Goal: Contribute content: Contribute content

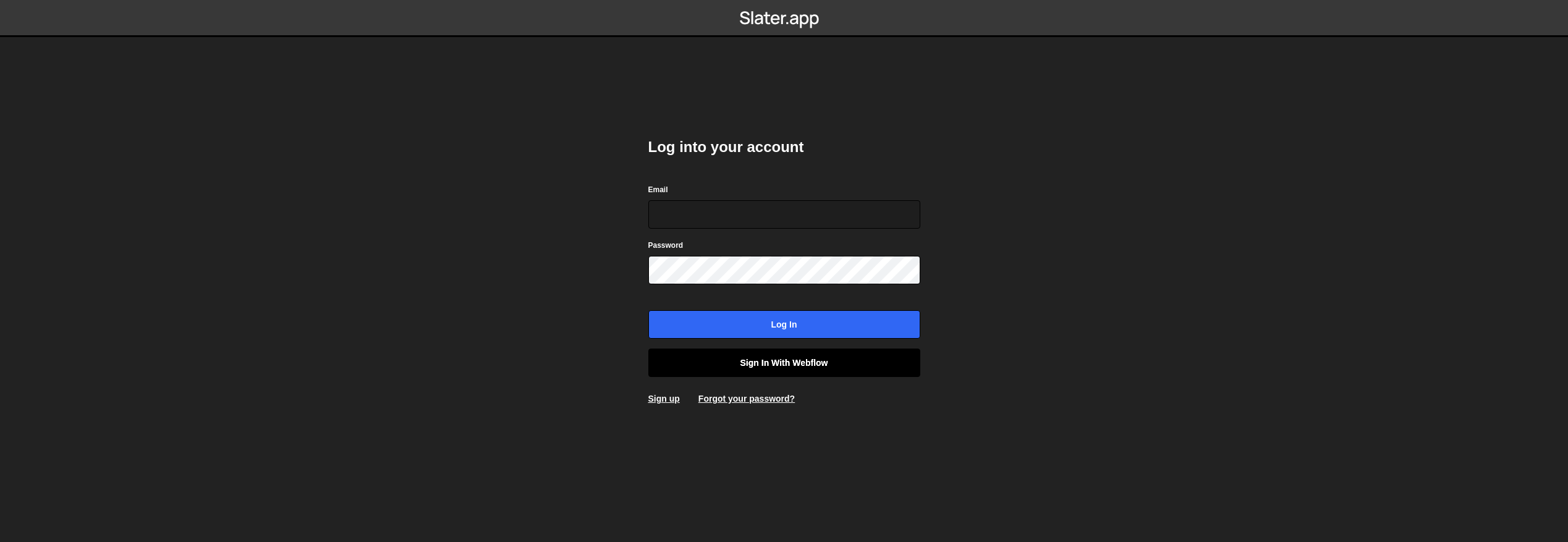
type input "[EMAIL_ADDRESS][DOMAIN_NAME]"
click at [769, 366] on link "Sign in with Webflow" at bounding box center [784, 363] width 272 height 28
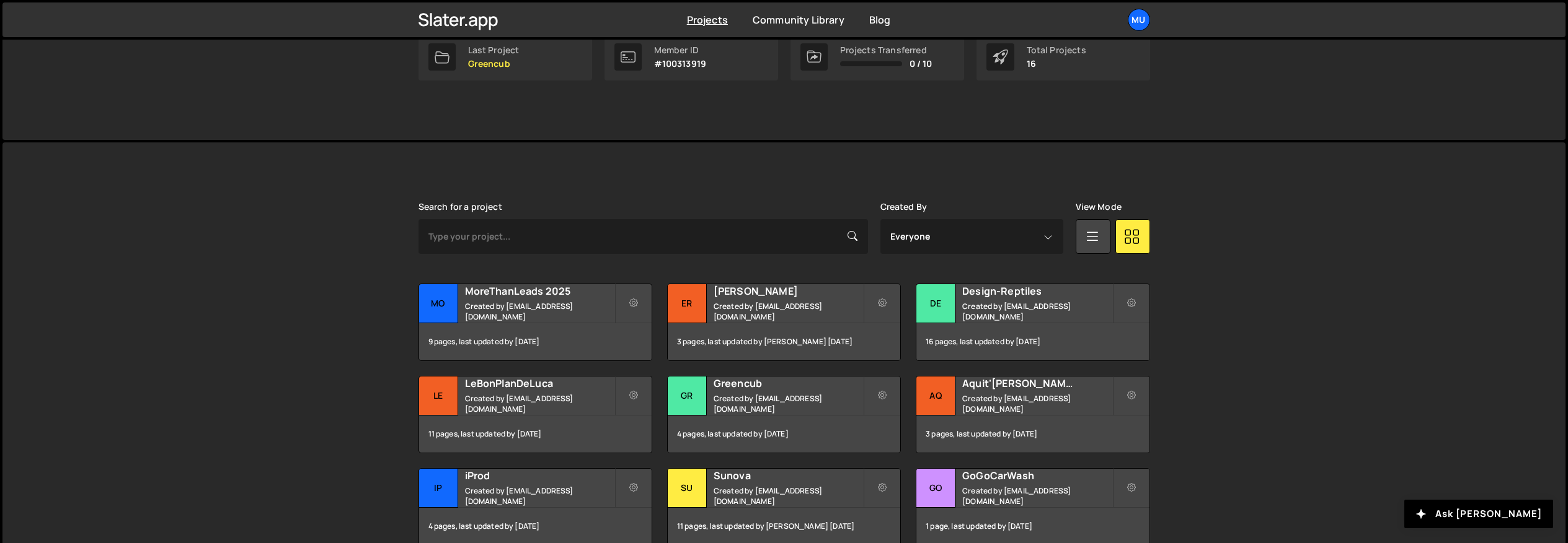
scroll to position [279, 0]
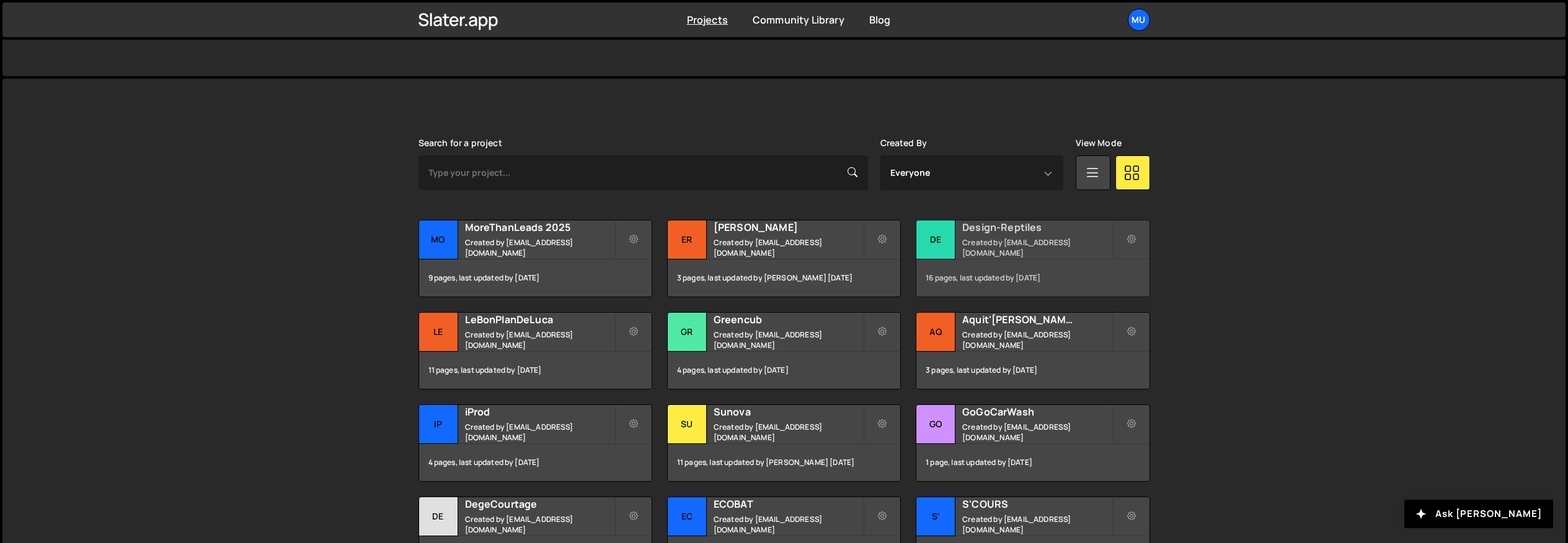
click at [972, 234] on h2 "Design-Reptiles" at bounding box center [1036, 227] width 149 height 14
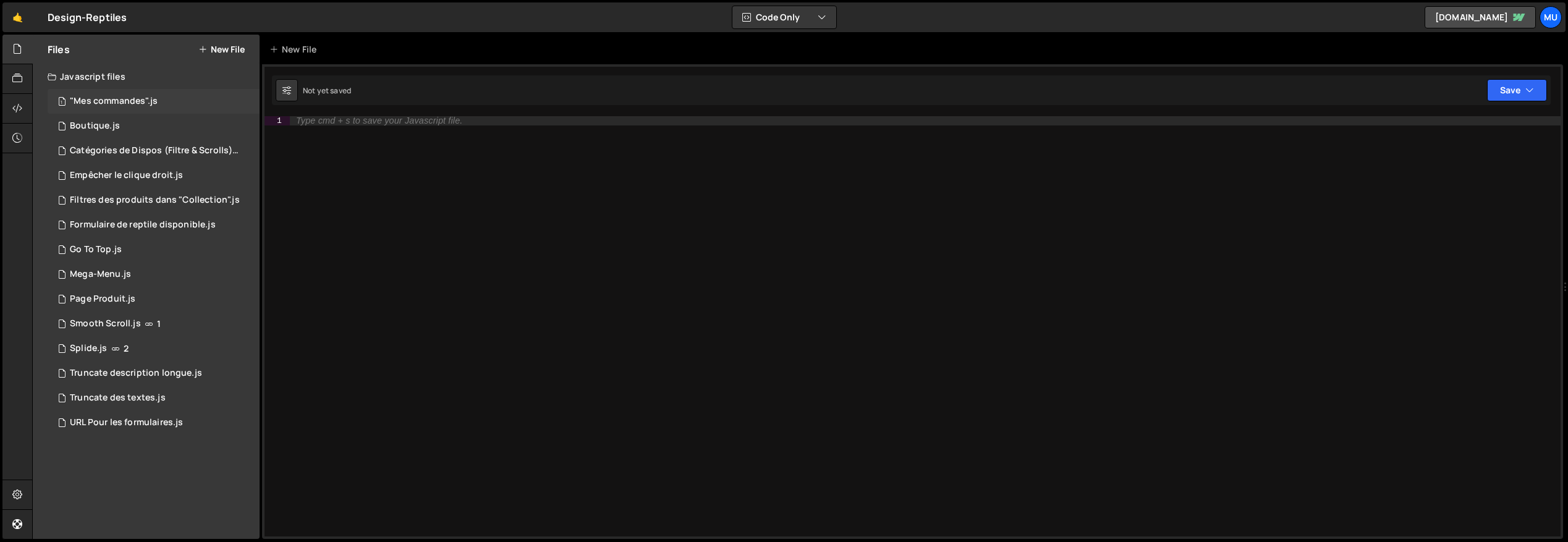
click at [127, 96] on div ""Mes commandes".js" at bounding box center [114, 101] width 88 height 11
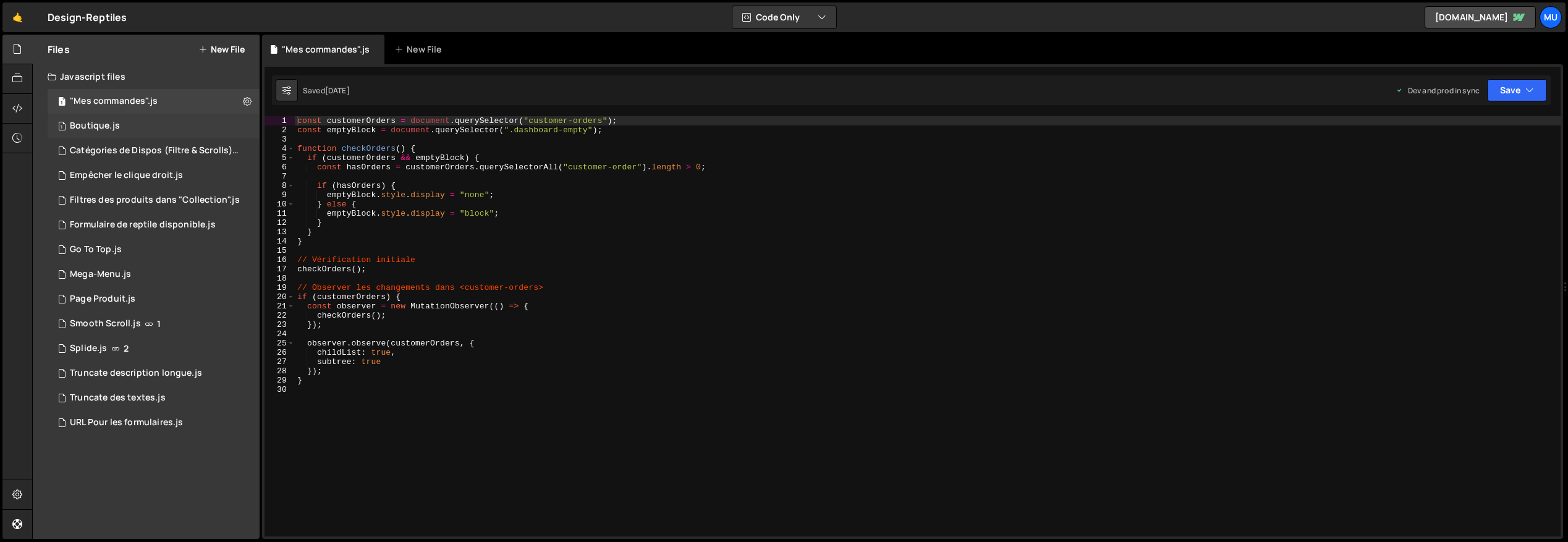
click at [96, 117] on div "1 Boutique.js 0" at bounding box center [154, 126] width 212 height 24
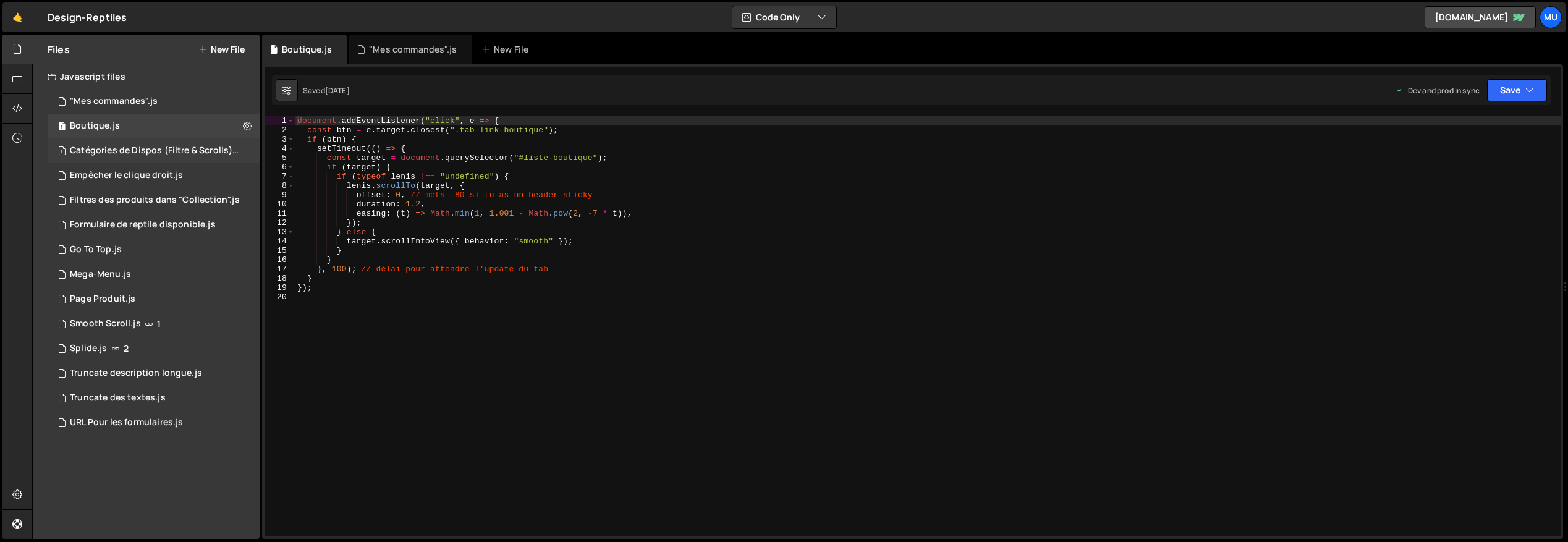
click at [98, 147] on div "Catégories de Dispos (Filtre & Scrolls).js" at bounding box center [156, 151] width 171 height 11
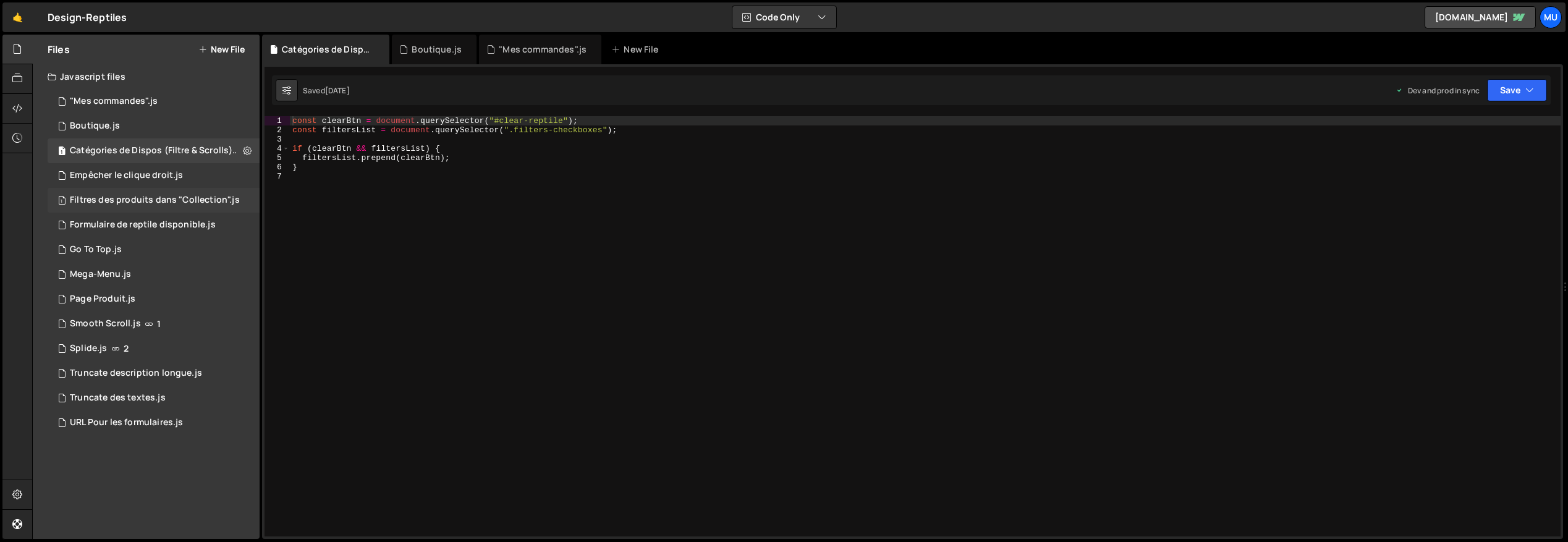
click at [125, 200] on div "Filtres des produits dans "Collection".js" at bounding box center [155, 201] width 170 height 11
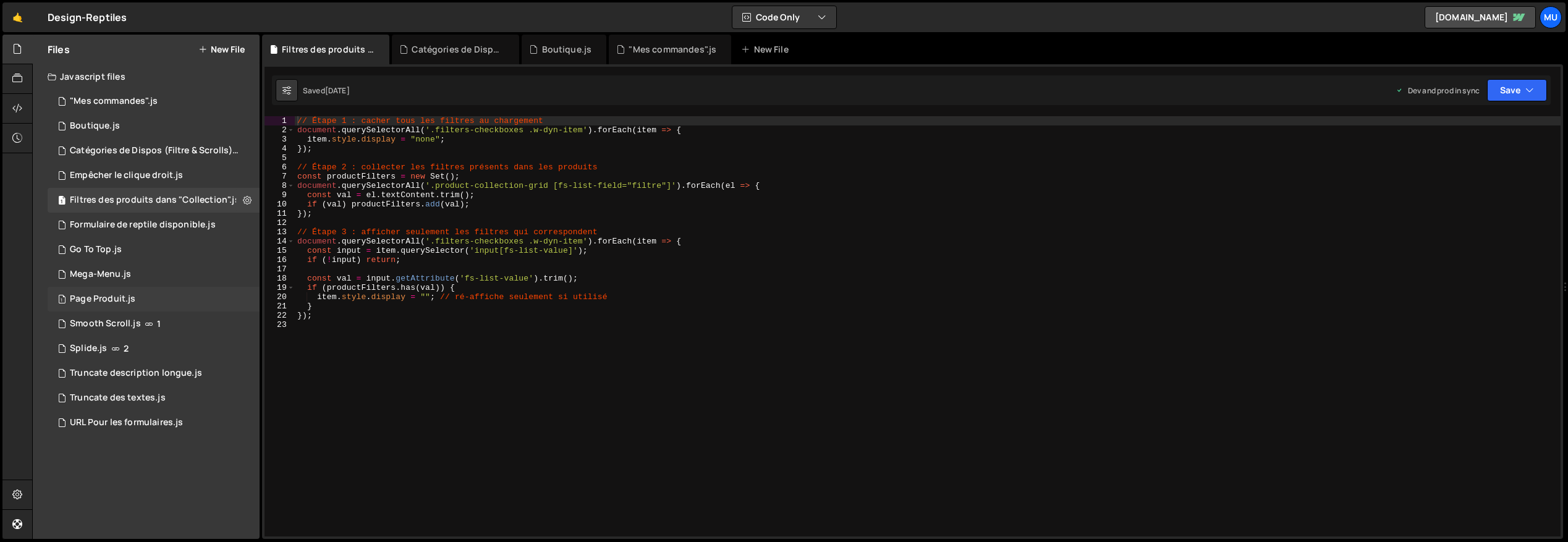
click at [167, 287] on div "1 Page Produit.js 0" at bounding box center [154, 299] width 212 height 24
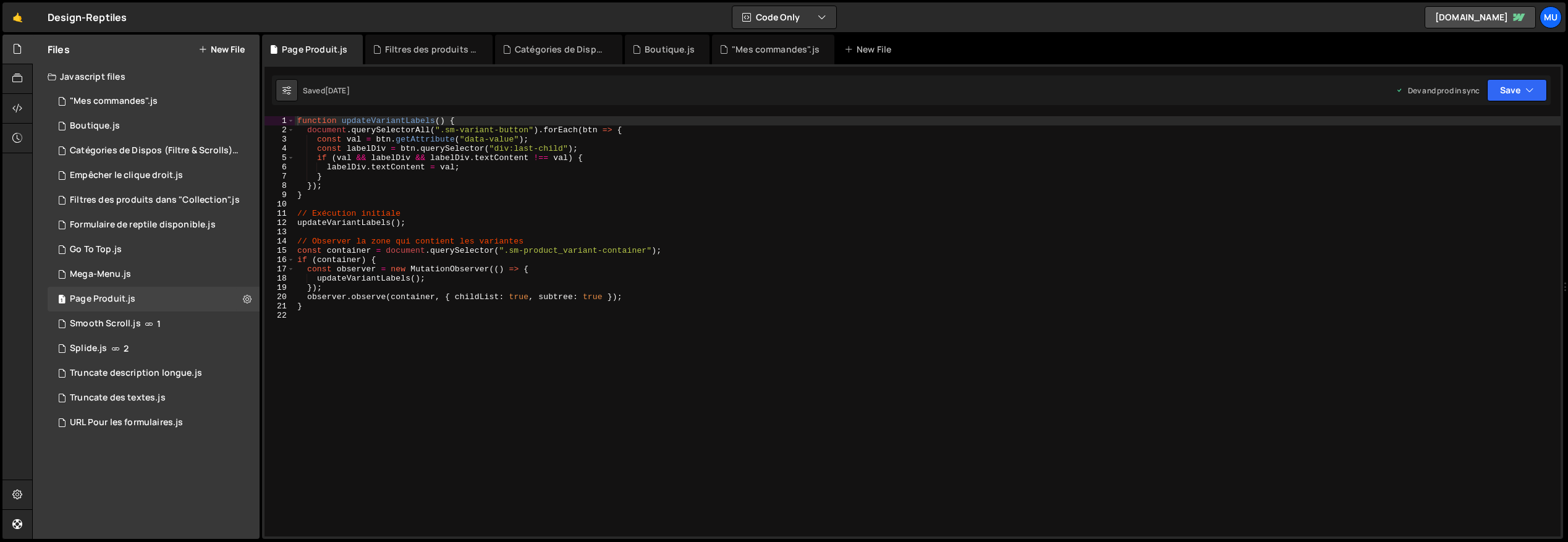
click at [589, 367] on div "function updateVariantLabels ( ) { document . querySelectorAll ( ".sm-variant-b…" at bounding box center [928, 336] width 1265 height 439
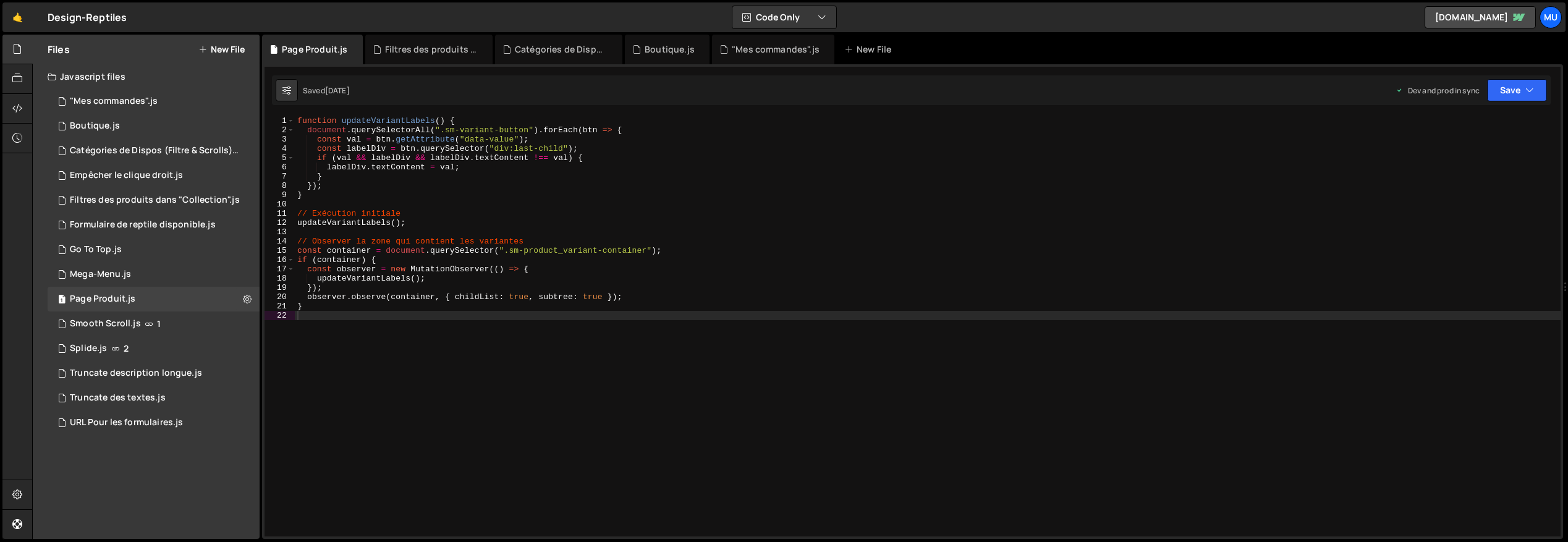
click at [232, 49] on button "New File" at bounding box center [221, 49] width 46 height 10
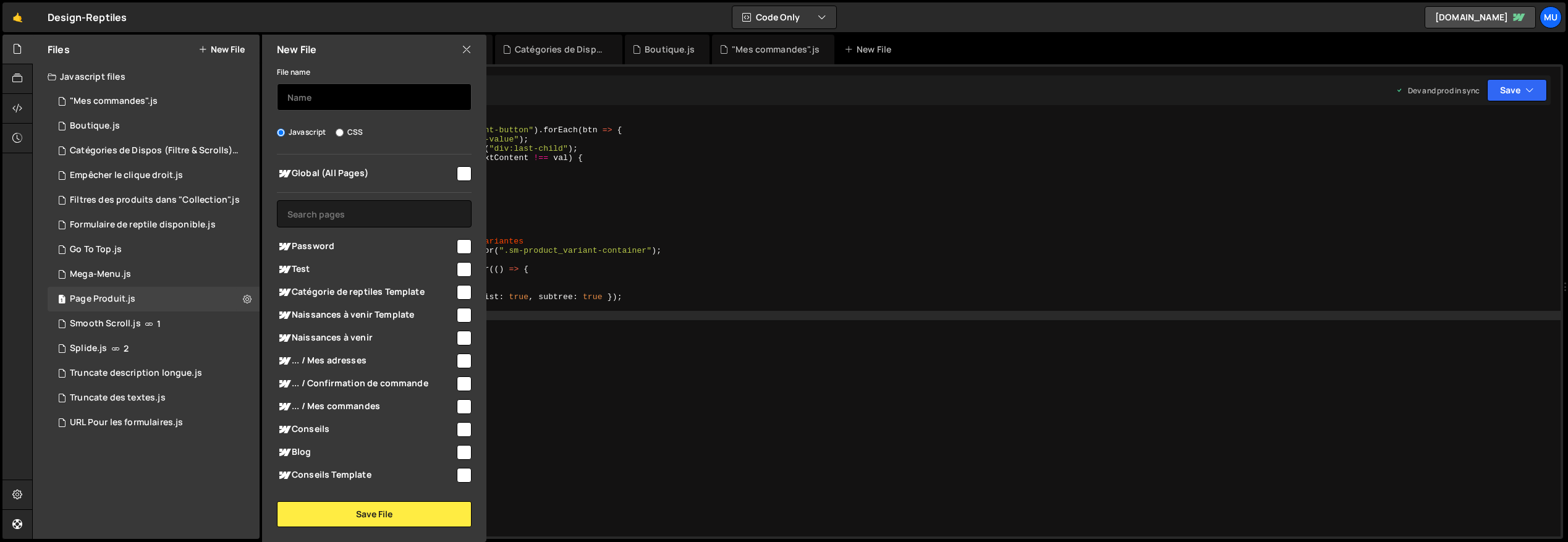
click at [363, 104] on input "text" at bounding box center [374, 97] width 195 height 27
type input "produit"
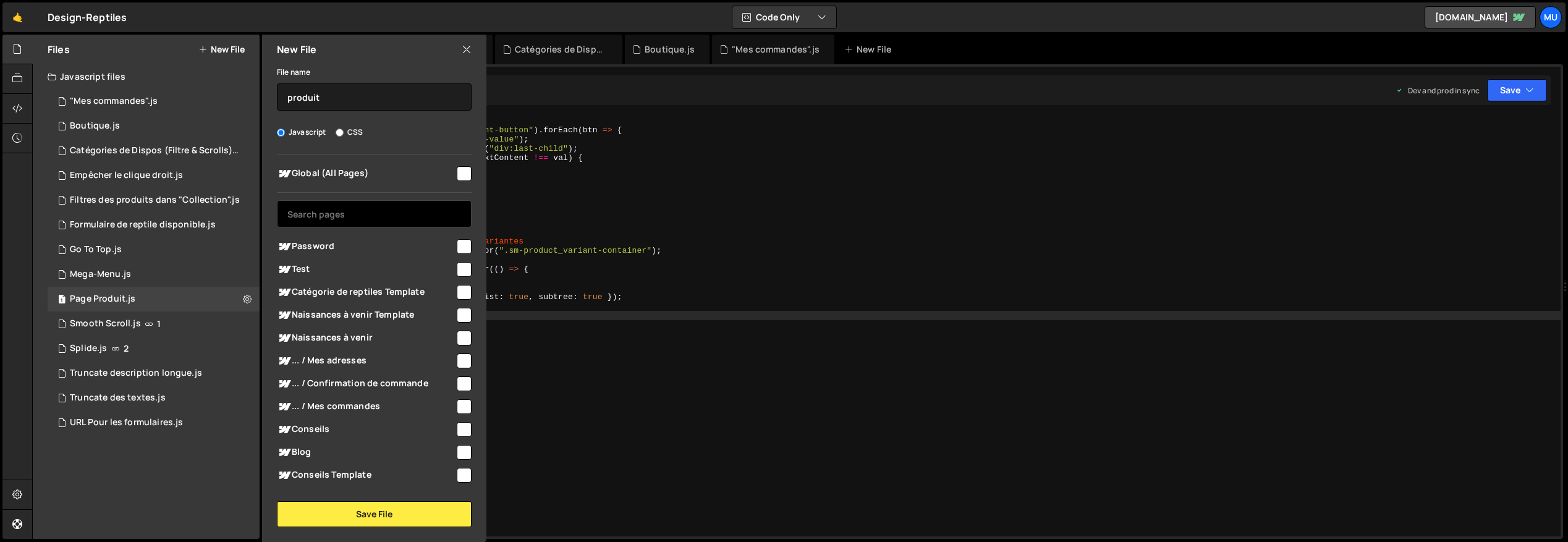
click at [336, 213] on input "text" at bounding box center [374, 214] width 195 height 27
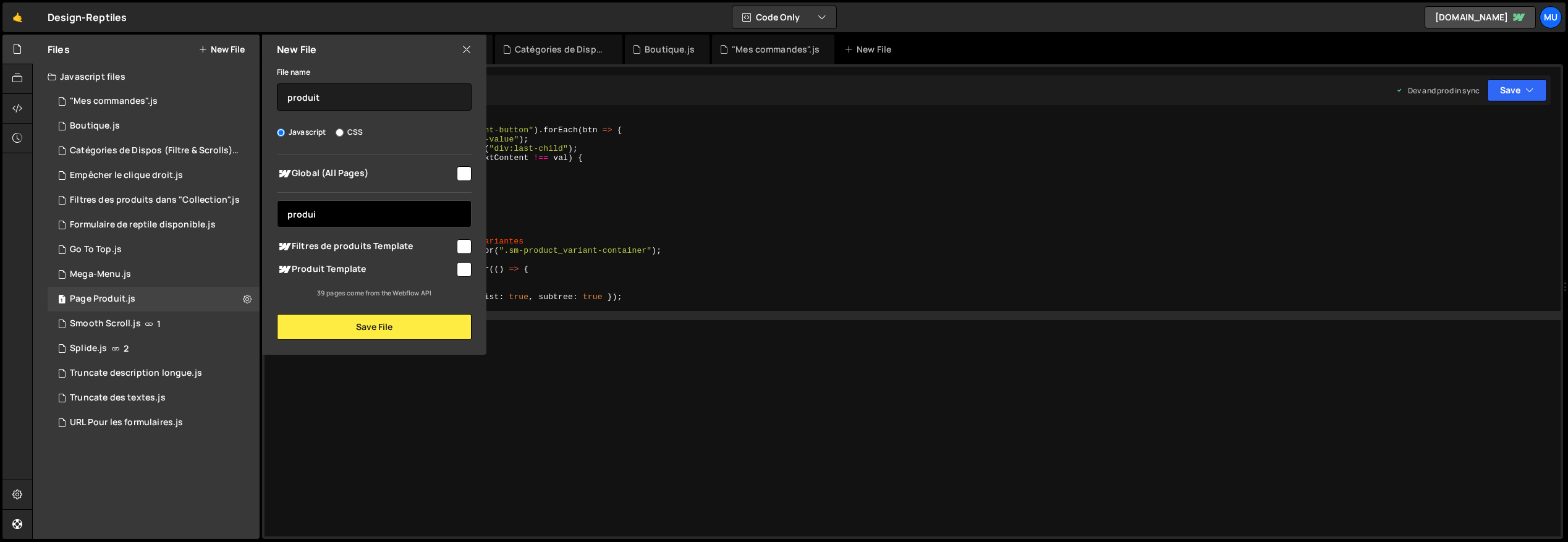
type input "produi"
click at [345, 272] on span "Produit Template" at bounding box center [366, 270] width 178 height 15
checkbox input "true"
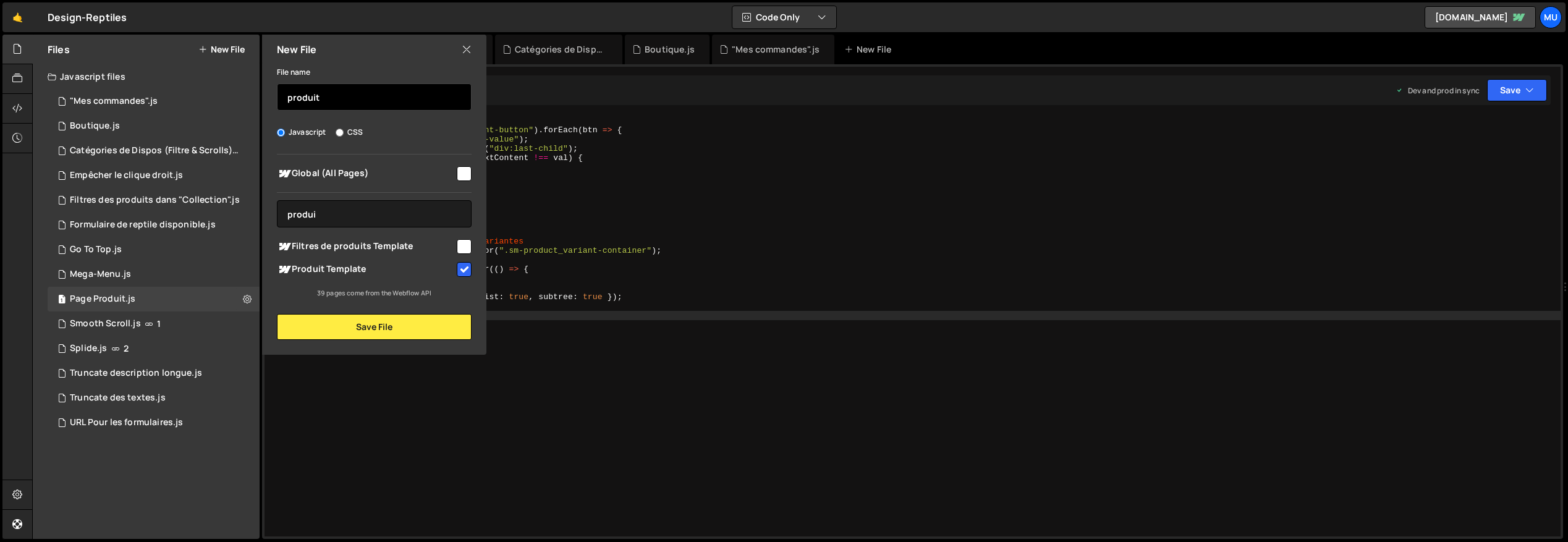
click at [338, 105] on input "produit" at bounding box center [374, 97] width 195 height 27
type input "Partie Description Produit"
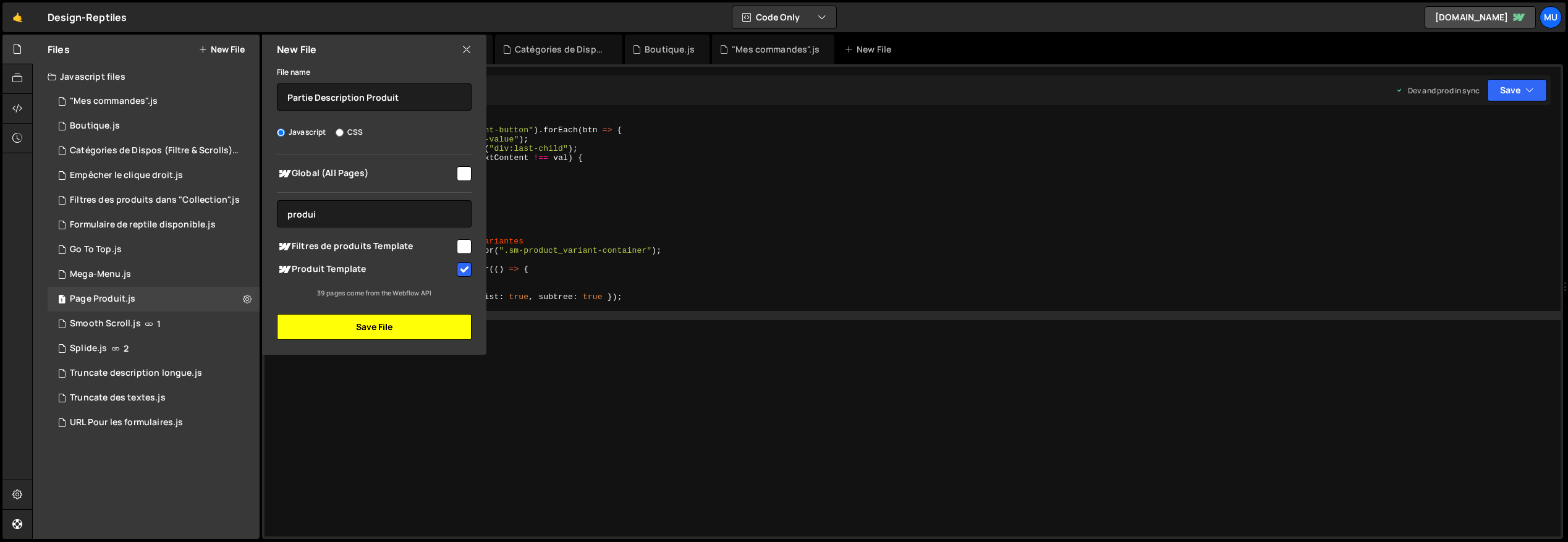
click at [396, 324] on button "Save File" at bounding box center [374, 327] width 195 height 26
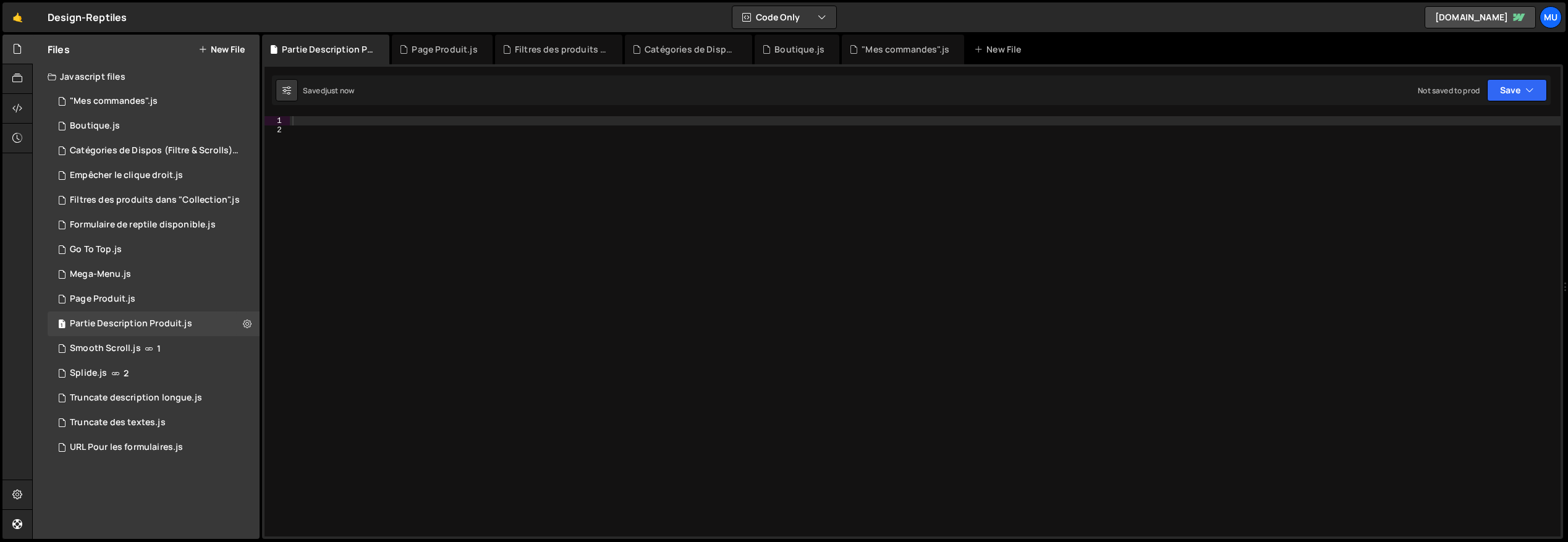
click at [487, 126] on div at bounding box center [925, 336] width 1271 height 439
click at [487, 113] on div "1 Type cmd + s to save your Javascript file. הההההההההההההההההההההההההההההההההה…" at bounding box center [913, 302] width 1301 height 474
click at [489, 108] on div "1 Type cmd + s to save your Javascript file. הההההההההההההההההההההההההההההההההה…" at bounding box center [913, 302] width 1301 height 474
click at [458, 123] on div at bounding box center [925, 336] width 1271 height 439
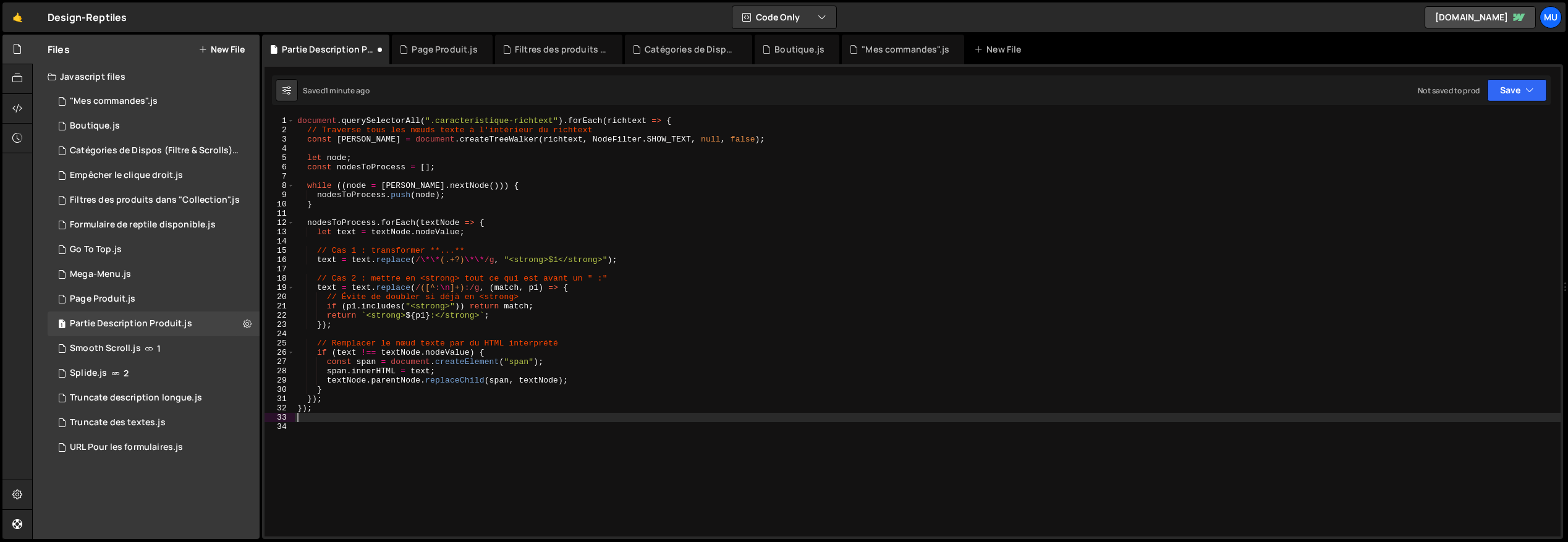
click at [553, 424] on div "document . querySelectorAll ( ".caracteristique-richtext" ) . forEach ( richtex…" at bounding box center [928, 336] width 1265 height 439
paste textarea "span.innerHTML = text;"
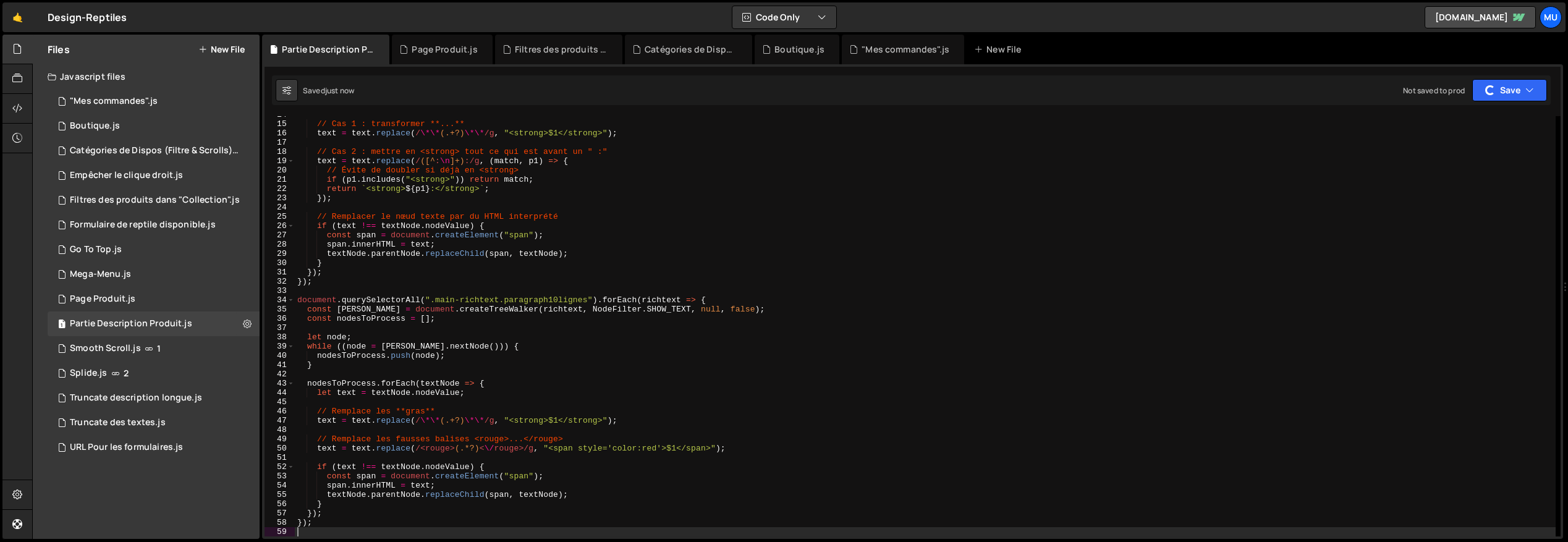
drag, startPoint x: 759, startPoint y: 245, endPoint x: 834, endPoint y: 191, distance: 92.4
click at [759, 245] on div "// Cas 1 : transformer **...** text = text . replace ( / \*\* (.+?) \*\* /g , "…" at bounding box center [925, 329] width 1261 height 439
type textarea "span.innerHTML = text;"
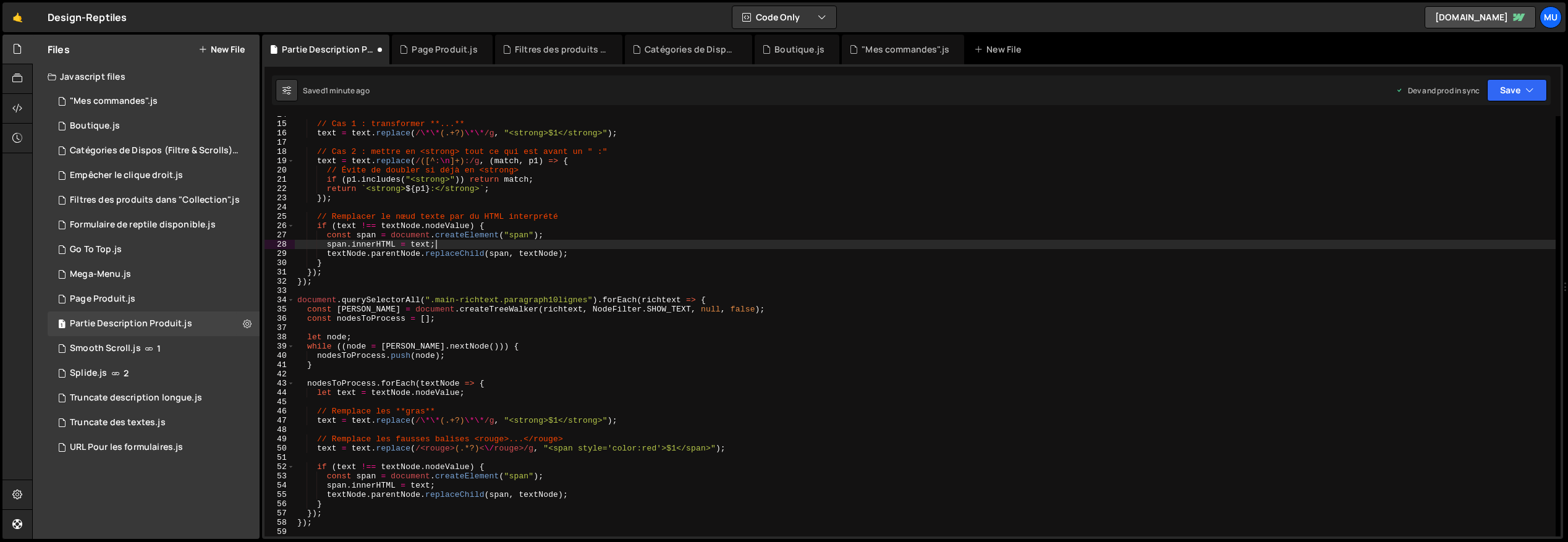
click at [221, 49] on button "New File" at bounding box center [221, 49] width 46 height 10
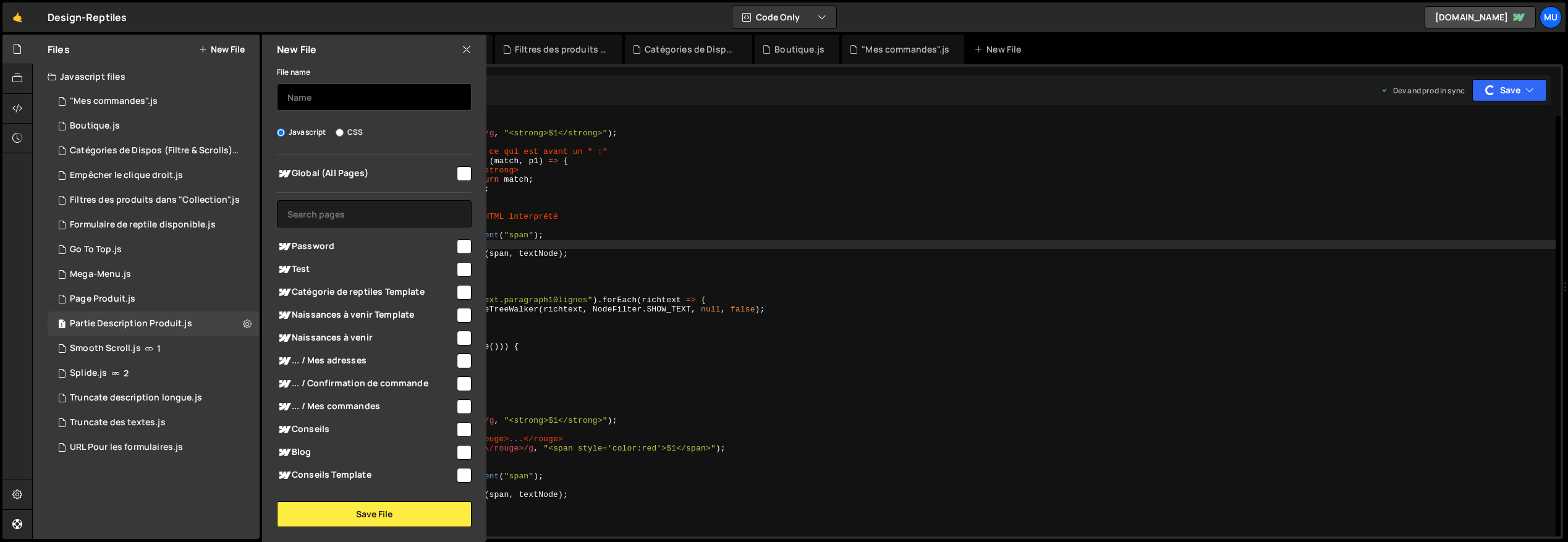
click at [336, 96] on input "text" at bounding box center [374, 97] width 195 height 27
click at [319, 175] on span "Global (All Pages)" at bounding box center [366, 173] width 178 height 15
checkbox input "true"
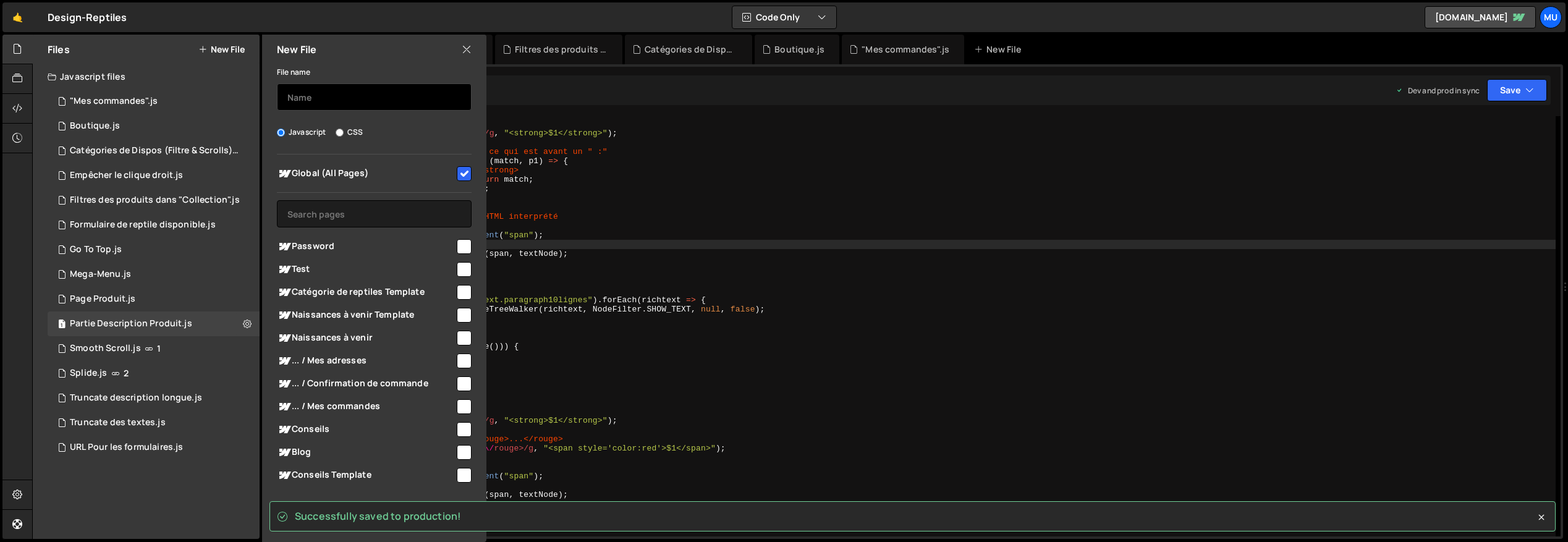
click at [338, 108] on input "text" at bounding box center [374, 97] width 195 height 27
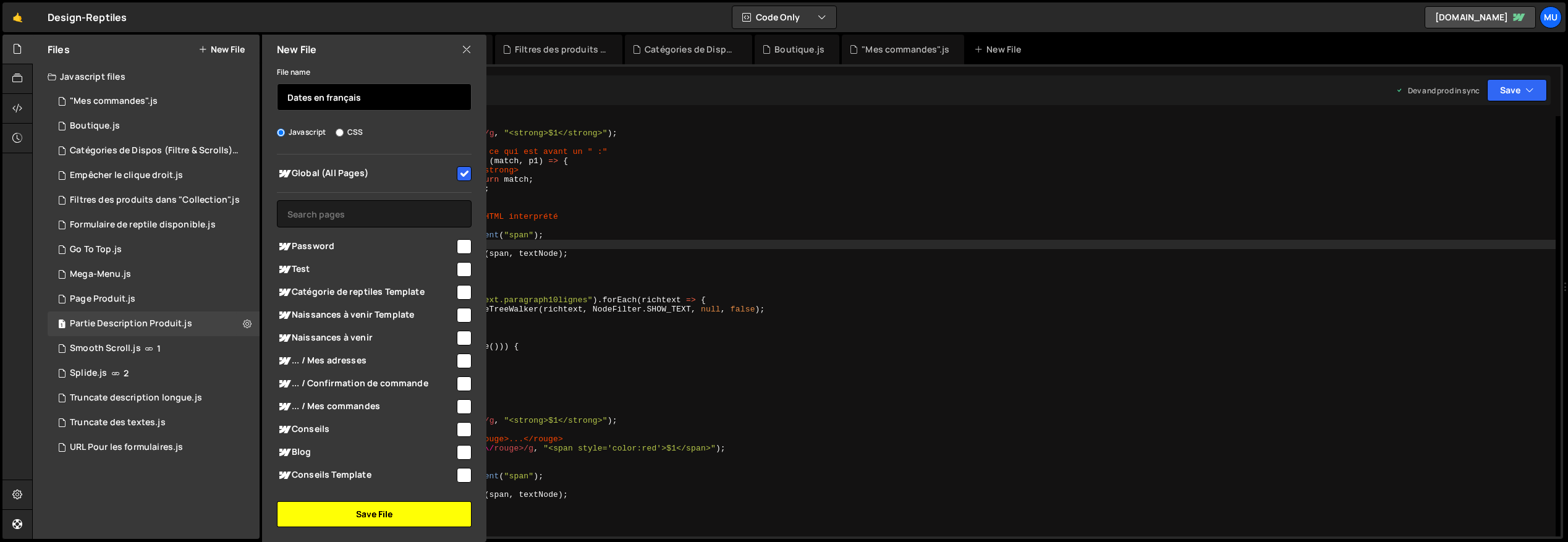
type input "Dates en français"
click at [346, 505] on button "Save File" at bounding box center [374, 515] width 195 height 26
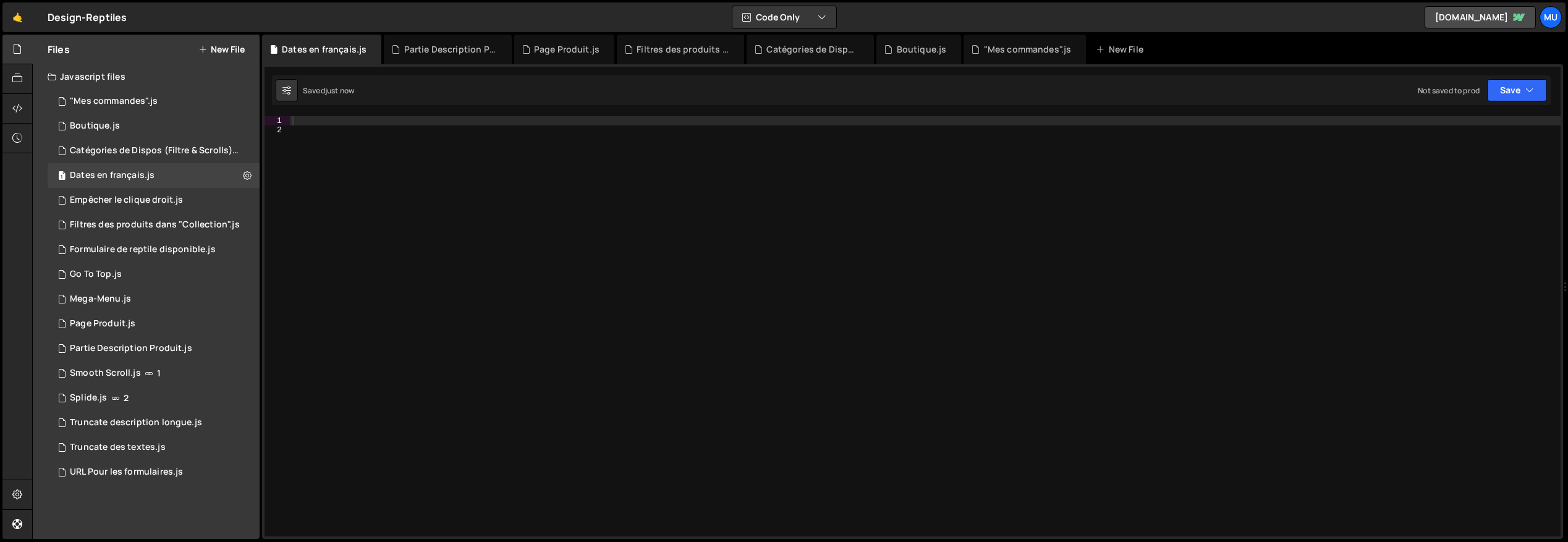
drag, startPoint x: 431, startPoint y: 141, endPoint x: 433, endPoint y: 133, distance: 8.2
click at [431, 139] on div at bounding box center [925, 336] width 1271 height 439
click at [433, 128] on div at bounding box center [925, 336] width 1271 height 439
click at [437, 121] on div at bounding box center [925, 336] width 1271 height 439
paste textarea "convertDatesInNode(document.body);"
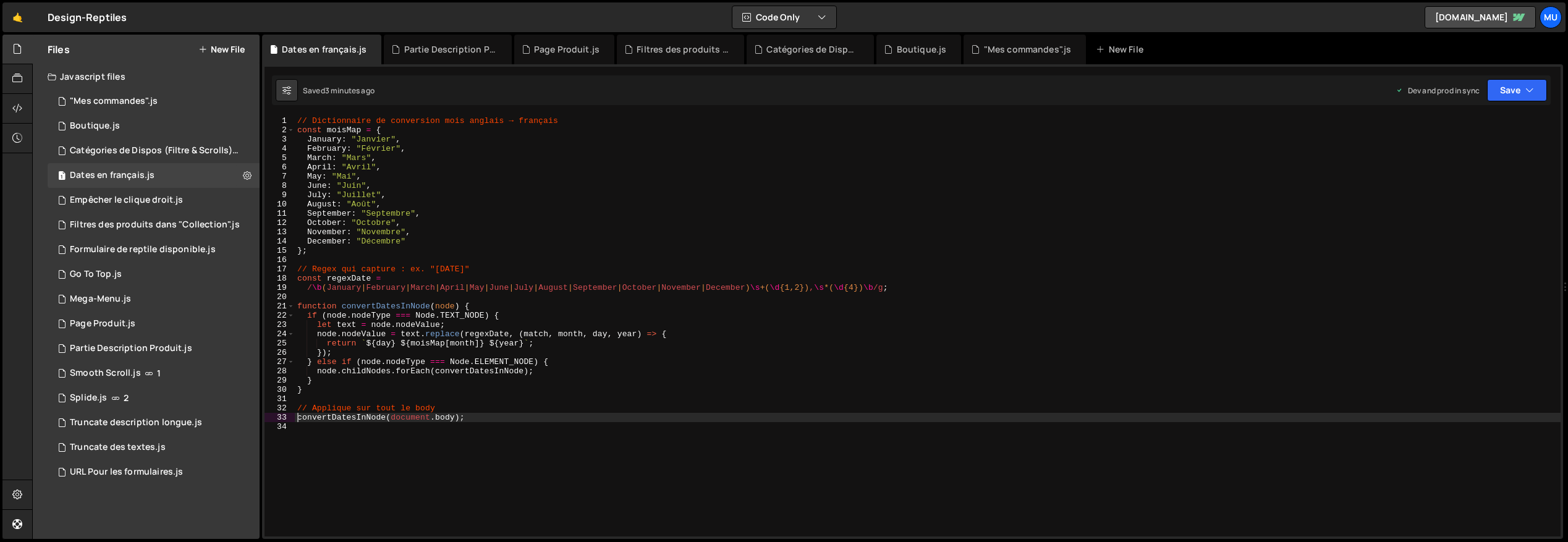
click at [790, 239] on div "// Dictionnaire de conversion mois anglais → français const moisMap = { January…" at bounding box center [928, 336] width 1265 height 439
type textarea "December: "Décembre""
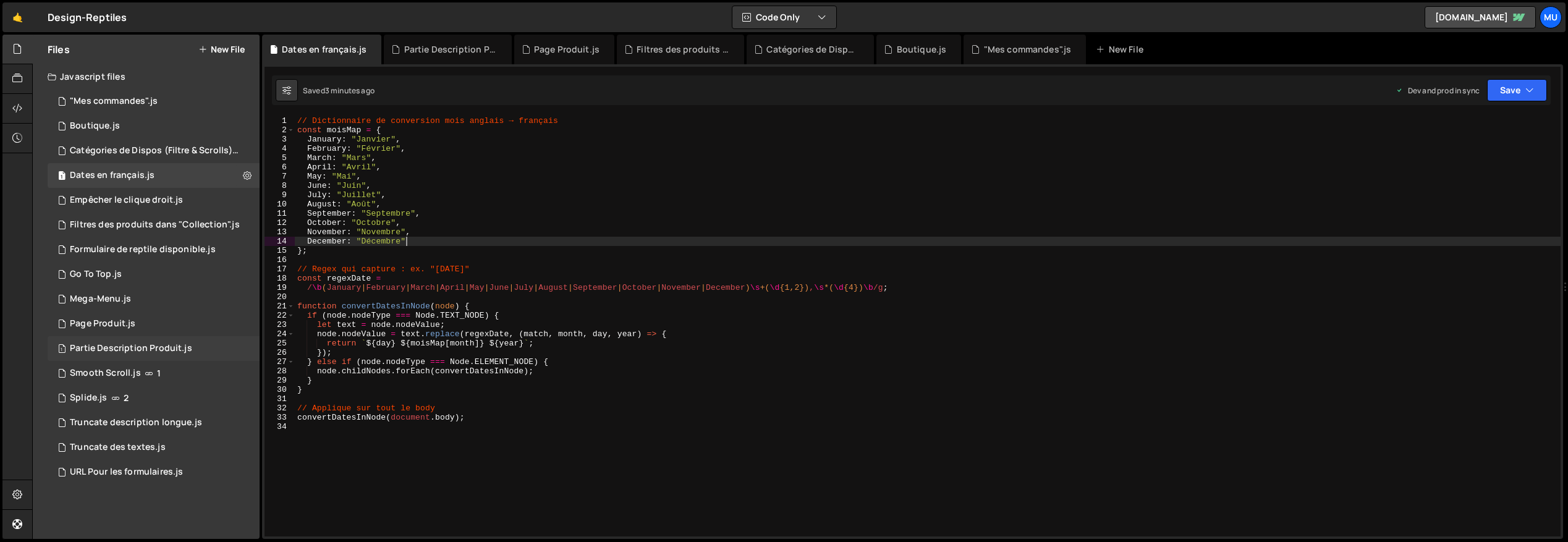
click at [146, 349] on div "Partie Description Produit.js" at bounding box center [131, 349] width 123 height 11
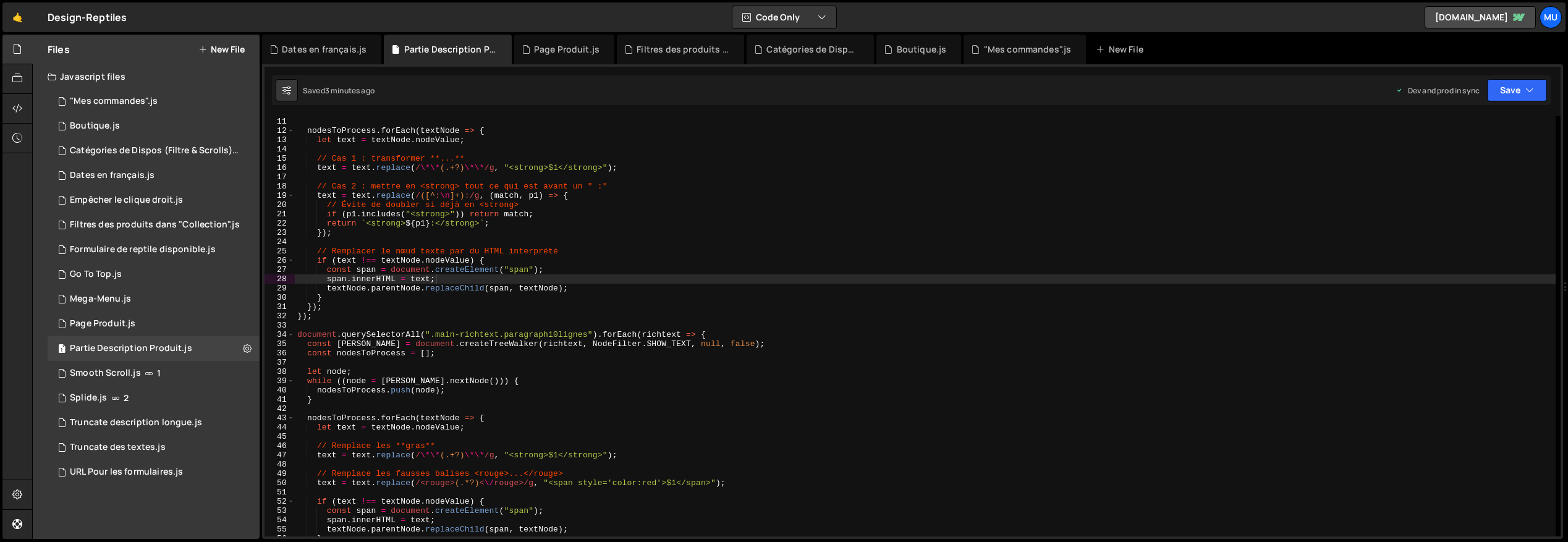
scroll to position [15, 0]
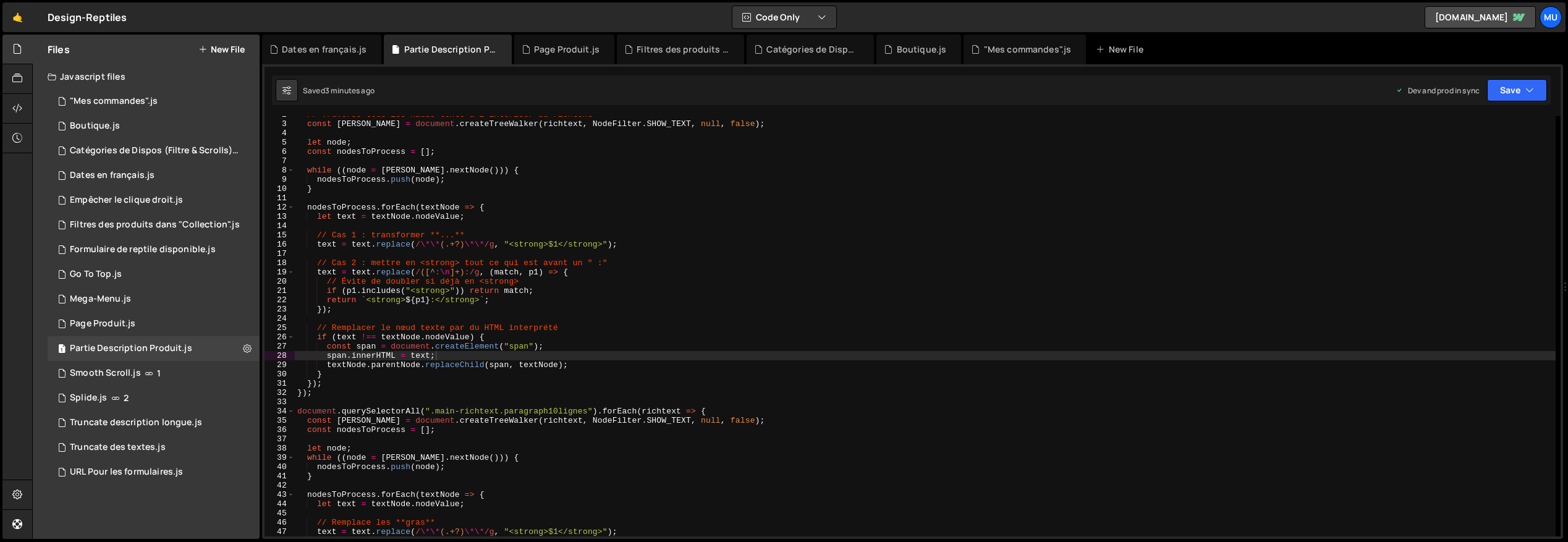
type textarea "document.querySelectorAll(".main-richtext.paragraph10lignes").forEach(richtext …"
click at [576, 412] on div "// Traverse tous les nœuds texte à l'intérieur du richtext const walker = docum…" at bounding box center [925, 329] width 1261 height 439
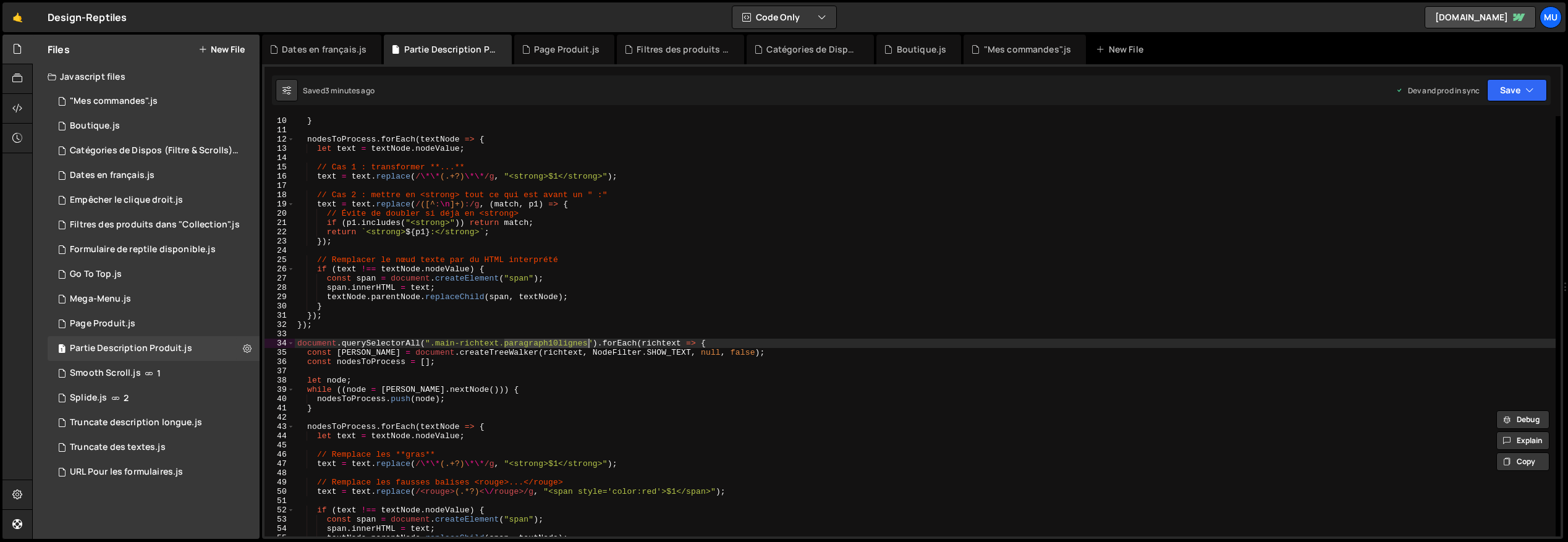
scroll to position [83, 0]
click at [515, 329] on div "} nodesToProcess . forEach ( textNode => { let text = textNode . nodeValue ; //…" at bounding box center [925, 336] width 1261 height 439
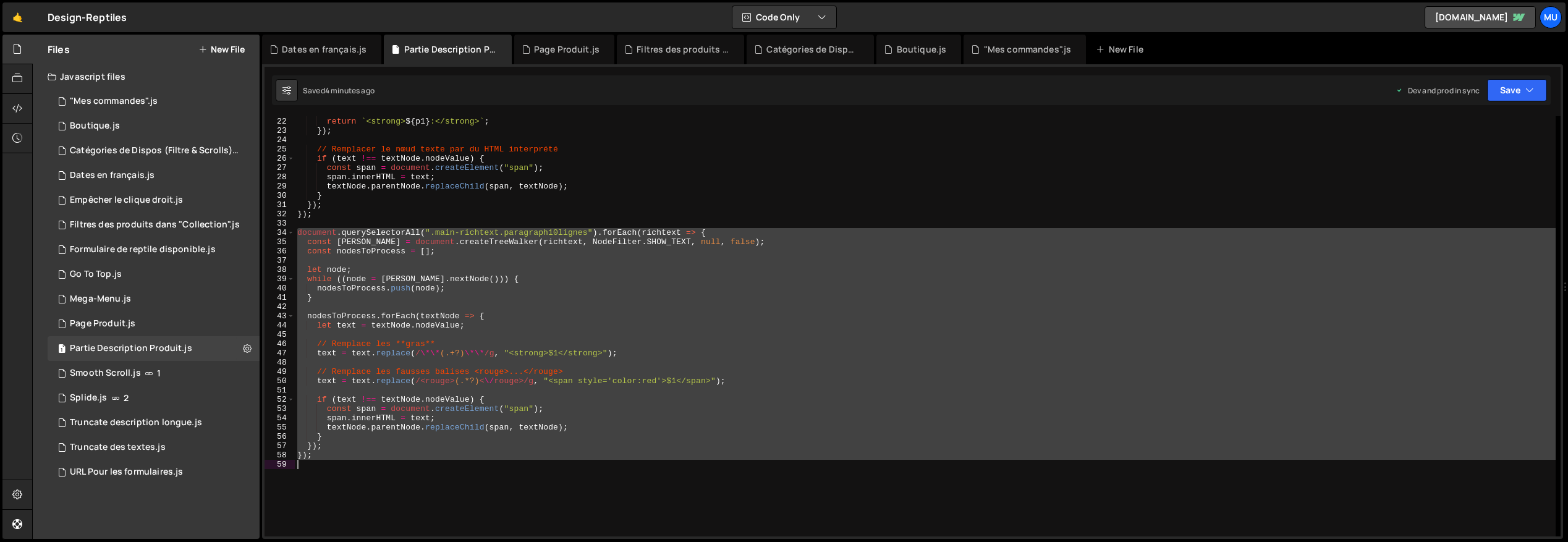
drag, startPoint x: 352, startPoint y: 294, endPoint x: 463, endPoint y: 462, distance: 201.4
click at [463, 462] on div "if ( p1 . includes ( "<strong>" )) return match ; return ` <strong> ${ p1 } :</…" at bounding box center [925, 327] width 1261 height 439
type textarea "});"
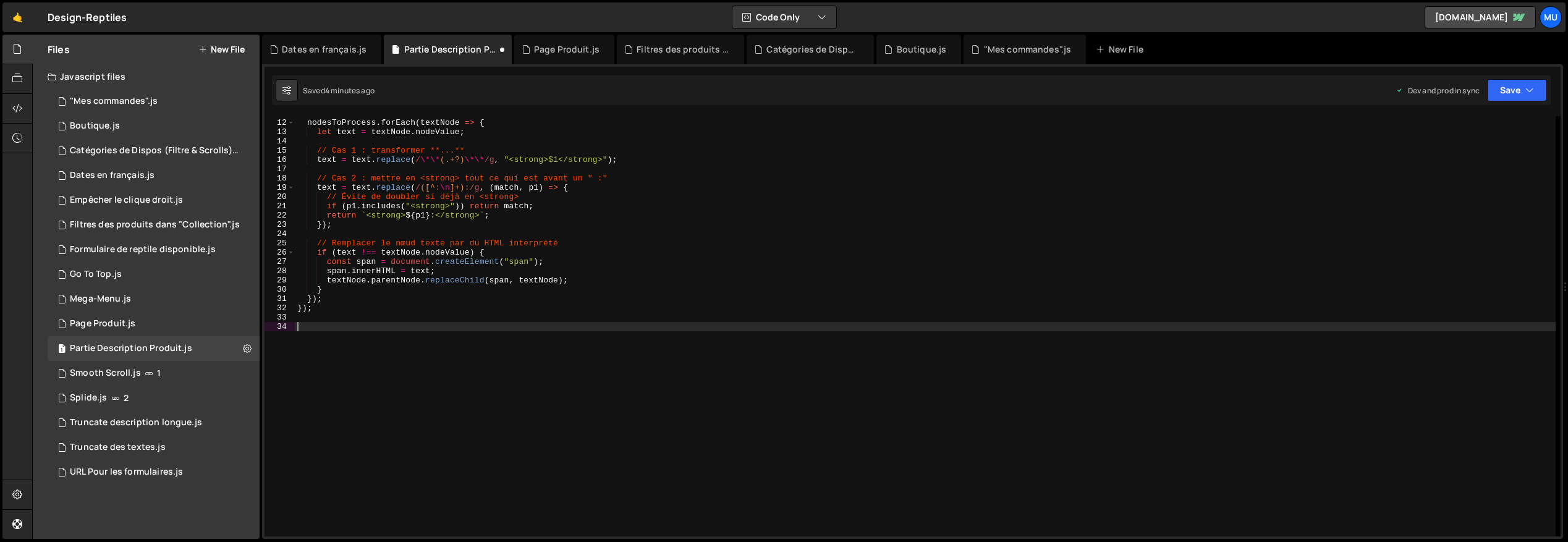
scroll to position [145, 0]
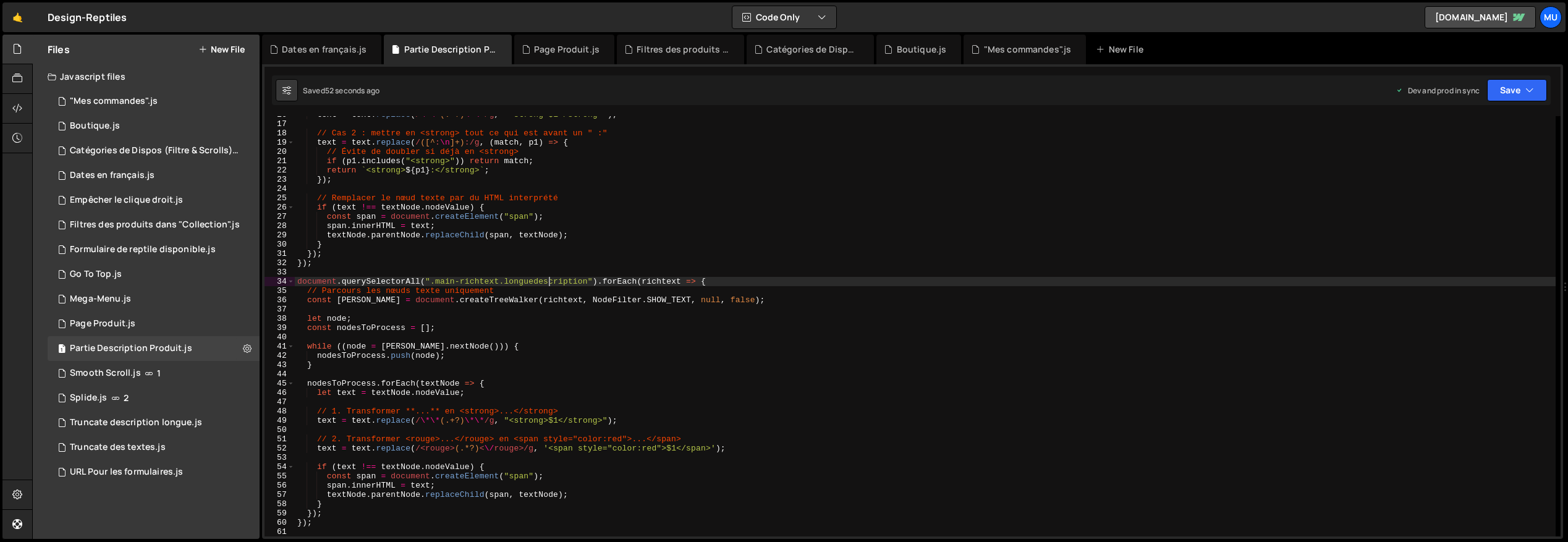
click at [548, 280] on div "text = text . replace ( / \*\* (.+?) \*\* /g , "<strong>$1</strong>" ) ; // Cas…" at bounding box center [925, 329] width 1261 height 439
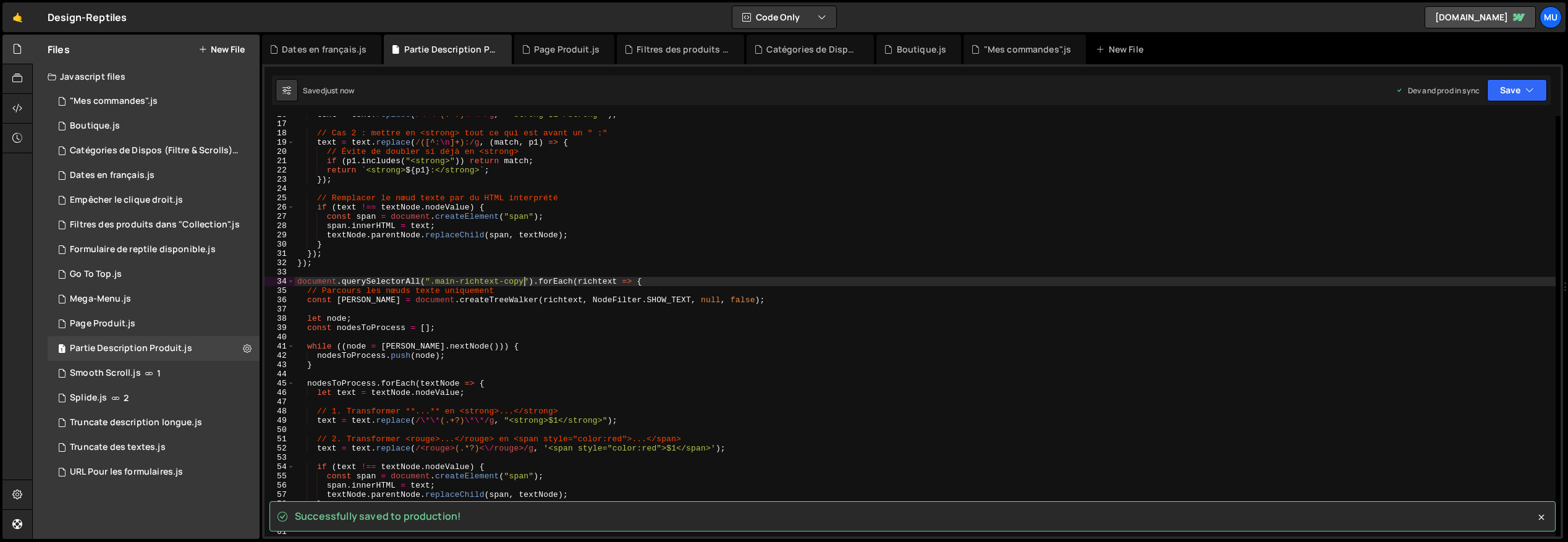
type textarea "document.querySelectorAll(".main-richtext-copy").forEach(richtext => {"
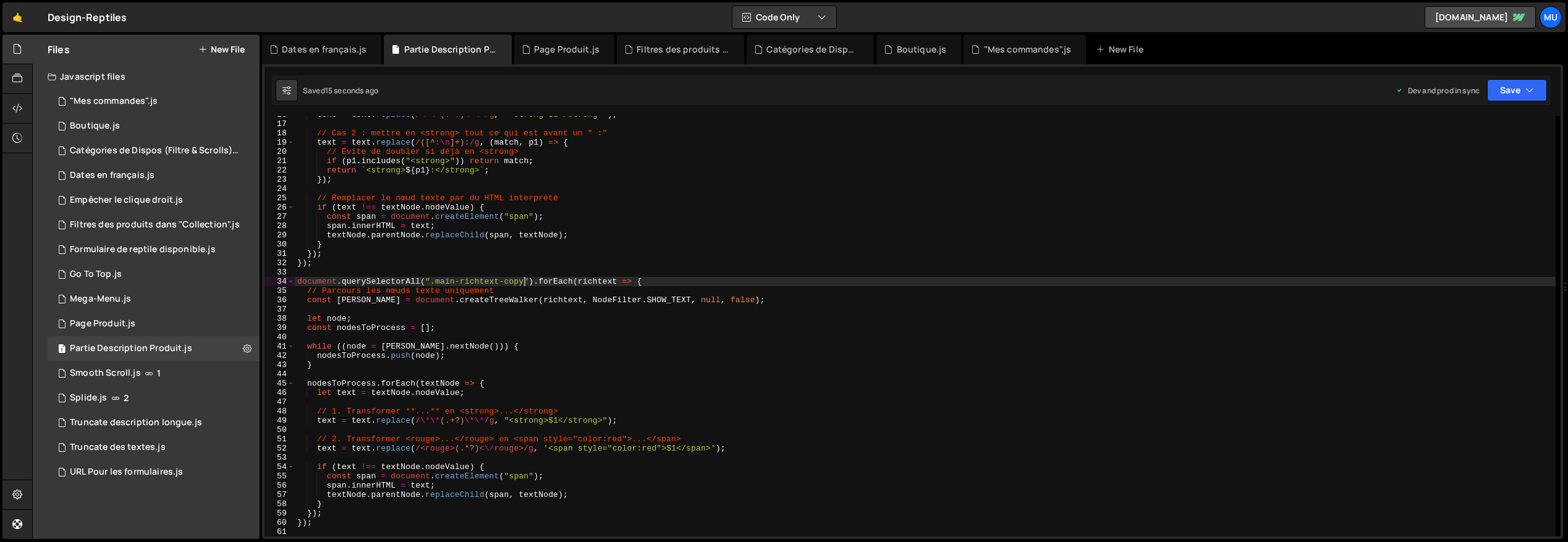
scroll to position [352, 0]
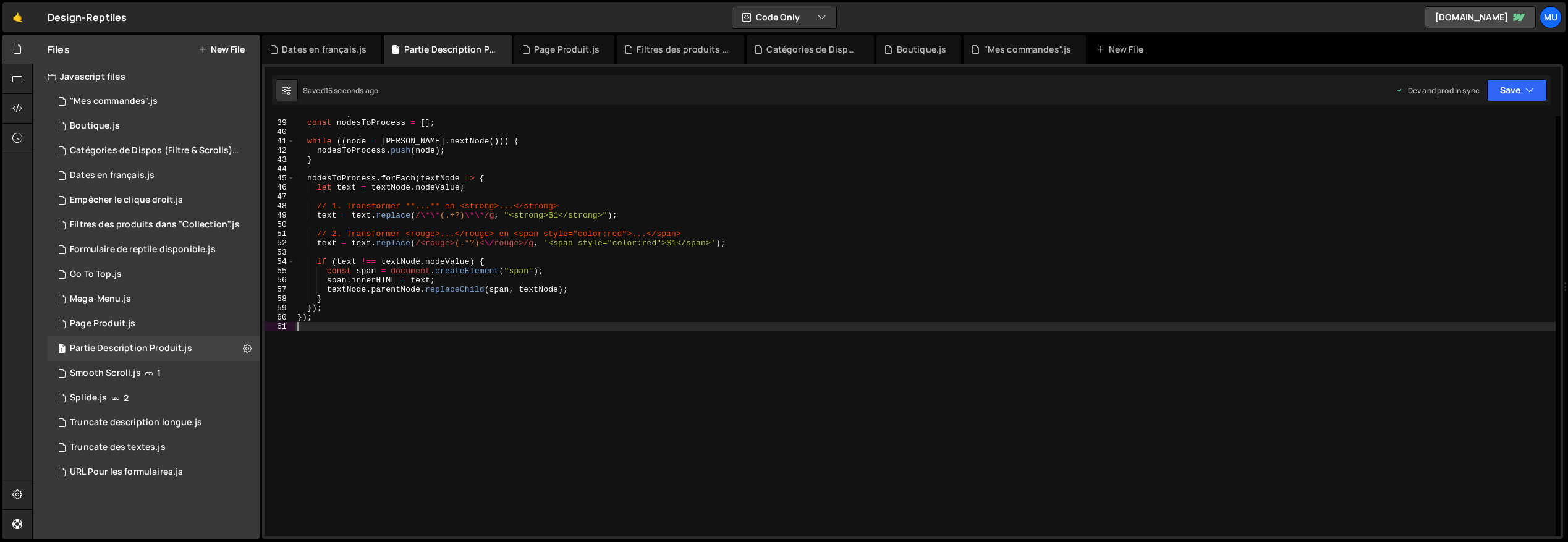
click at [583, 368] on div "let node ; const nodesToProcess = [ ] ; while (( node = walker . nextNode ( )))…" at bounding box center [925, 328] width 1261 height 439
click at [538, 384] on div "let node ; const nodesToProcess = [ ] ; while (( node = walker . nextNode ( )))…" at bounding box center [925, 328] width 1261 height 439
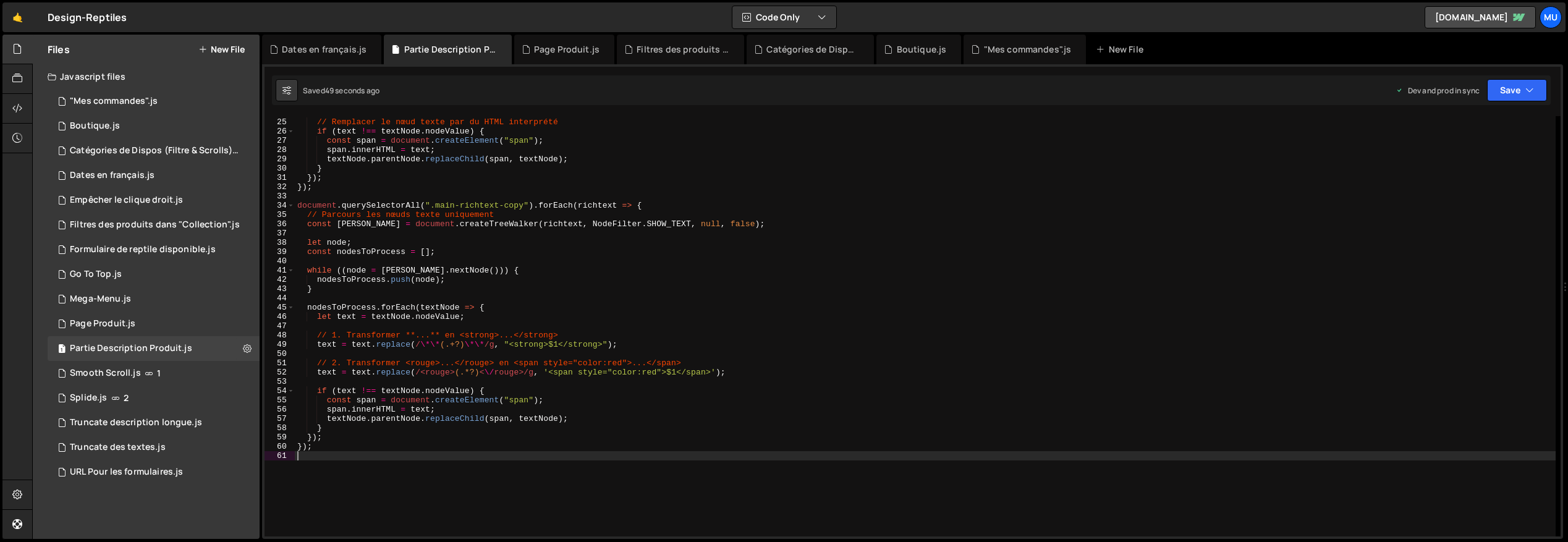
scroll to position [221, 0]
click at [138, 445] on div "Truncate des textes.js" at bounding box center [118, 447] width 96 height 11
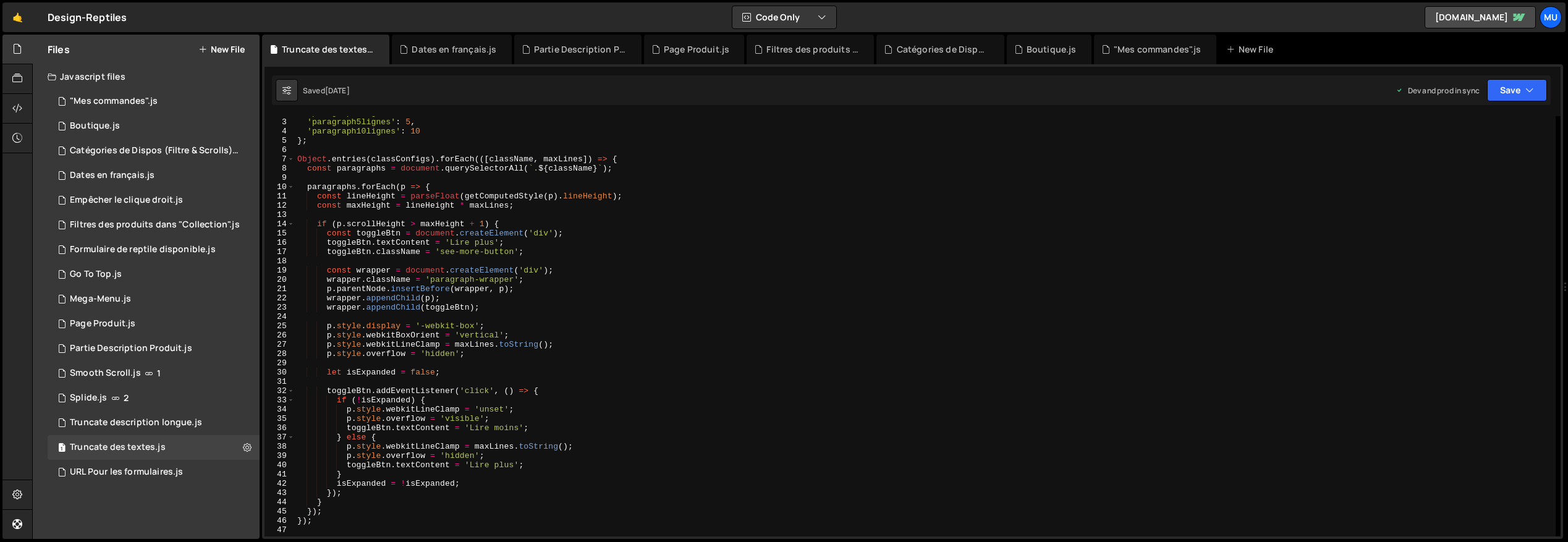
scroll to position [3, 0]
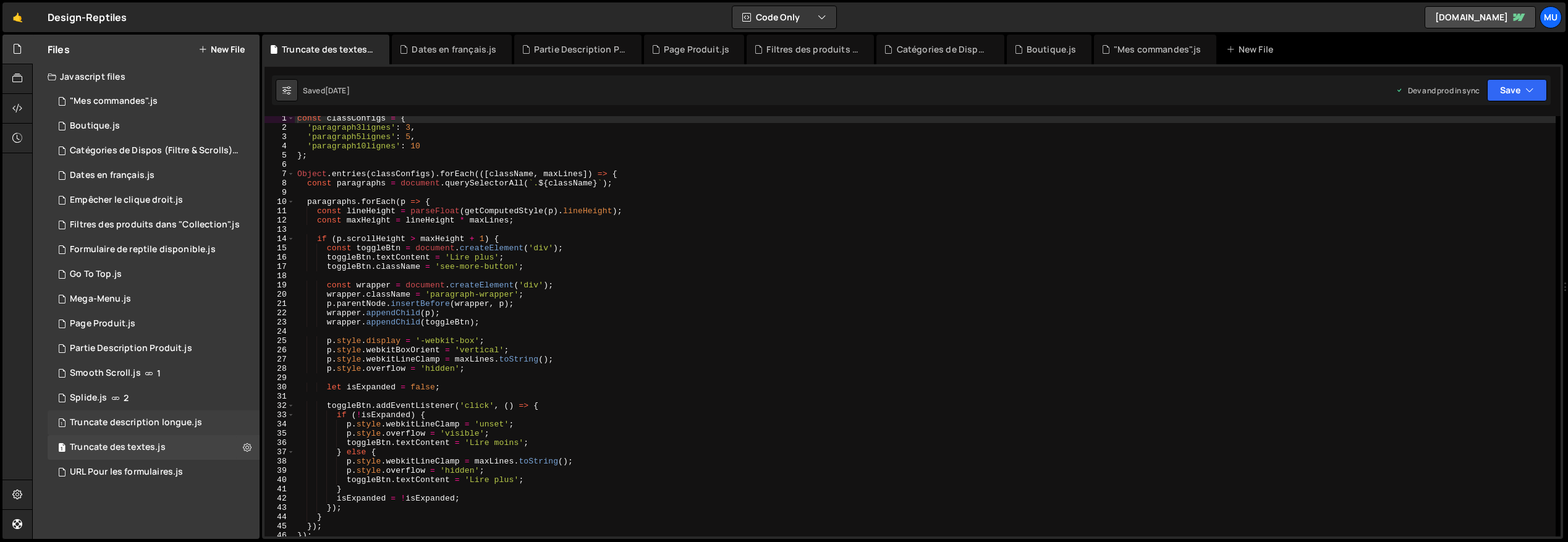
click at [146, 422] on div "Truncate description longue.js" at bounding box center [136, 423] width 132 height 11
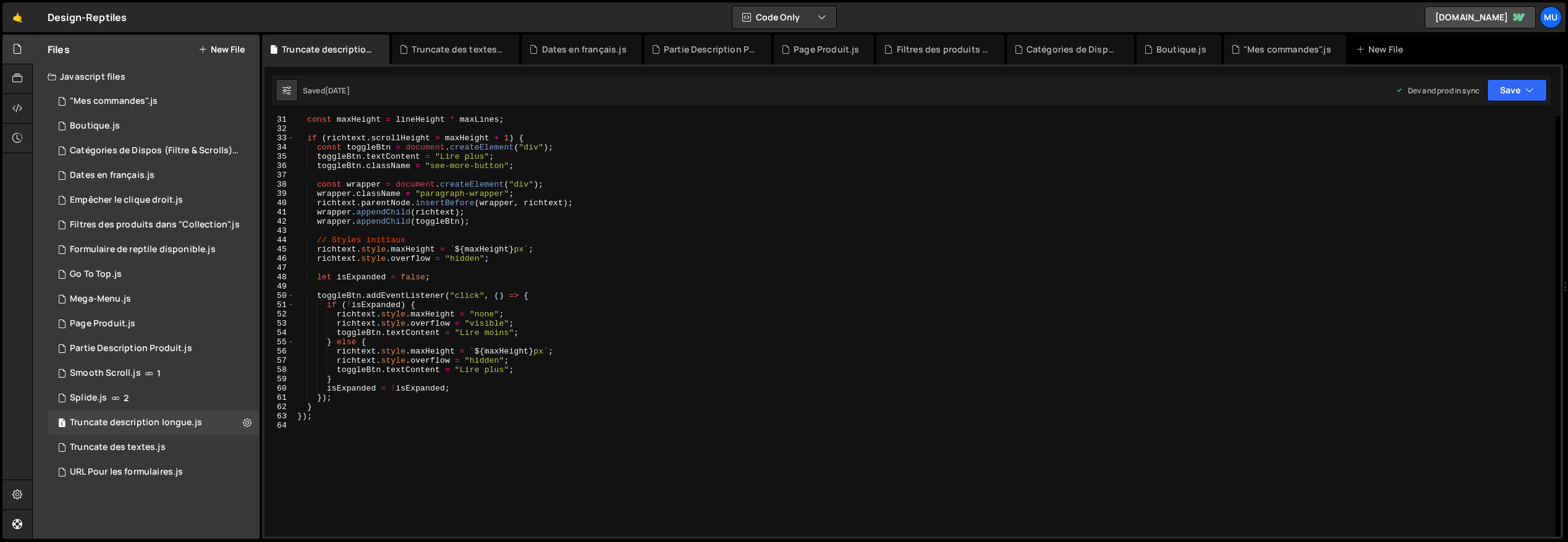
scroll to position [279, 0]
click at [494, 362] on div "const maxHeight = lineHeight * maxLines ; if ( richtext . scrollHeight > maxHei…" at bounding box center [925, 335] width 1261 height 439
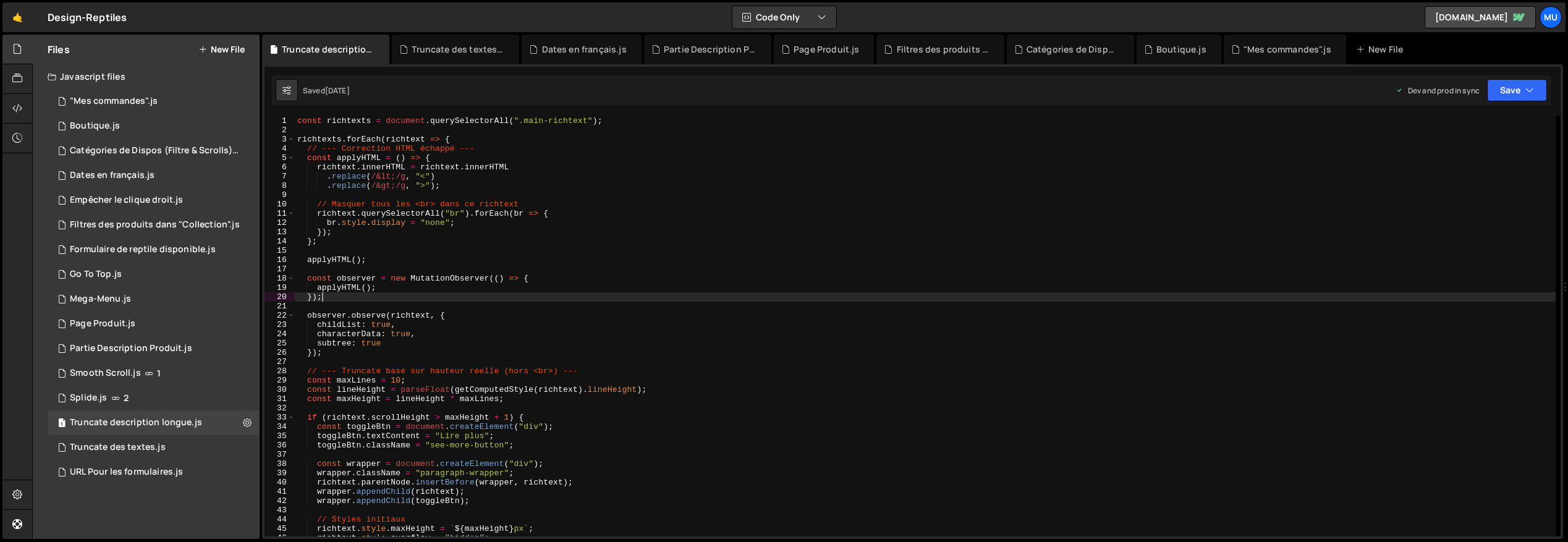
click at [530, 300] on div "const richtexts = document . querySelectorAll ( ".main-richtext" ) ; richtexts …" at bounding box center [925, 336] width 1261 height 439
type textarea "});"
click at [251, 421] on icon at bounding box center [246, 422] width 8 height 12
type input "Truncate description longue"
radio input "true"
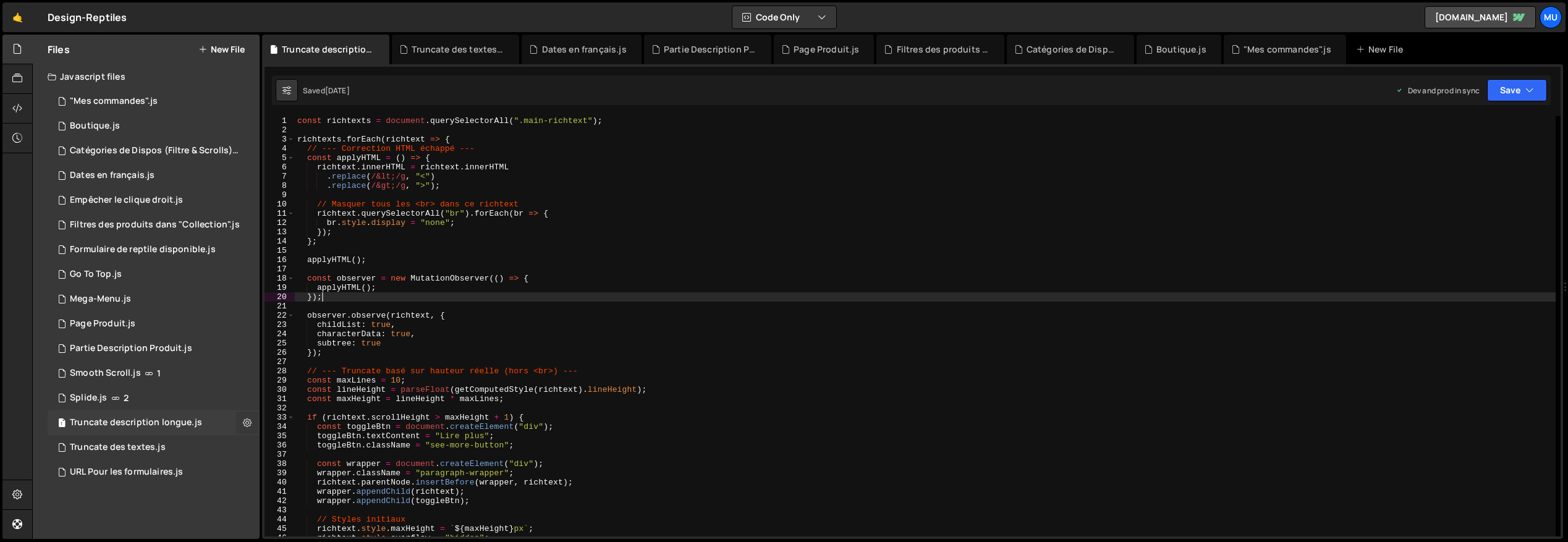
checkbox input "true"
click at [317, 421] on button "Copy share link" at bounding box center [322, 424] width 121 height 24
click at [281, 444] on button "Edit File Settings" at bounding box center [322, 449] width 121 height 24
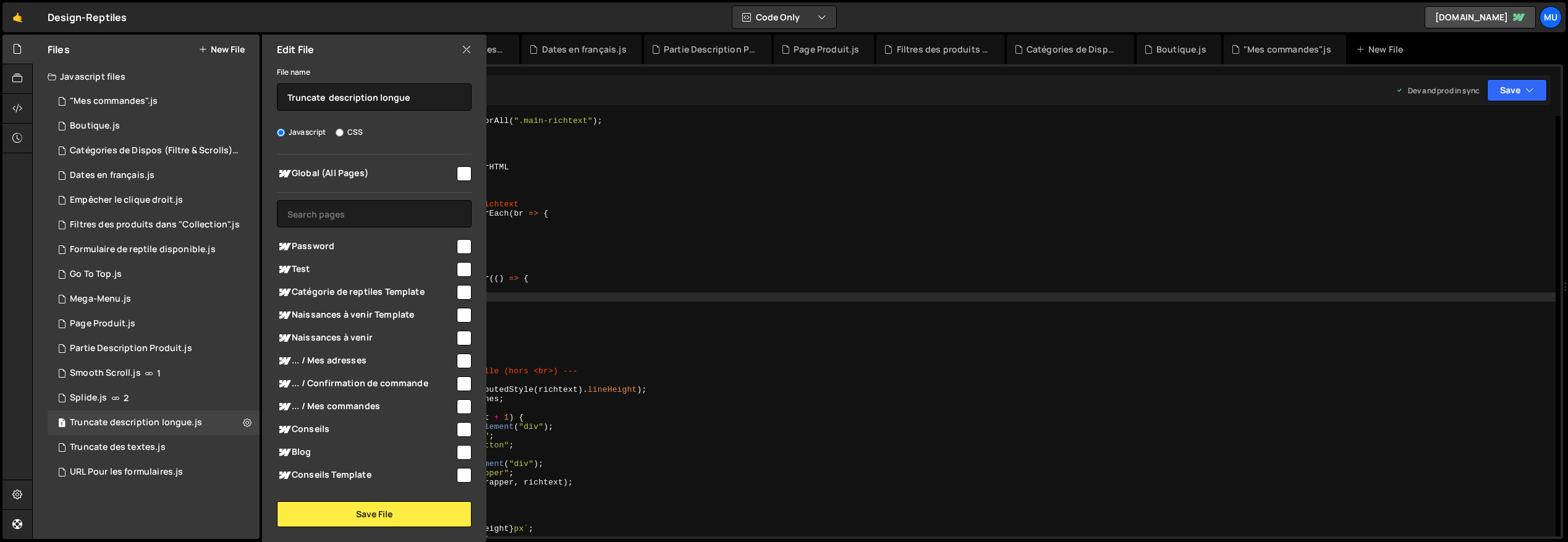
click at [469, 46] on icon at bounding box center [467, 49] width 10 height 14
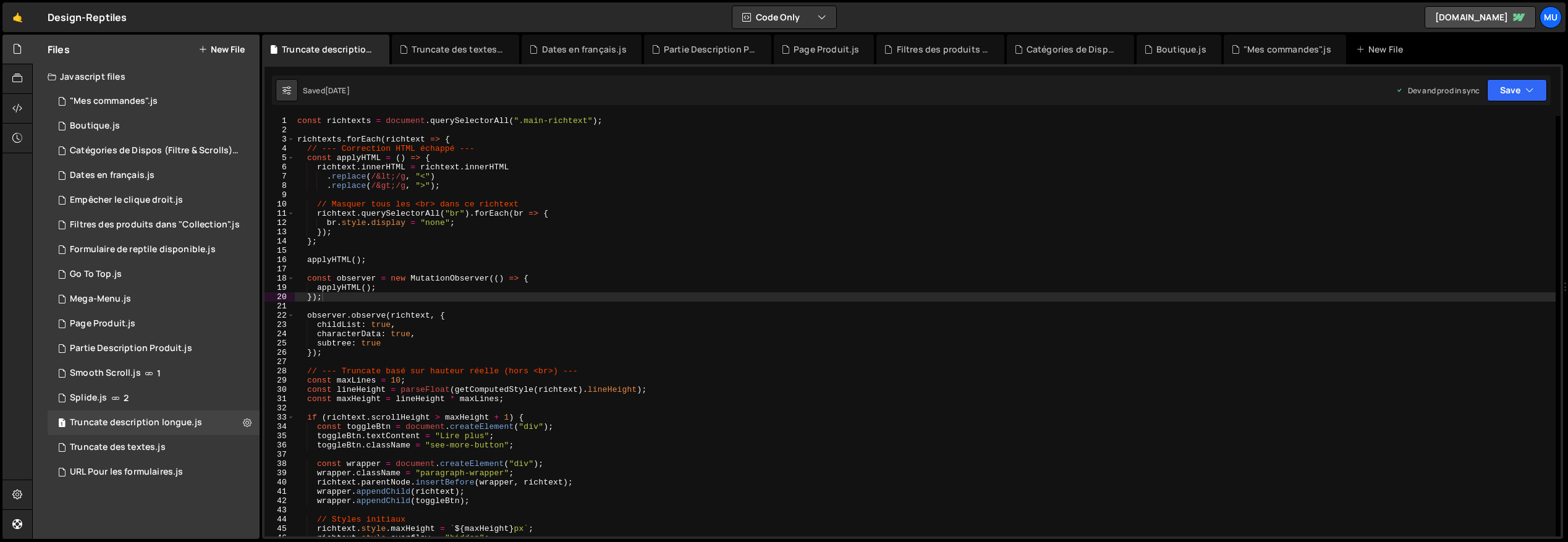
scroll to position [30, 0]
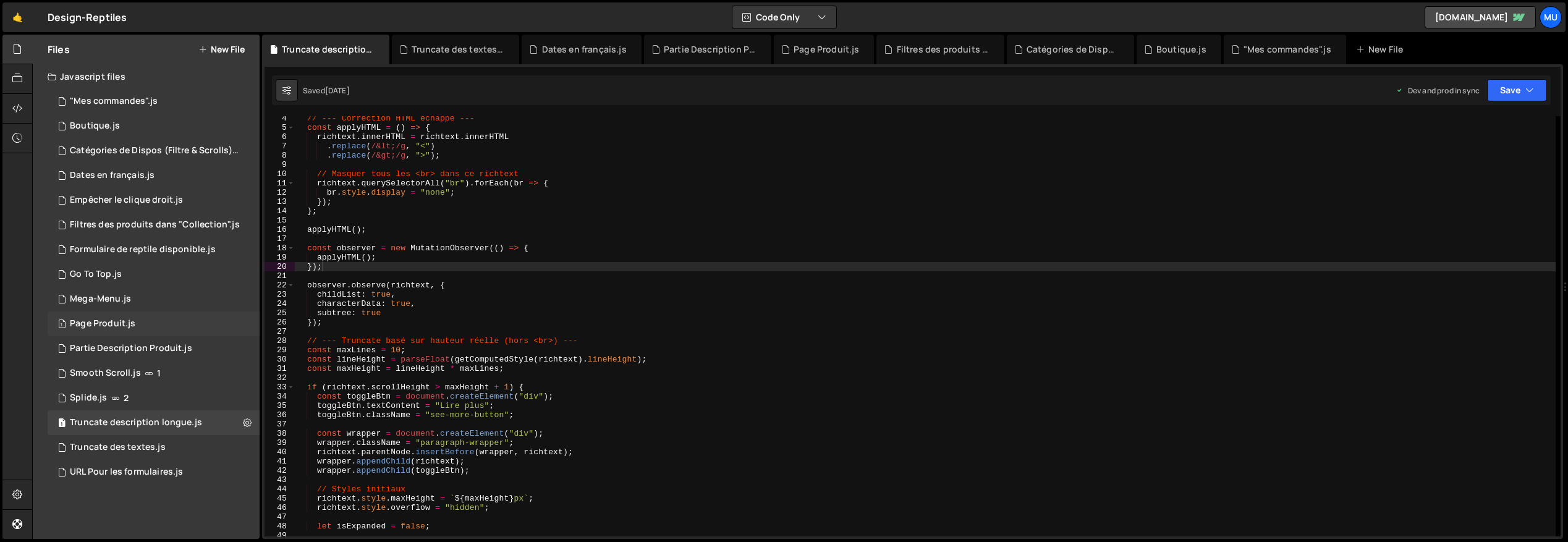
click at [154, 321] on div "1 Page Produit.js 0" at bounding box center [154, 324] width 212 height 24
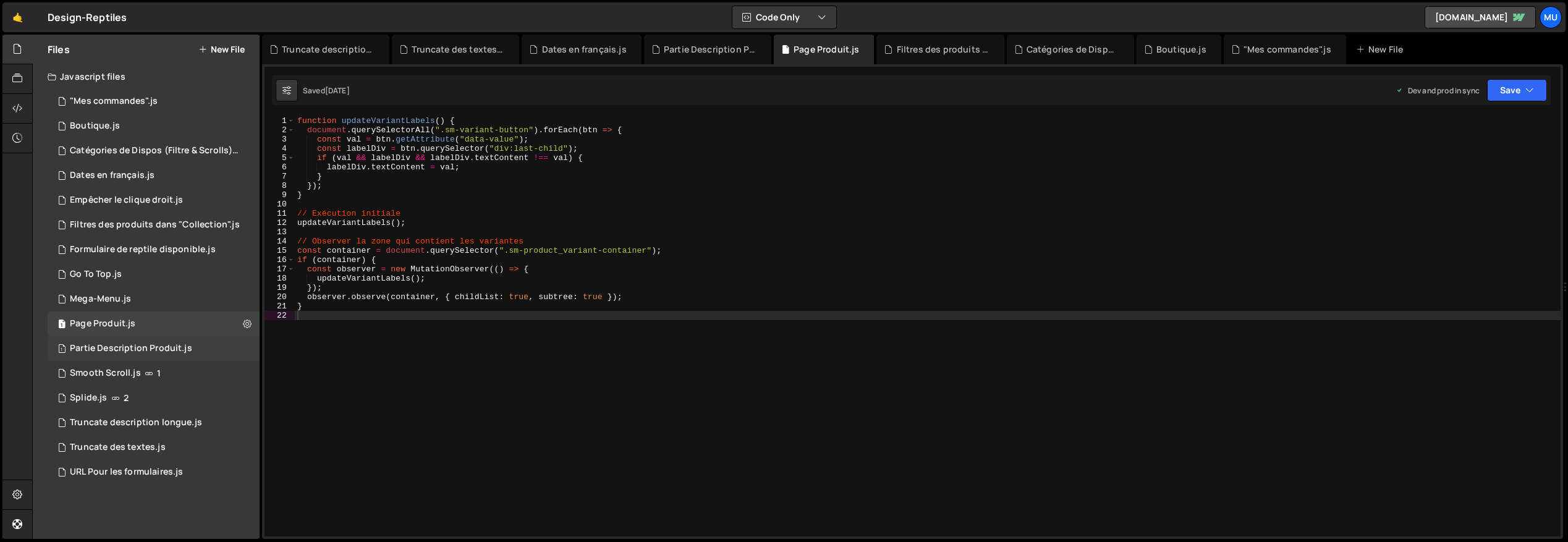
click at [123, 346] on div "Partie Description Produit.js" at bounding box center [131, 349] width 123 height 11
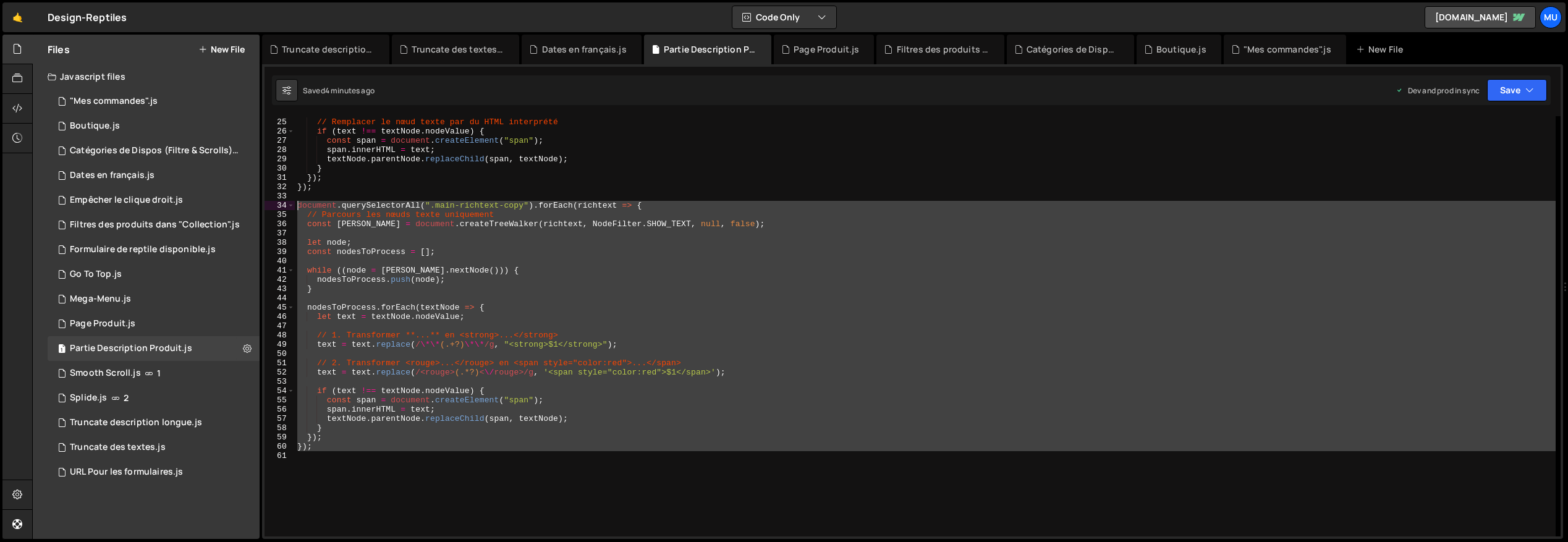
drag, startPoint x: 351, startPoint y: 469, endPoint x: 284, endPoint y: 203, distance: 274.3
click at [284, 203] on div "24 25 26 27 28 29 30 31 32 33 34 35 36 37 38 39 40 41 42 43 44 45 46 47 48 49 5…" at bounding box center [912, 326] width 1296 height 420
type textarea "document.querySelectorAll(".main-richtext-copy").forEach(richtext => { // Parco…"
paste textarea
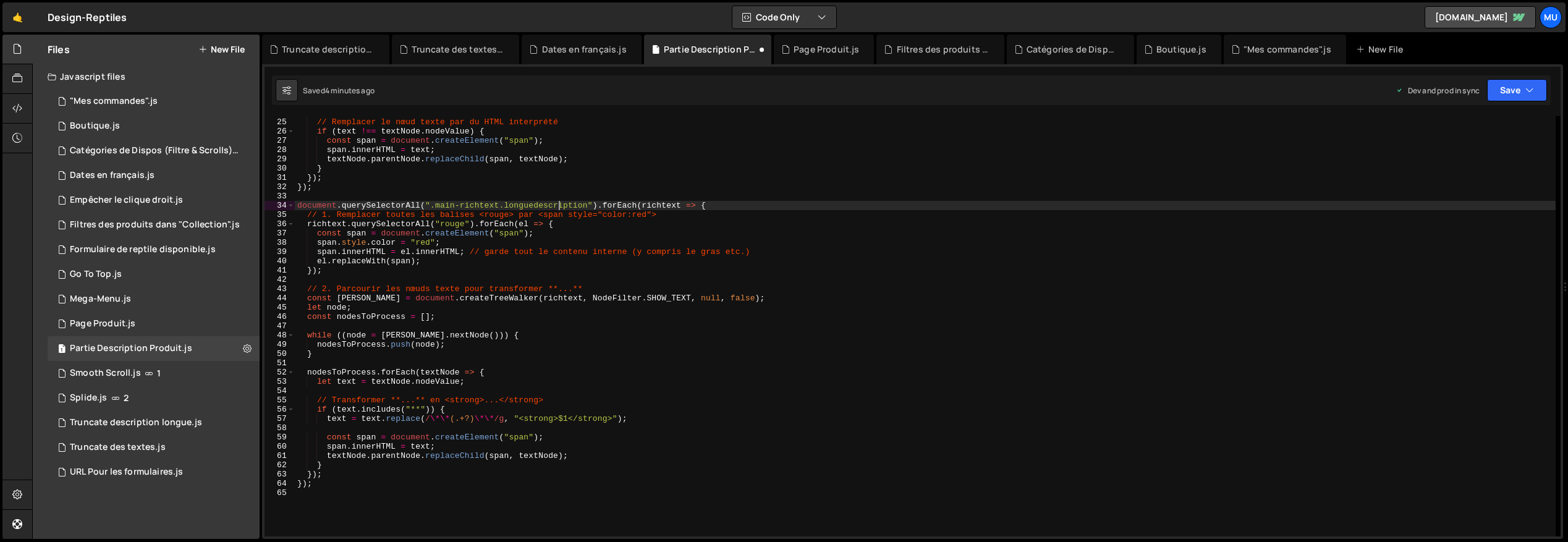
click at [560, 203] on div "// Remplacer le nœud texte par du HTML interprété if ( text !== textNode . node…" at bounding box center [925, 327] width 1261 height 439
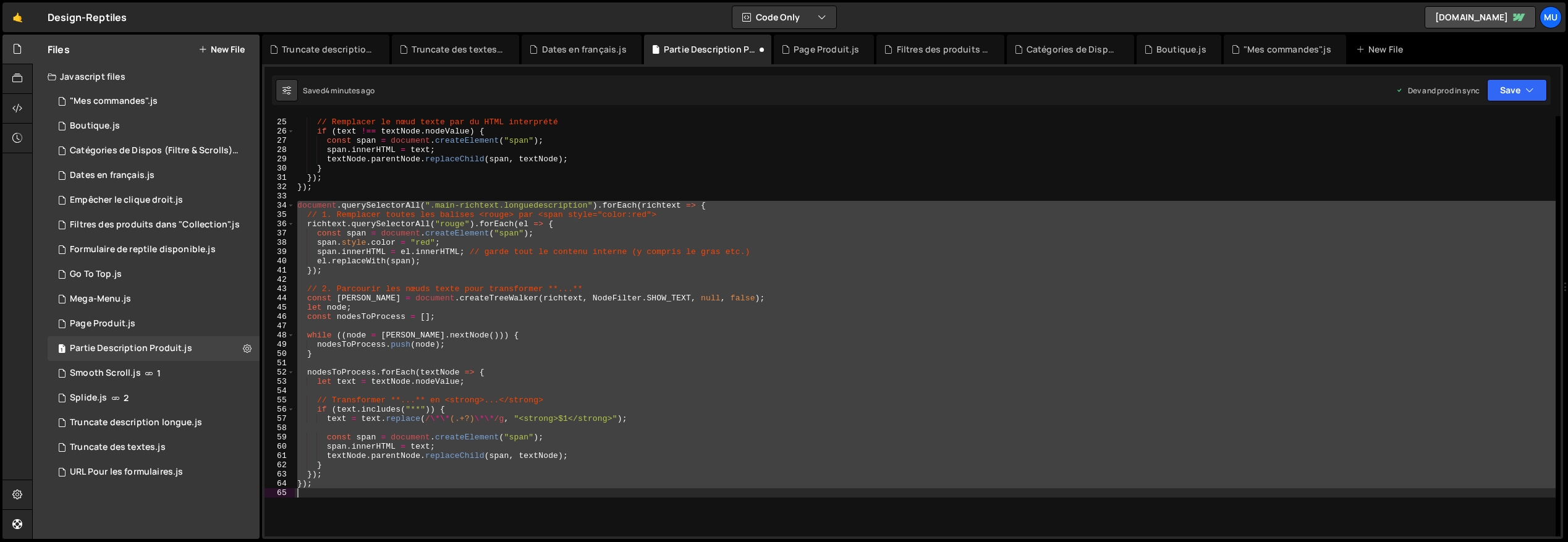
click at [545, 203] on div "// Remplacer le nœud texte par du HTML interprété if ( text !== textNode . node…" at bounding box center [925, 326] width 1261 height 420
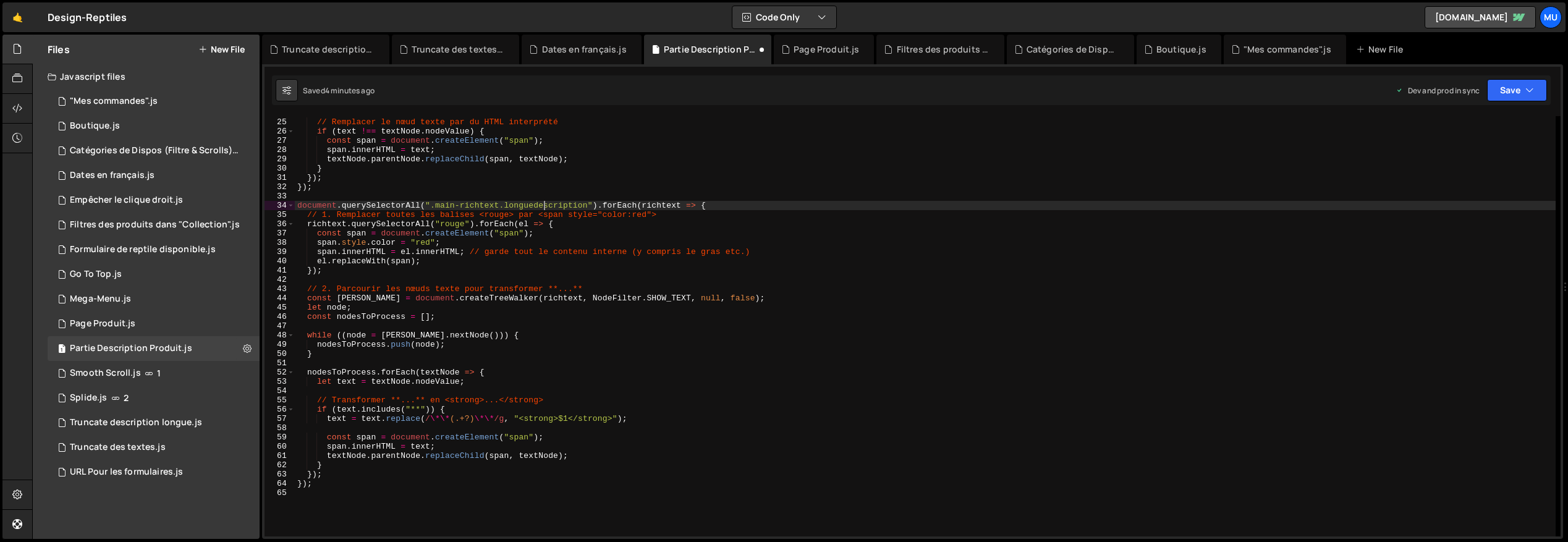
click at [545, 203] on div "// Remplacer le nœud texte par du HTML interprété if ( text !== textNode . node…" at bounding box center [925, 327] width 1261 height 439
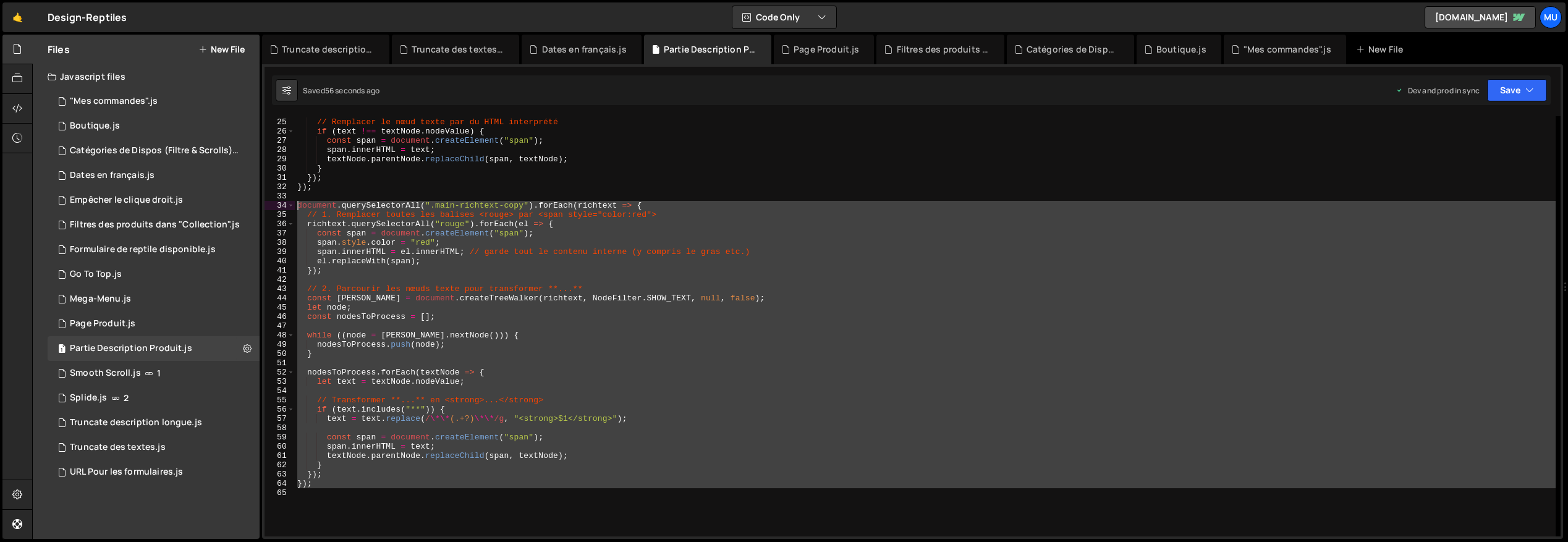
drag, startPoint x: 361, startPoint y: 496, endPoint x: 278, endPoint y: 203, distance: 304.5
click at [278, 203] on div "document.querySelectorAll(".main-richtext-copy").forEach(richtext => { 24 25 26…" at bounding box center [912, 326] width 1296 height 420
type textarea "document.querySelectorAll(".main-richtext-copy").forEach(richtext => { // 1. Re…"
paste textarea
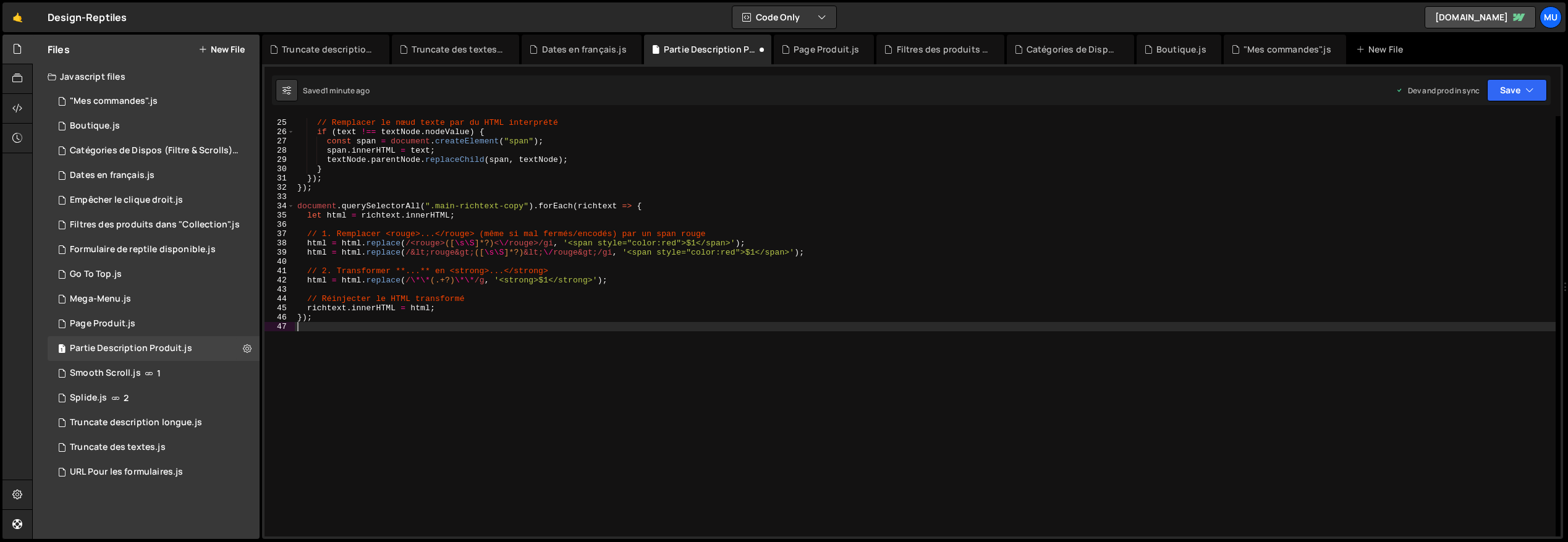
scroll to position [0, 0]
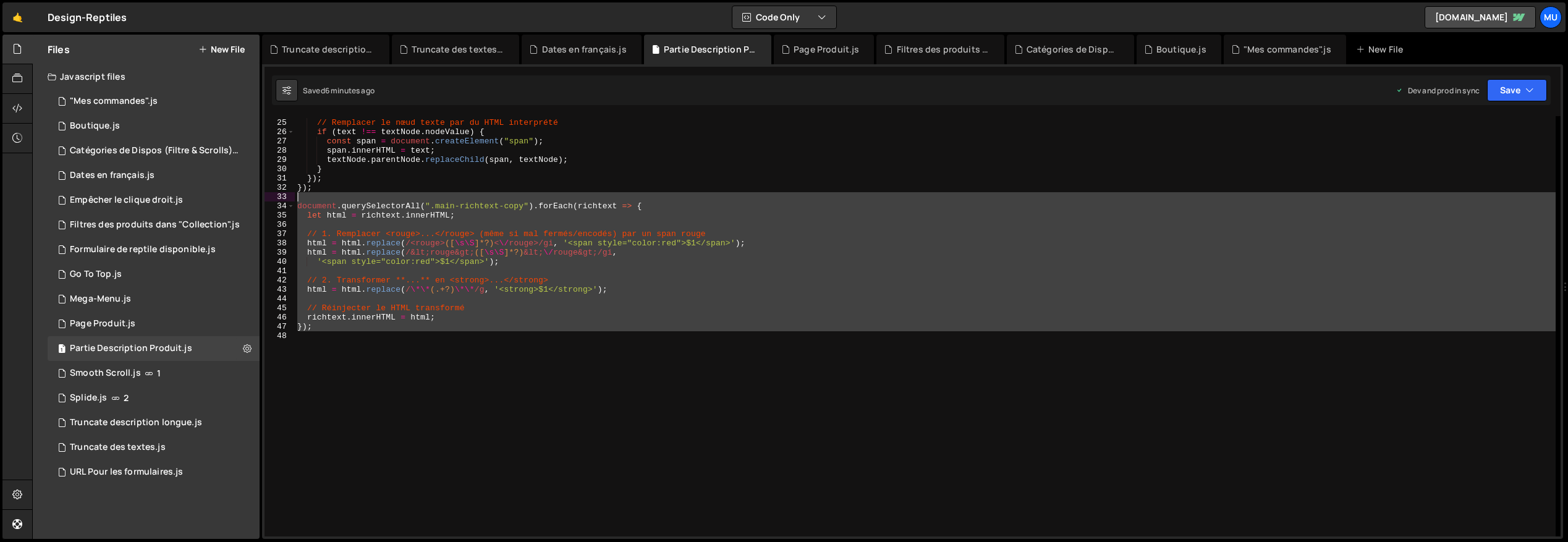
drag, startPoint x: 405, startPoint y: 330, endPoint x: 271, endPoint y: 200, distance: 186.7
click at [271, 200] on div "}); 24 25 26 27 28 29 30 31 32 33 34 35 36 37 38 39 40 41 42 43 44 45 46 47 48 …" at bounding box center [912, 326] width 1296 height 420
click at [309, 234] on div "// Remplacer le nœud texte par du HTML interprété if ( text !== textNode . node…" at bounding box center [925, 326] width 1261 height 420
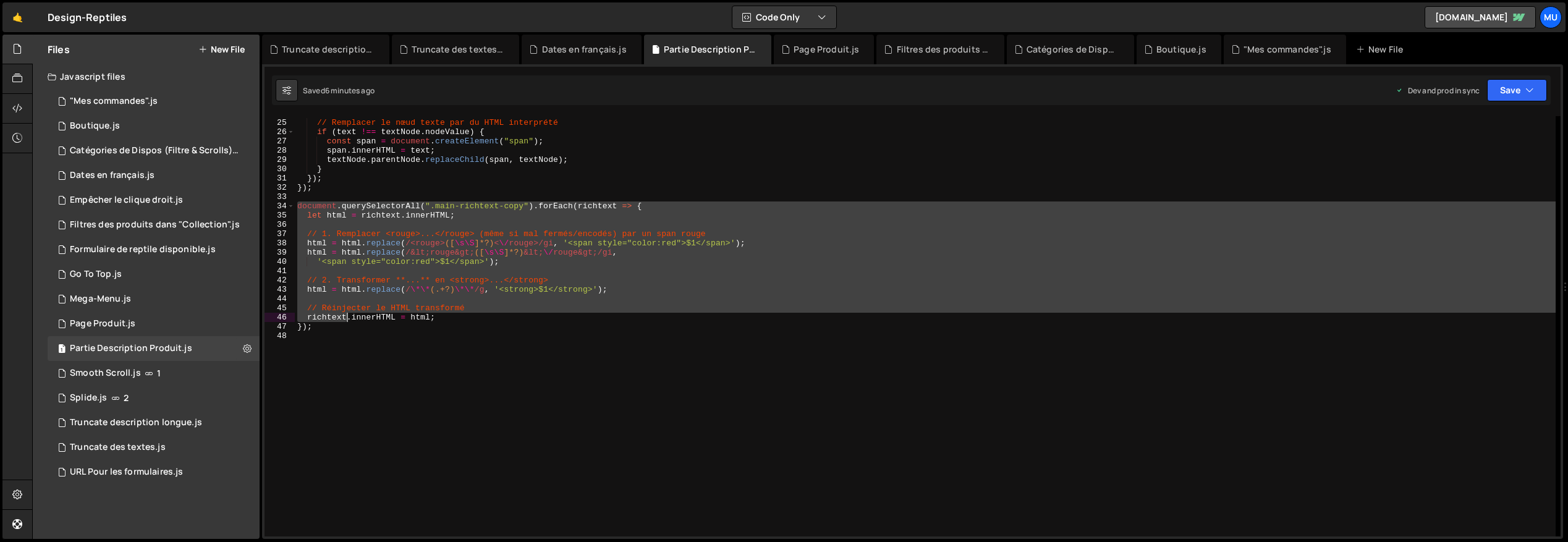
drag, startPoint x: 298, startPoint y: 208, endPoint x: 364, endPoint y: 338, distance: 145.8
click at [364, 338] on div "// Remplacer le nœud texte par du HTML interprété if ( text !== textNode . node…" at bounding box center [925, 328] width 1261 height 439
type textarea "});"
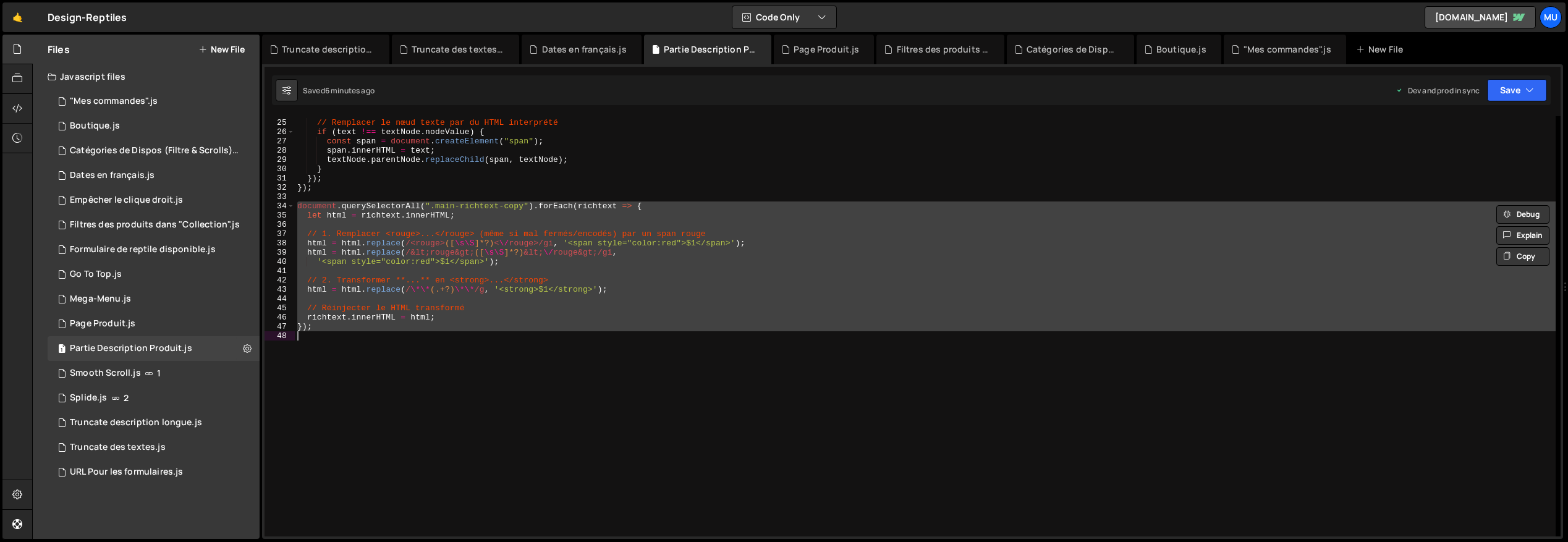
paste textarea
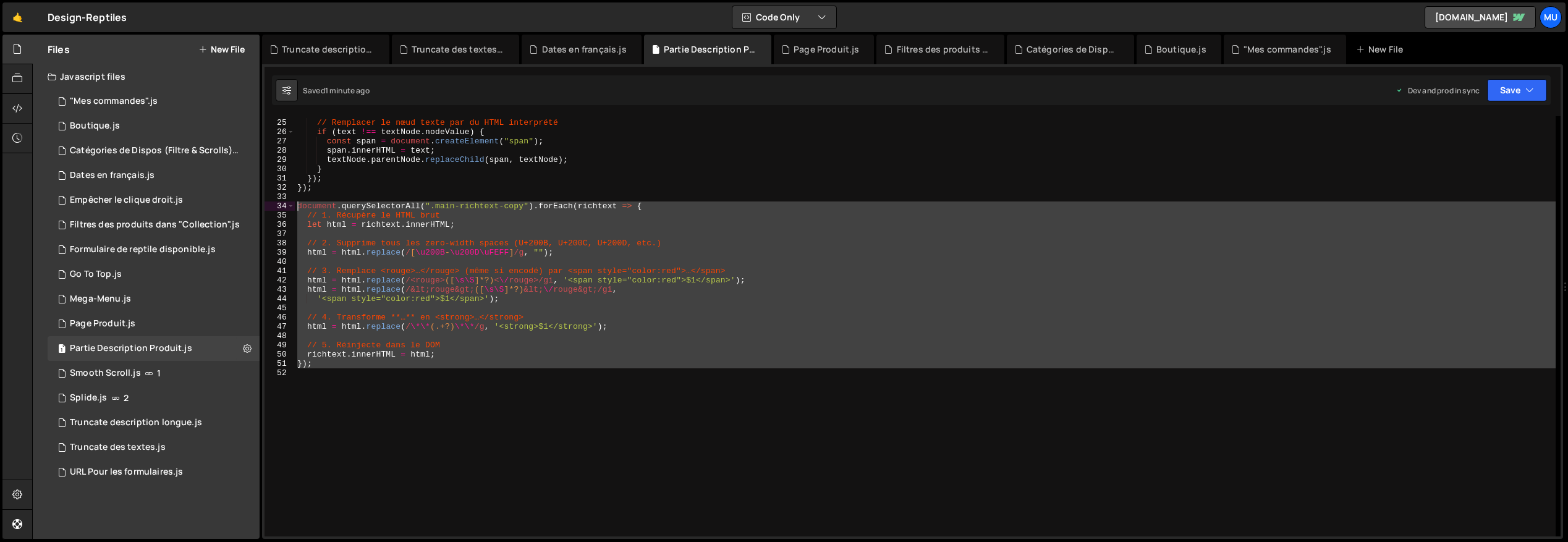
drag, startPoint x: 314, startPoint y: 345, endPoint x: 268, endPoint y: 204, distance: 148.3
click at [268, 204] on div "}); 24 25 26 27 28 29 30 31 32 33 34 35 36 37 38 39 40 41 42 43 44 45 46 47 48 …" at bounding box center [912, 326] width 1296 height 420
type textarea "document.querySelectorAll(".main-richtext-copy").forEach(richtext => { // 1. Ré…"
paste textarea
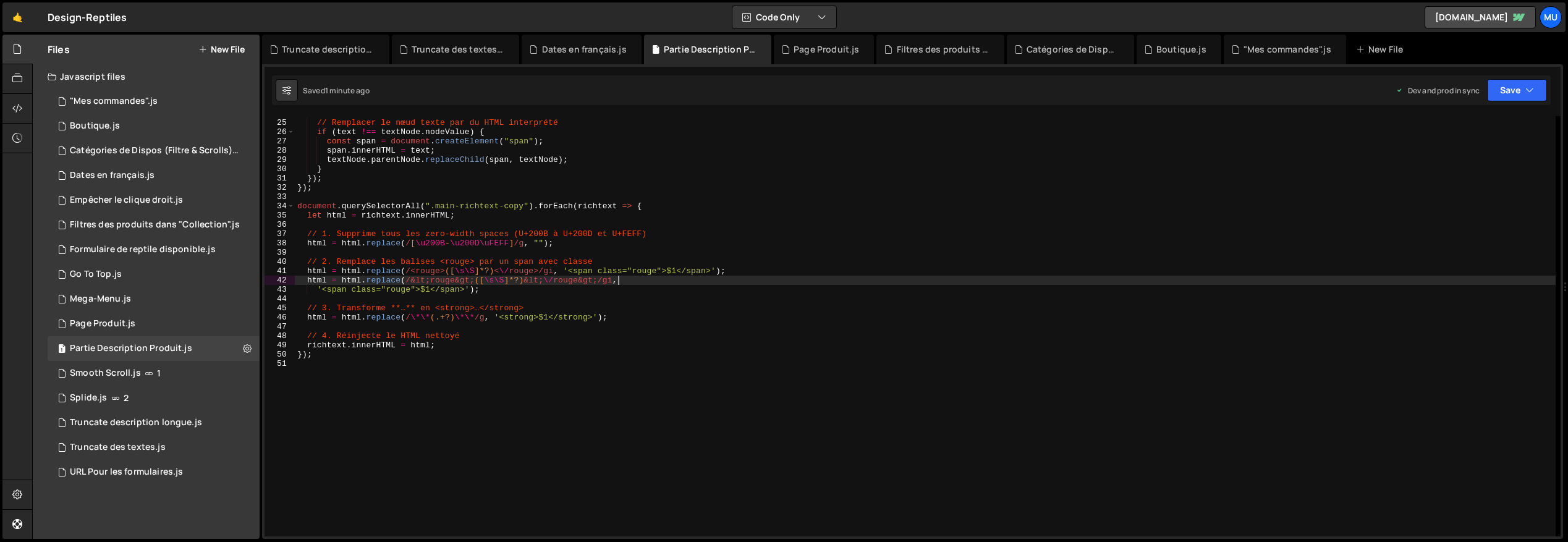
click at [724, 283] on div "// Remplacer le nœud texte par du HTML interprété if ( text !== textNode . node…" at bounding box center [925, 328] width 1261 height 439
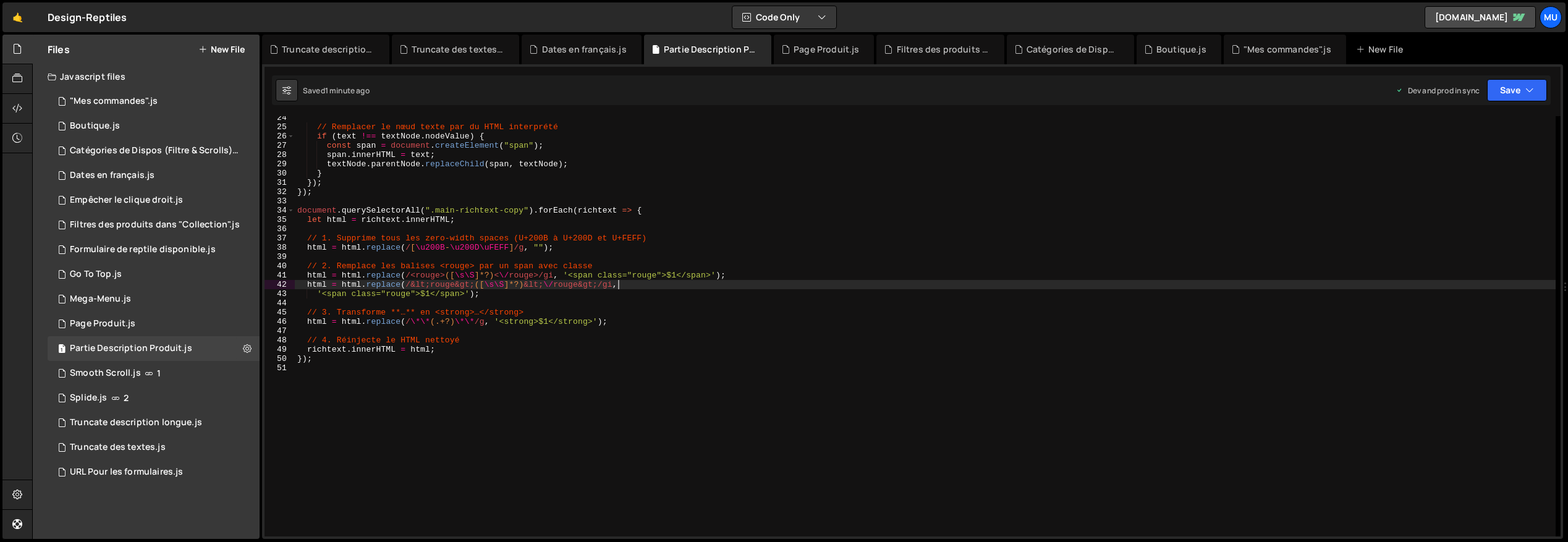
scroll to position [168, 0]
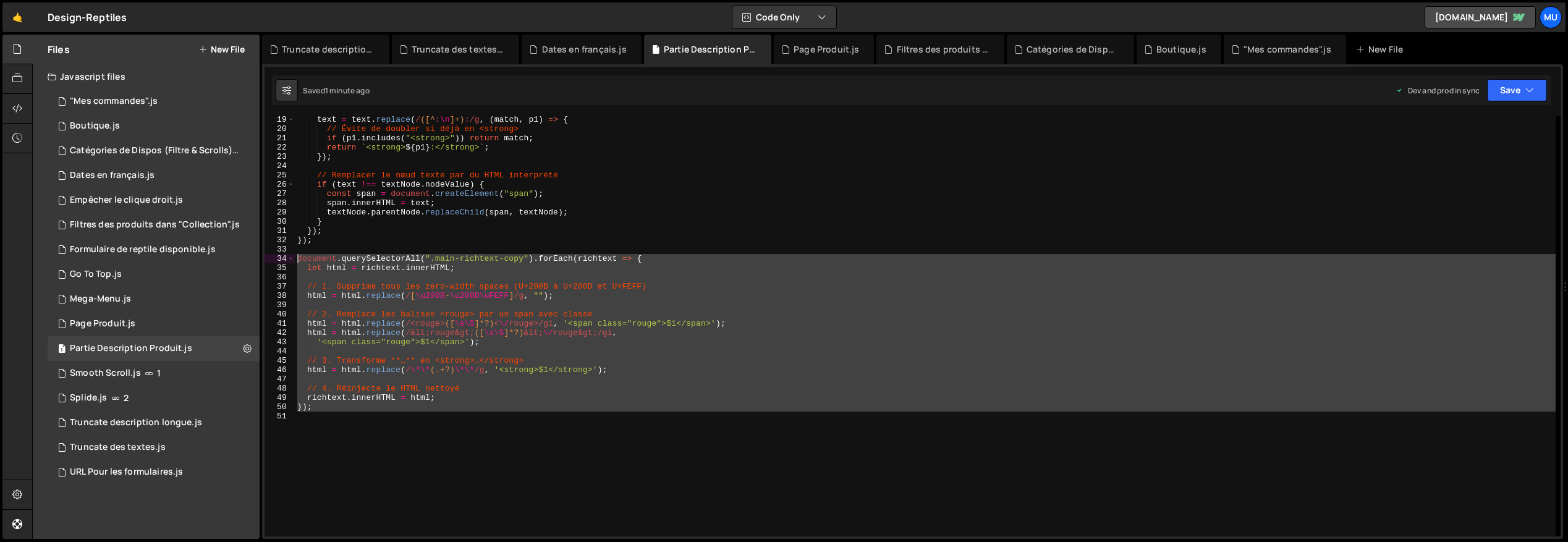
drag, startPoint x: 347, startPoint y: 373, endPoint x: 282, endPoint y: 259, distance: 131.2
click at [282, 259] on div "html = html.replace(/&lt;rouge&gt;([\s\S]*?)&lt;\/rouge&gt;/gi, 19 20 21 22 23 …" at bounding box center [912, 326] width 1296 height 420
type textarea "document.querySelectorAll(".main-richtext-copy").forEach(richtext => { let html…"
paste textarea
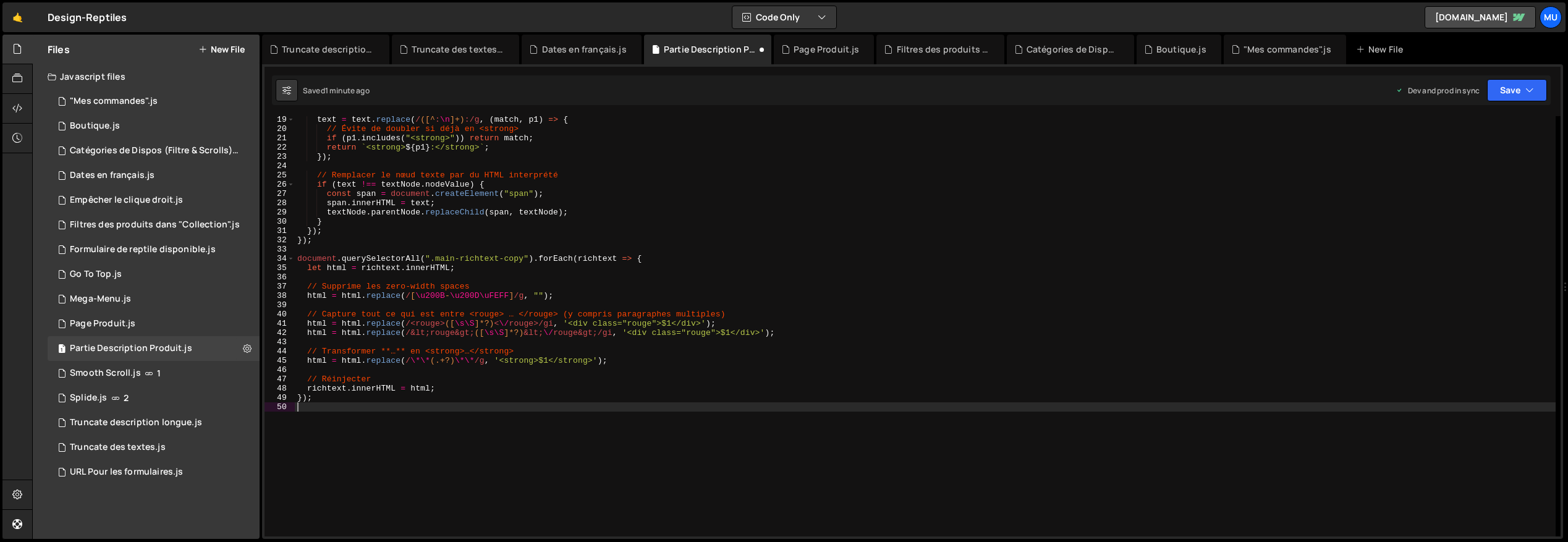
type textarea "});"
click at [219, 44] on button "New File" at bounding box center [221, 49] width 46 height 10
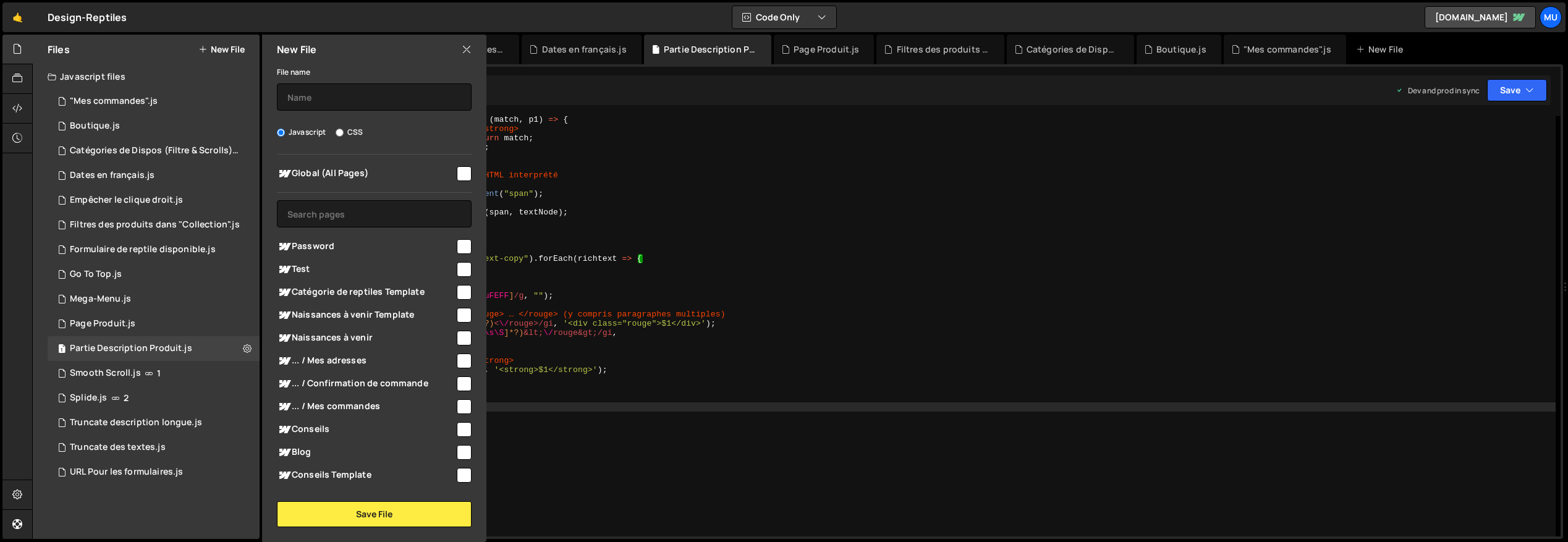
scroll to position [8, 0]
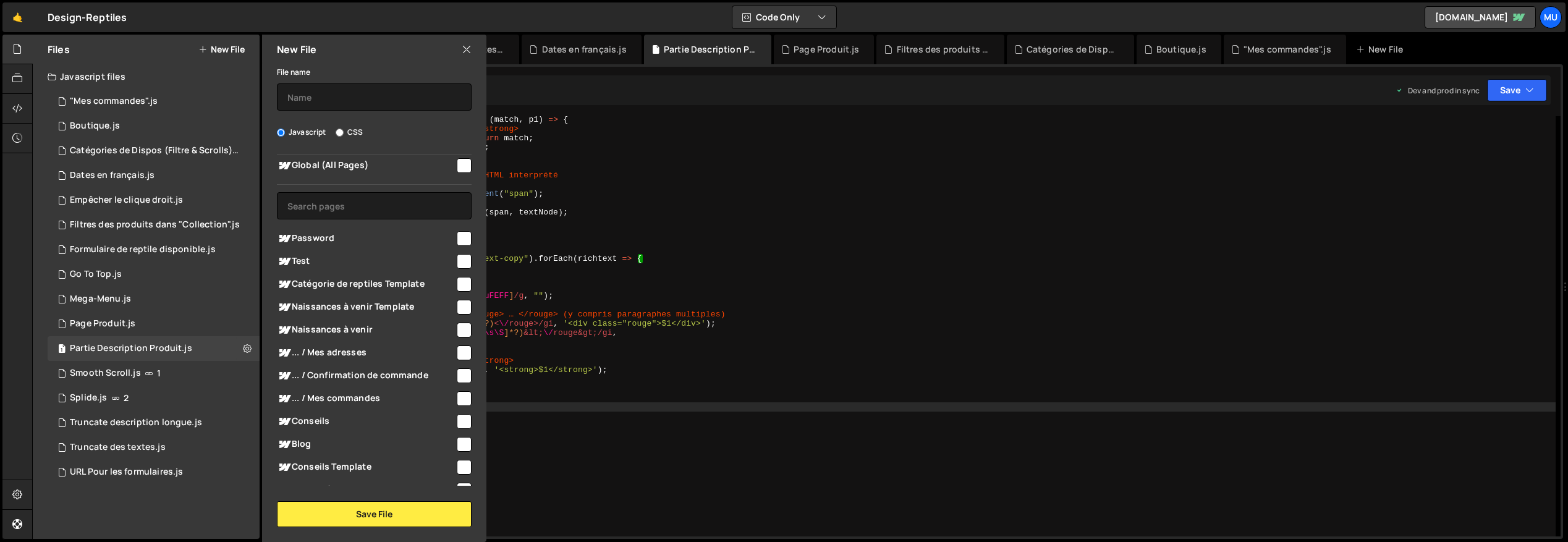
click at [359, 129] on label "CSS" at bounding box center [349, 132] width 27 height 12
click at [344, 129] on input "CSS" at bounding box center [339, 132] width 8 height 8
radio input "true"
click at [329, 88] on input "text" at bounding box center [374, 97] width 195 height 27
type input "Partie Description Produit"
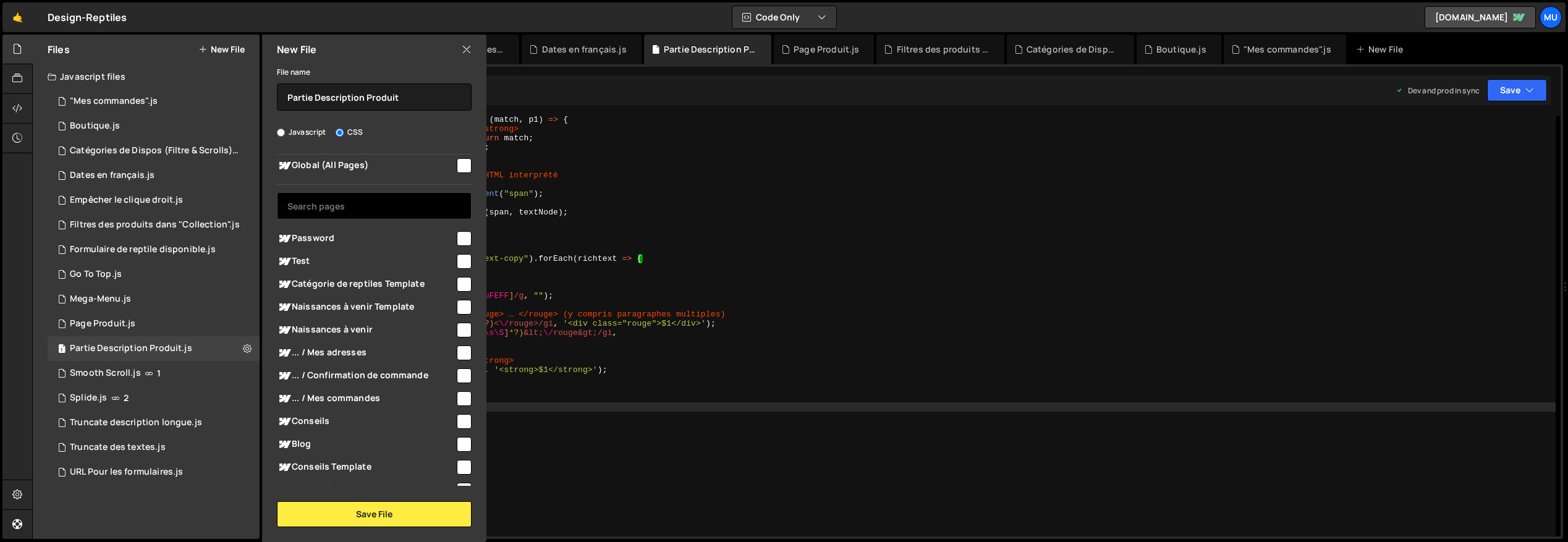
click at [308, 203] on input "text" at bounding box center [374, 205] width 195 height 27
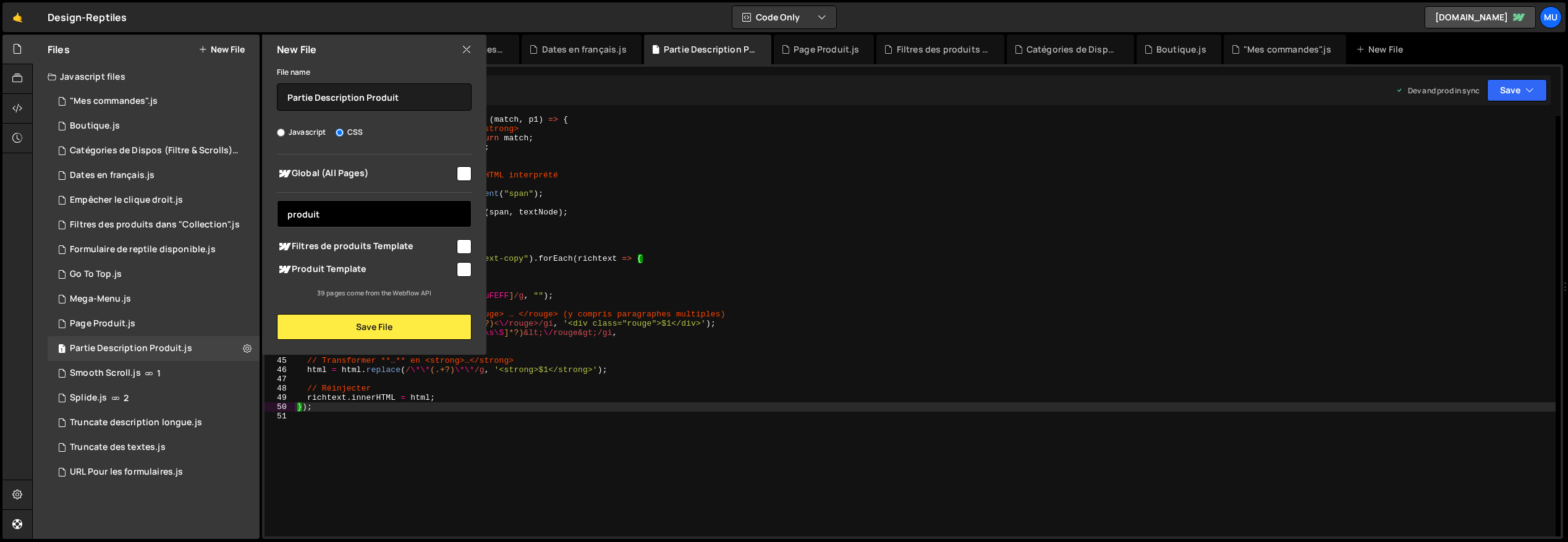
type input "produit"
click at [319, 273] on span "Produit Template" at bounding box center [366, 270] width 178 height 15
checkbox input "true"
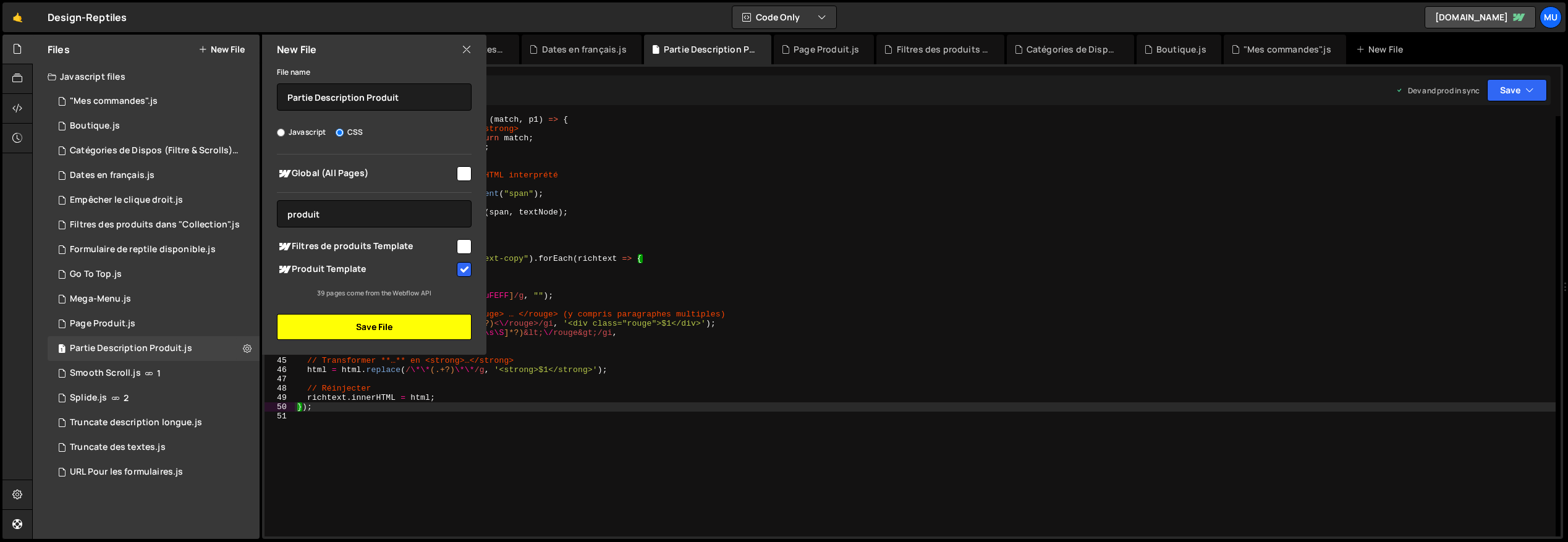
click at [344, 323] on button "Save File" at bounding box center [374, 327] width 195 height 26
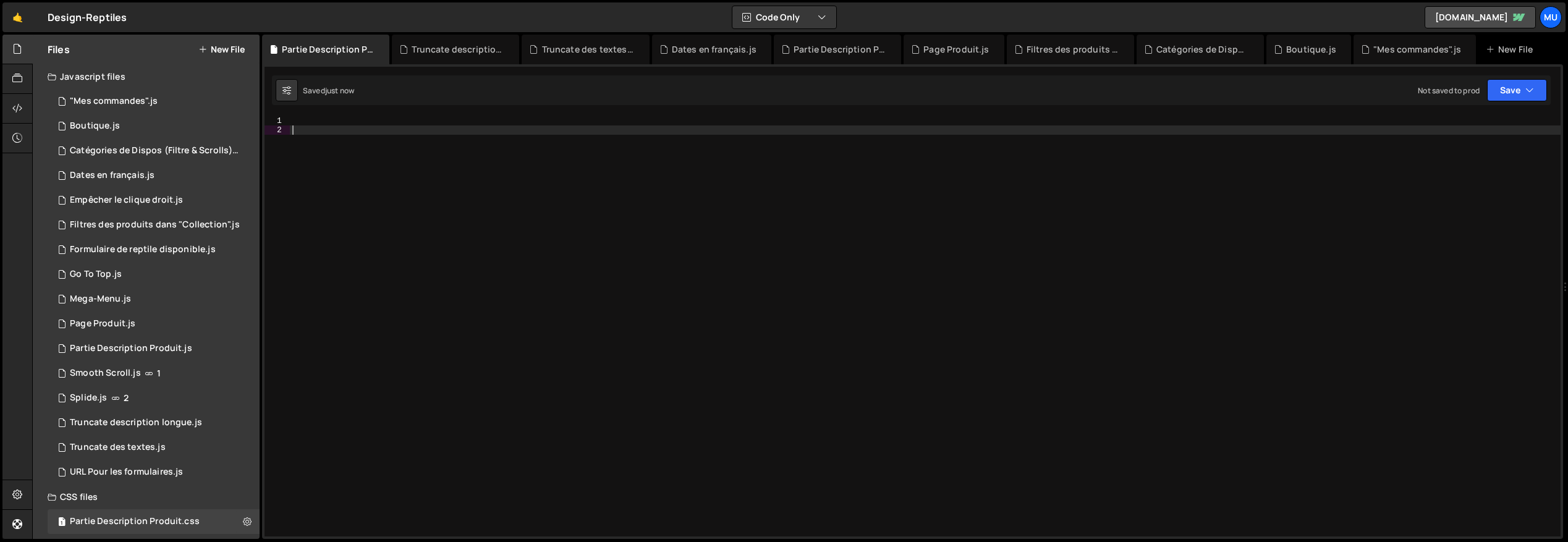
click at [396, 181] on div at bounding box center [925, 336] width 1271 height 439
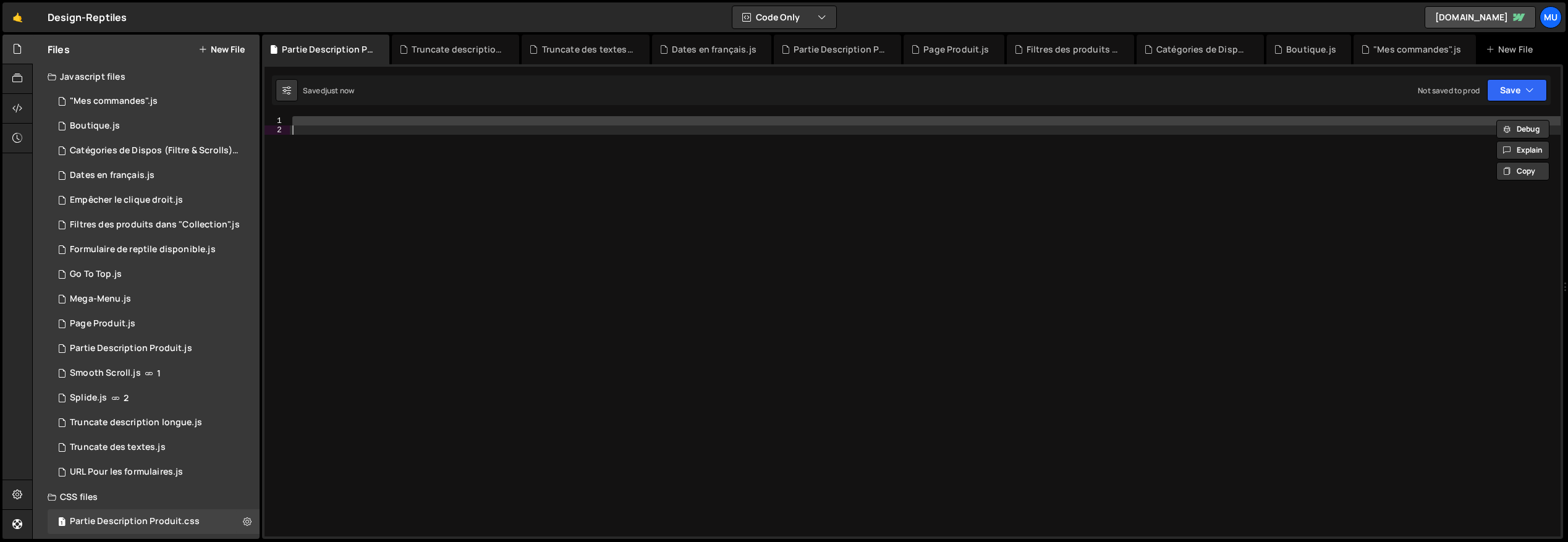
paste textarea
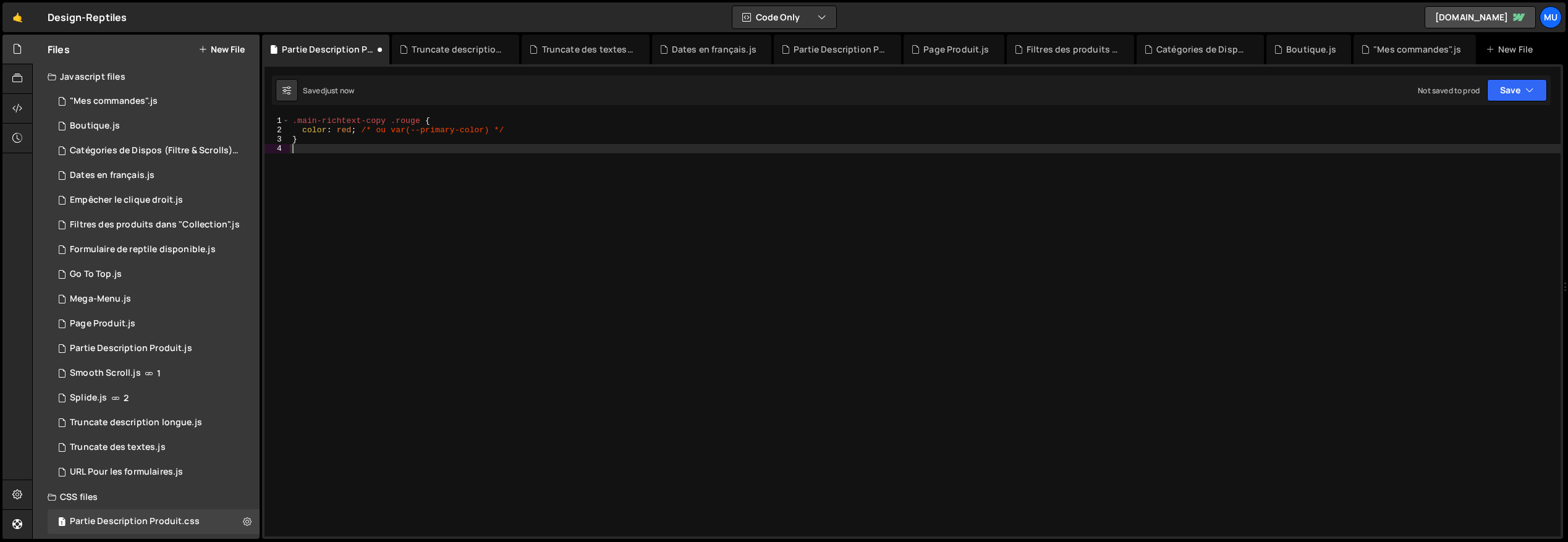
type textarea "}"
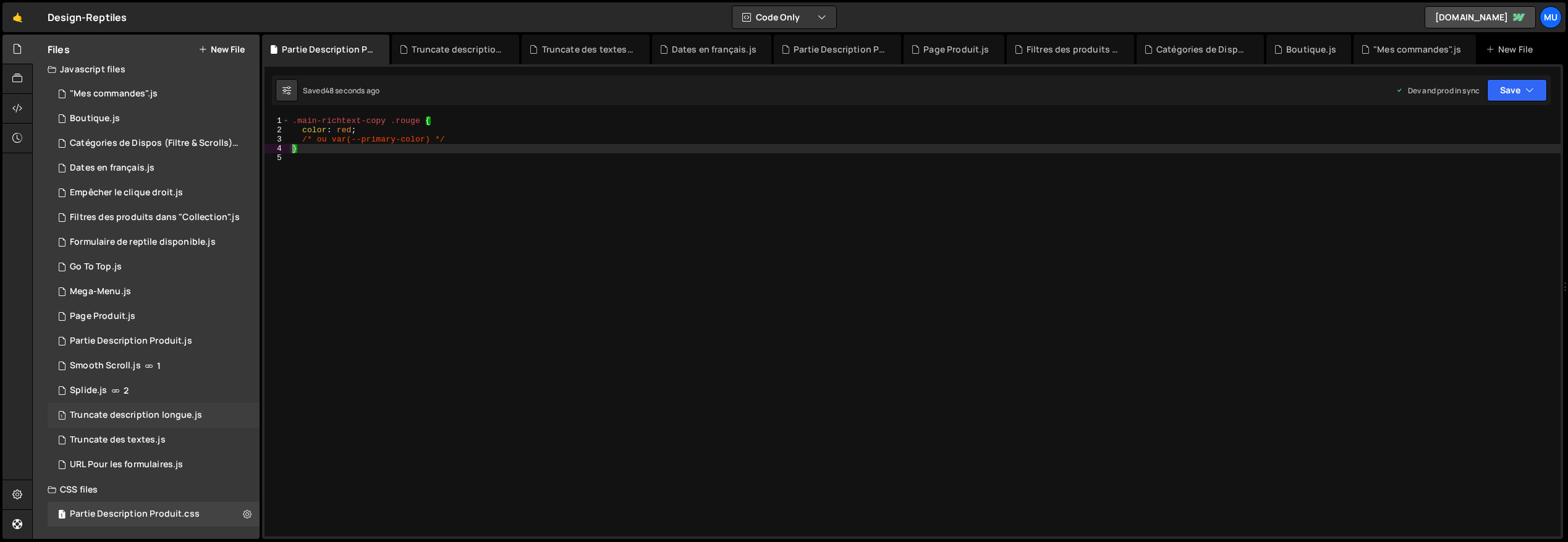
click at [125, 415] on div "Truncate description longue.js" at bounding box center [136, 415] width 132 height 11
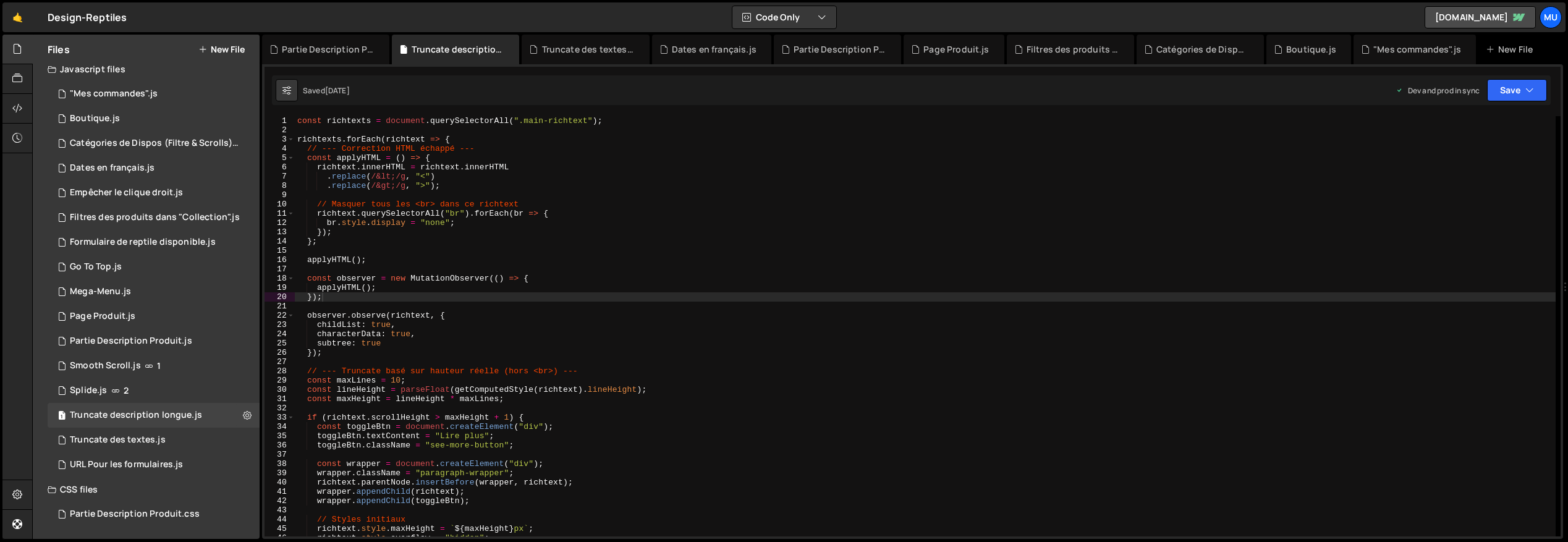
scroll to position [379, 0]
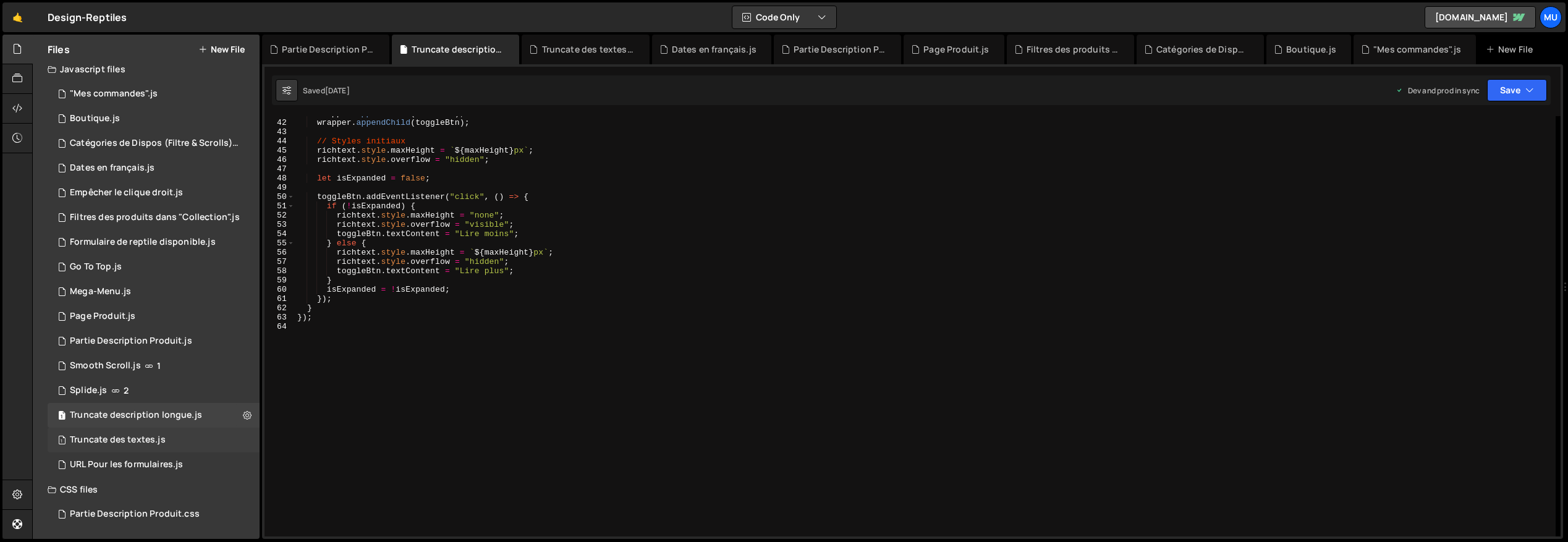
click at [144, 444] on div "Truncate des textes.js" at bounding box center [118, 441] width 96 height 11
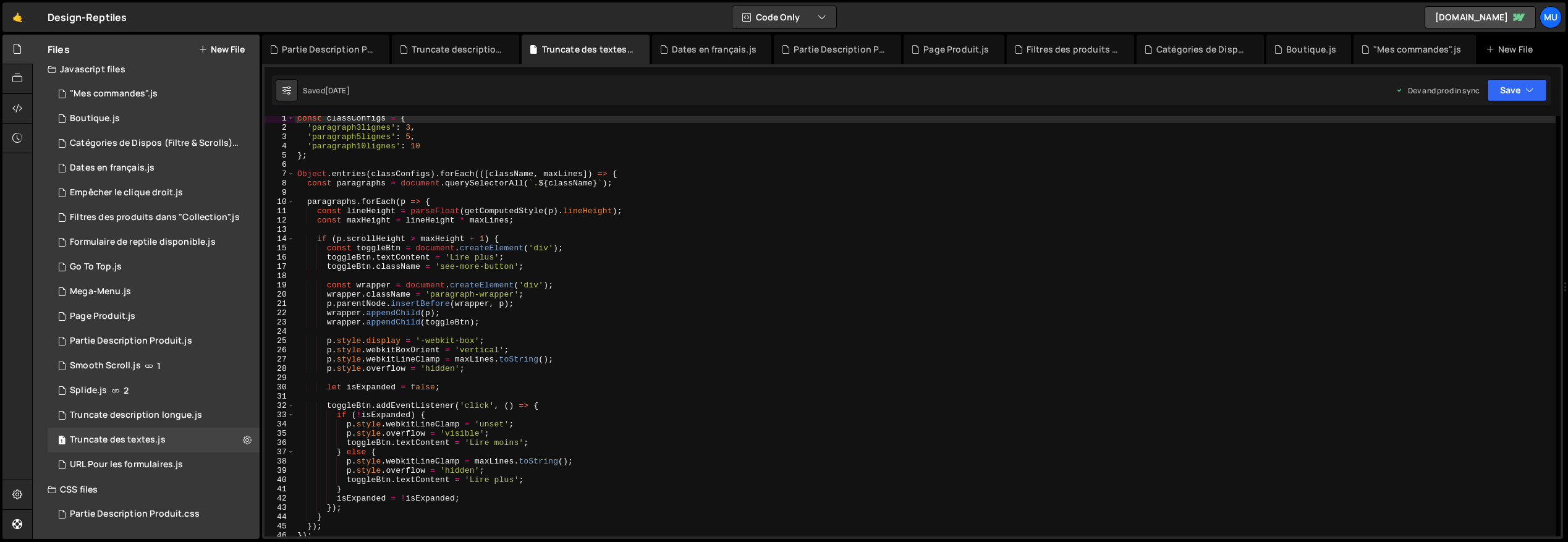
click at [397, 339] on div "const classConfigs = { 'paragraph3lignes' : 3 , 'paragraph5lignes' : 5 , 'parag…" at bounding box center [925, 333] width 1261 height 439
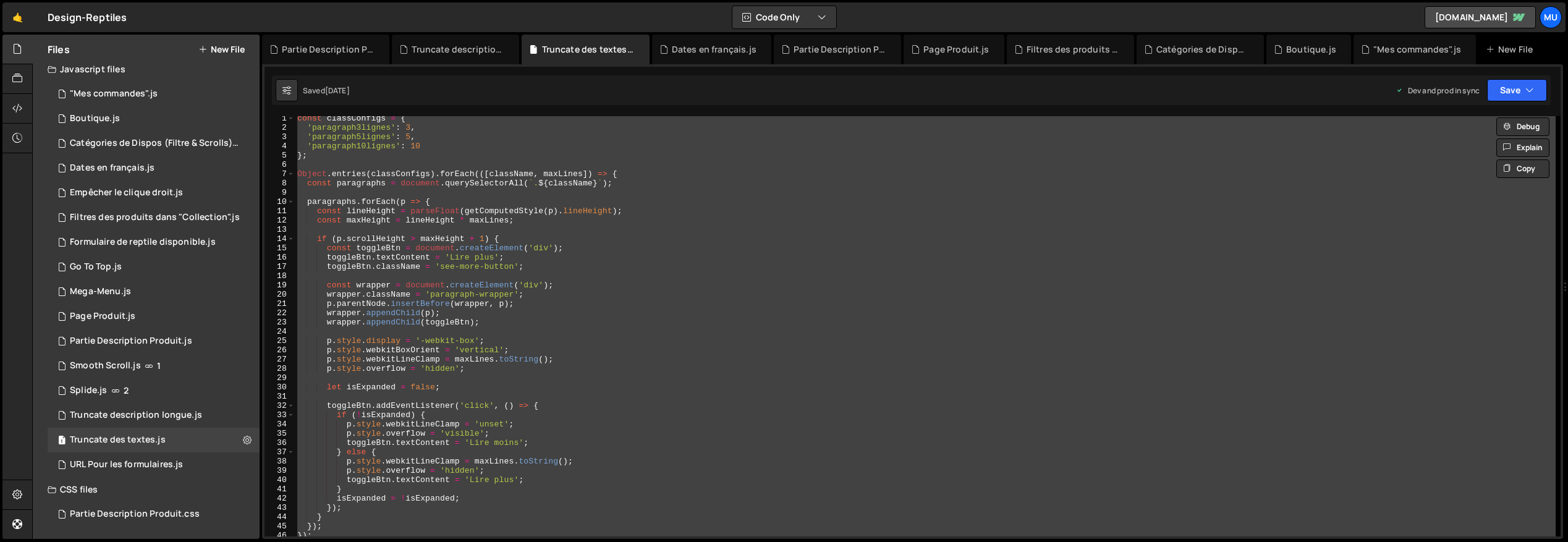
click at [460, 364] on div "const classConfigs = { 'paragraph3lignes' : 3 , 'paragraph5lignes' : 5 , 'parag…" at bounding box center [925, 326] width 1261 height 420
type textarea "p.style.webkitLineClamp = maxLines.toString();"
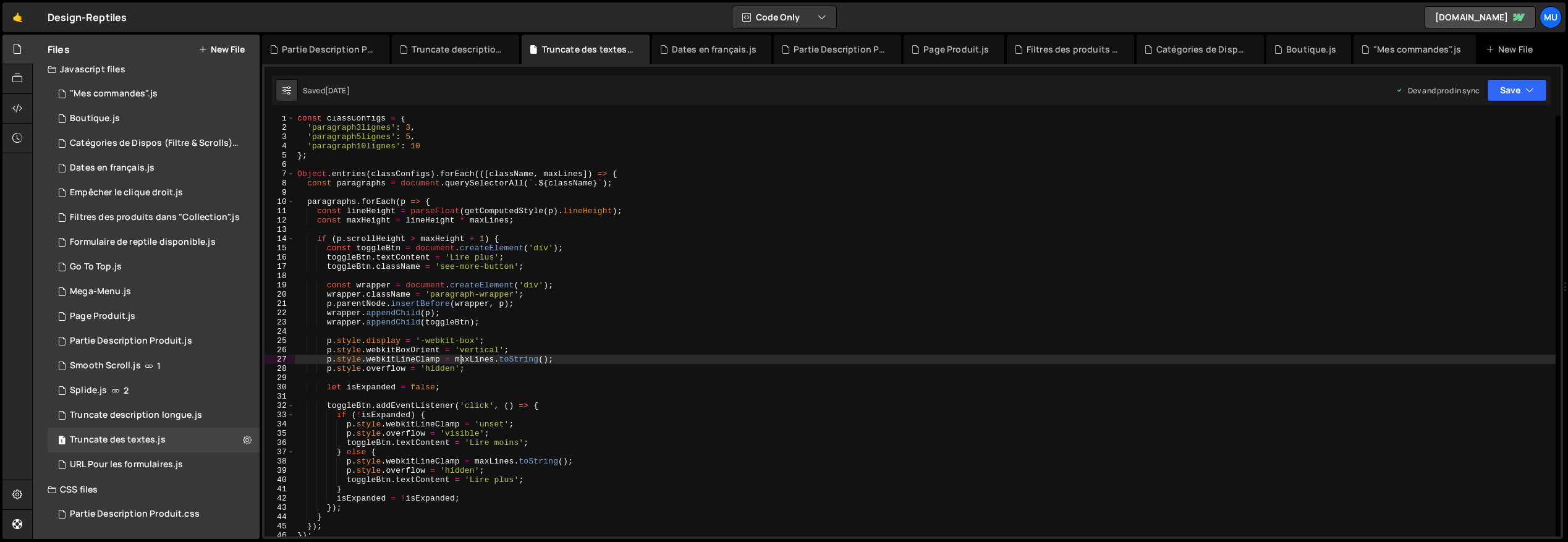
scroll to position [221, 0]
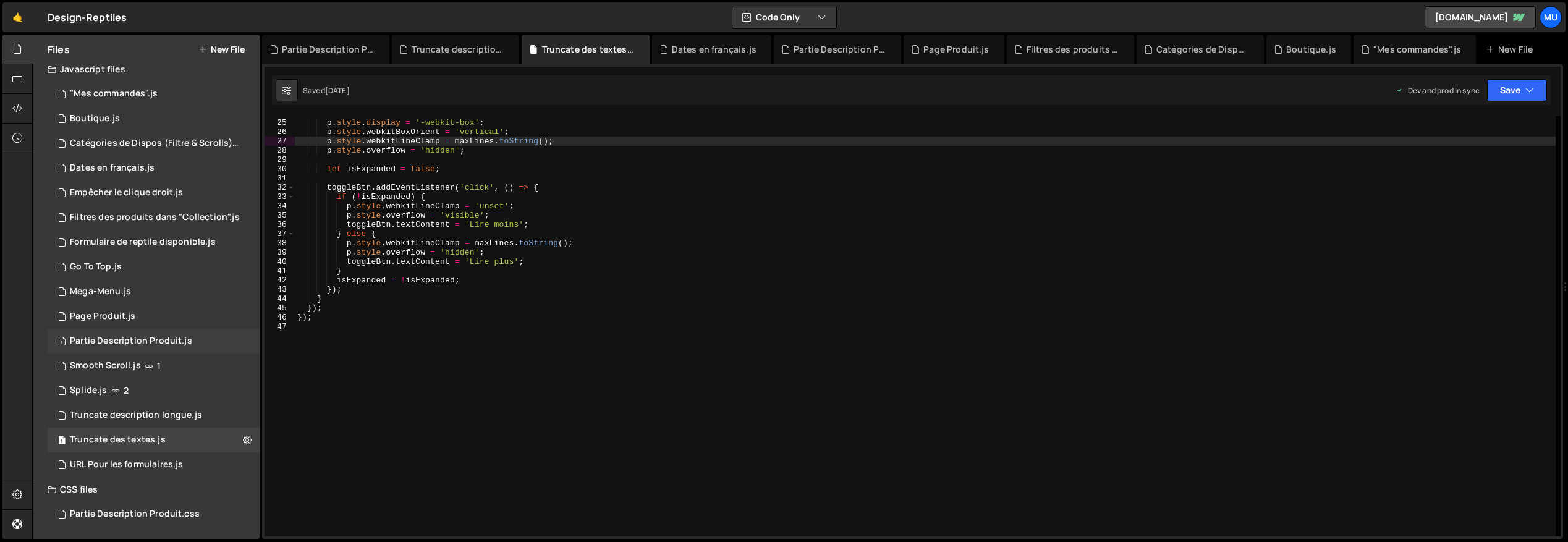
click at [139, 339] on div "Partie Description Produit.js" at bounding box center [131, 341] width 123 height 11
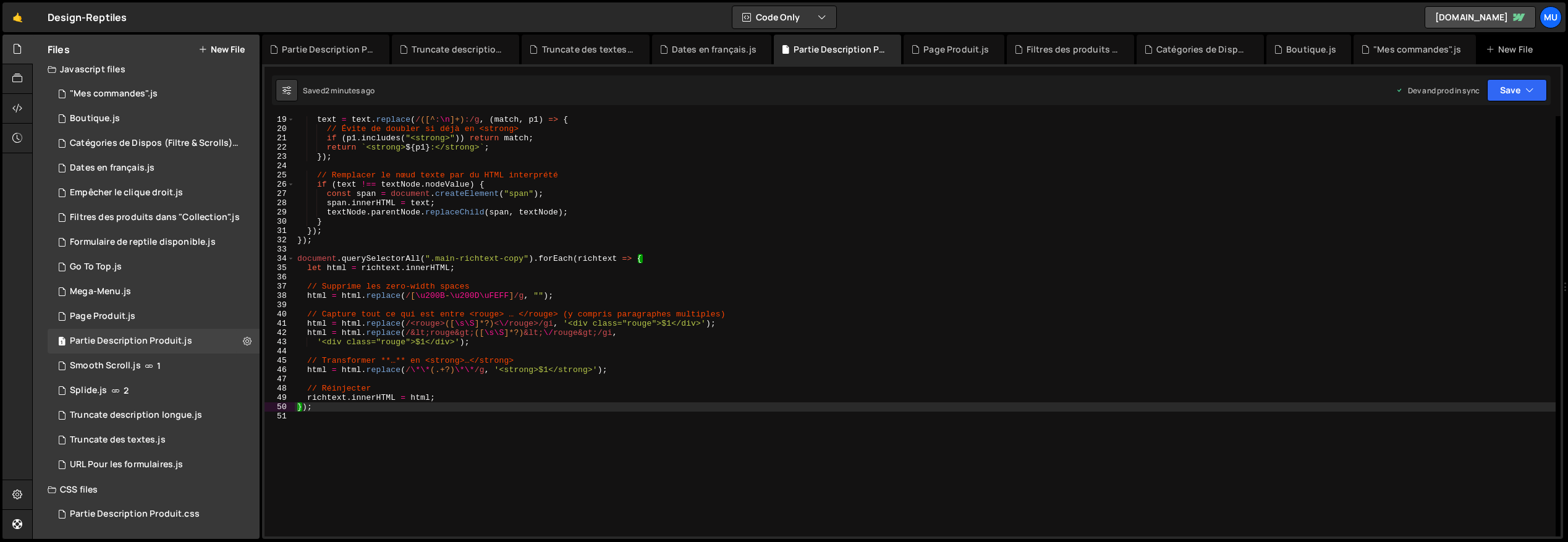
scroll to position [239, 0]
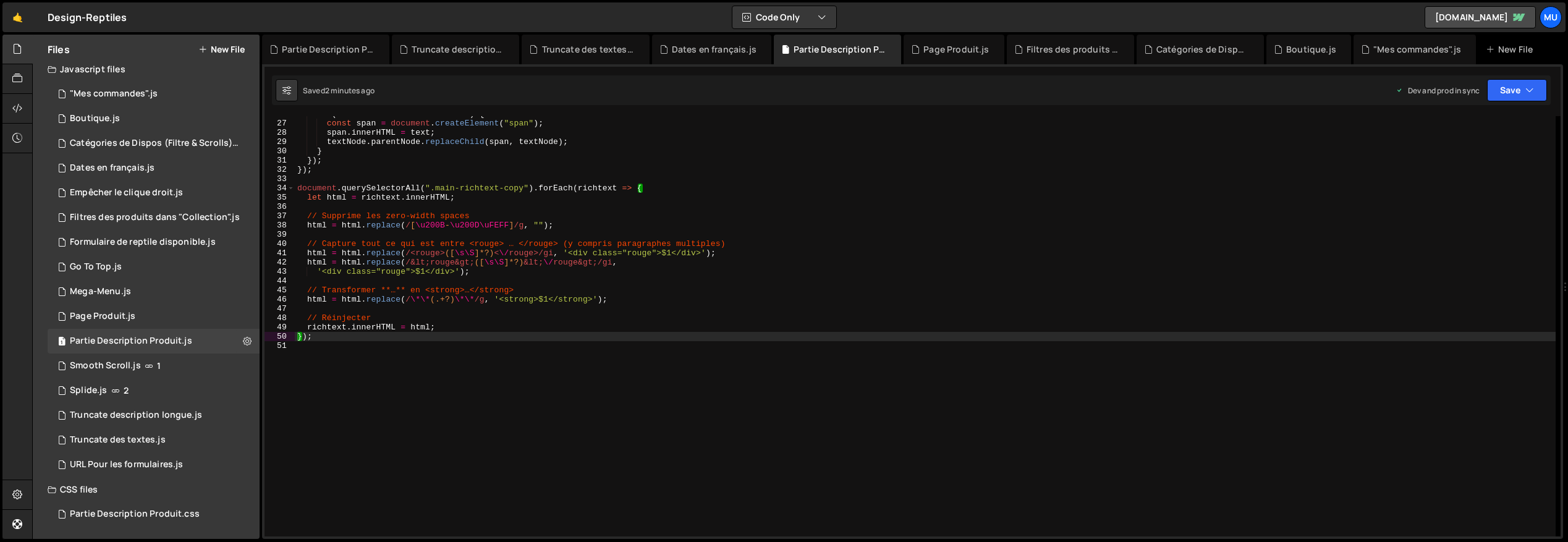
click at [381, 374] on div "if ( text !== textNode . nodeValue ) { const span = document . createElement ( …" at bounding box center [925, 329] width 1261 height 439
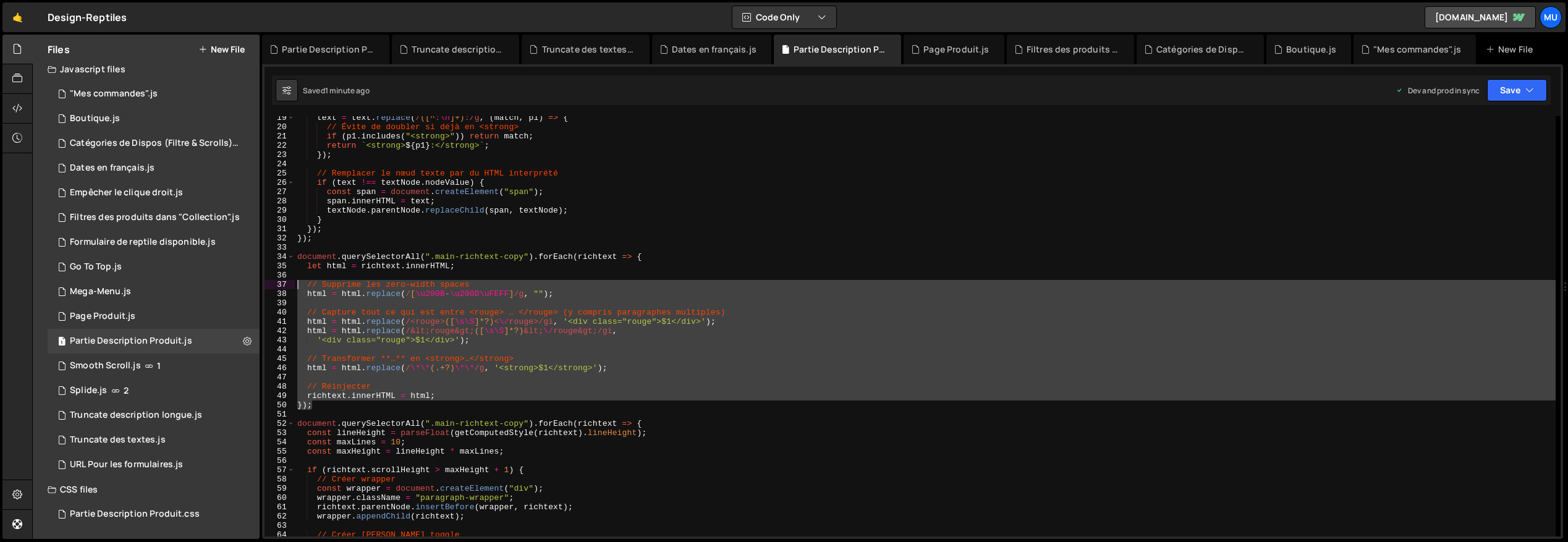
scroll to position [165, 0]
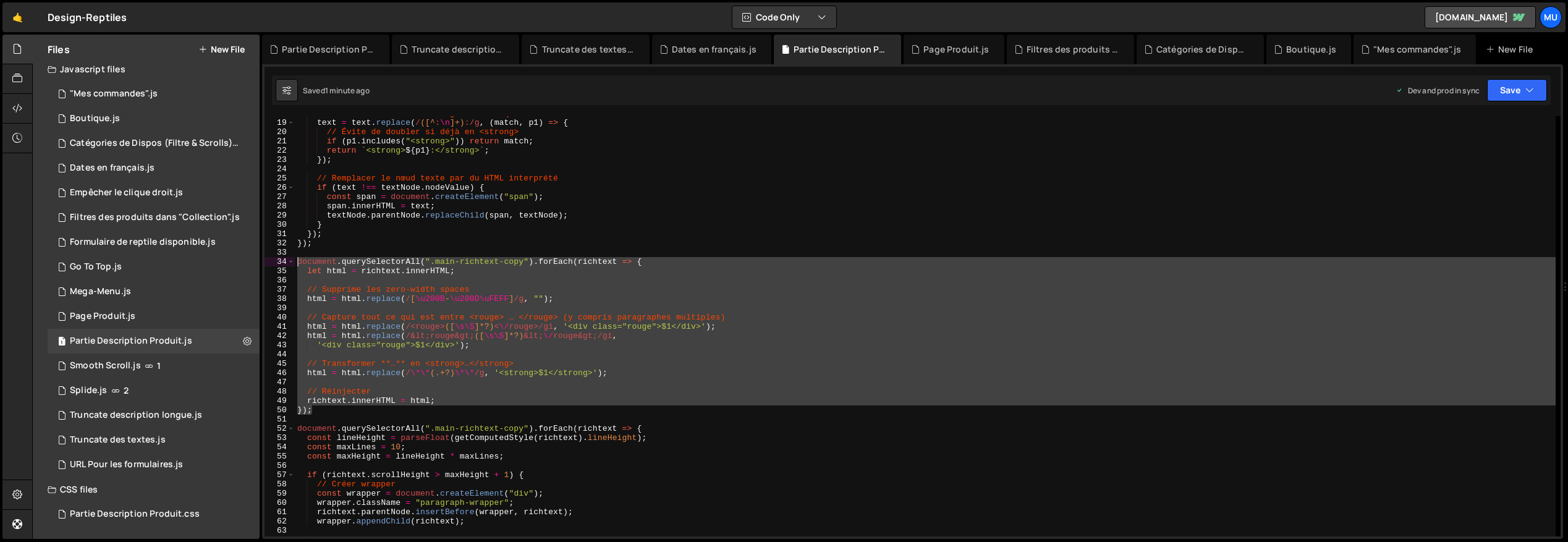
drag, startPoint x: 327, startPoint y: 306, endPoint x: 290, endPoint y: 266, distance: 54.5
click at [290, 266] on div "18 19 20 21 22 23 24 25 26 27 28 29 30 31 32 33 34 35 36 37 38 39 40 41 42 43 4…" at bounding box center [912, 326] width 1296 height 420
type textarea "document.querySelectorAll(".main-richtext-copy").forEach(richtext => { let html…"
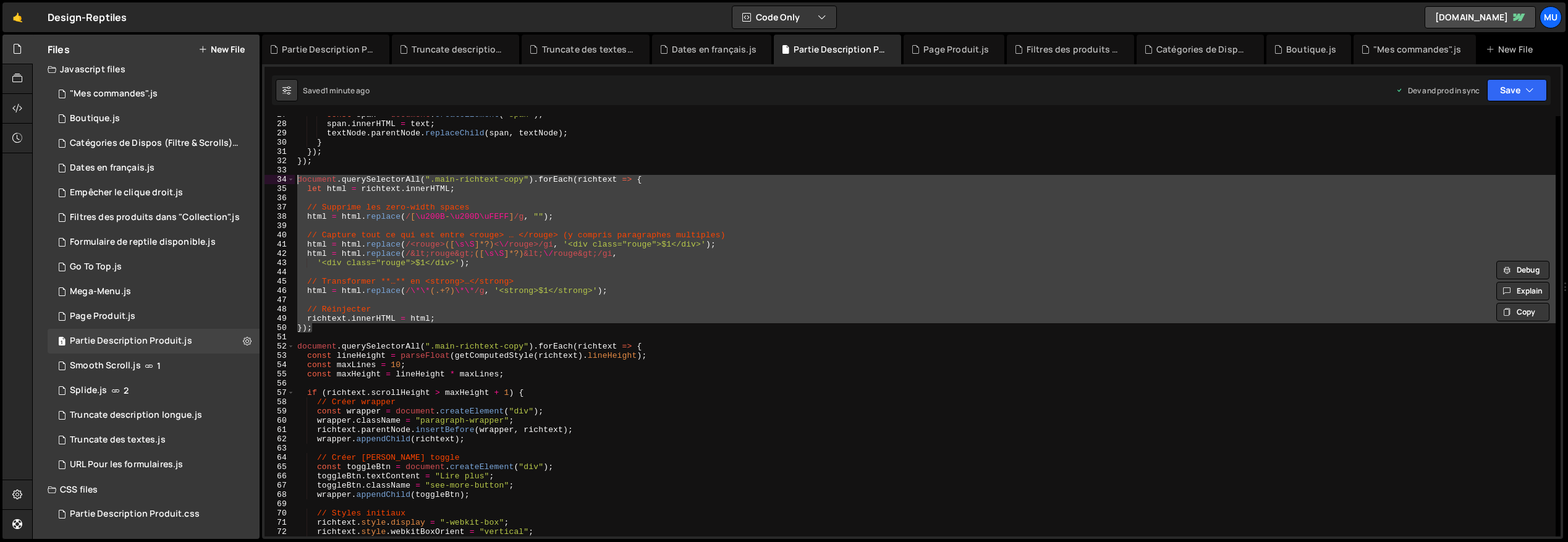
scroll to position [248, 0]
paste textarea
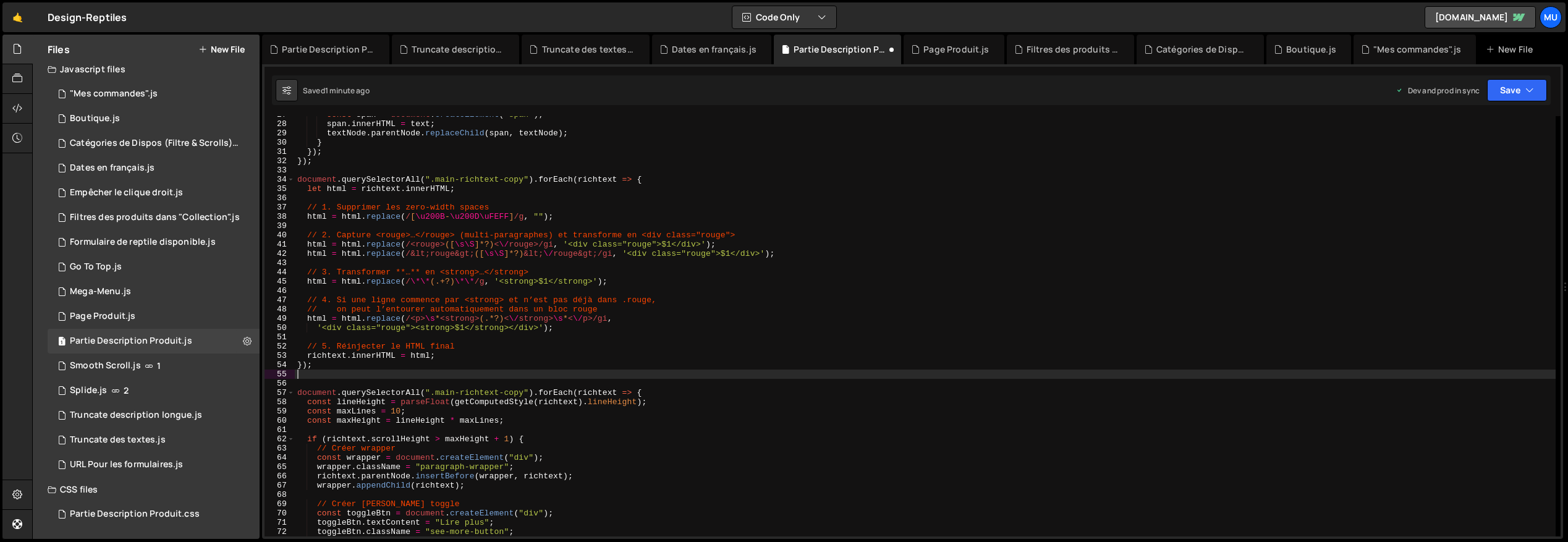
type textarea "});"
